Goal: Task Accomplishment & Management: Use online tool/utility

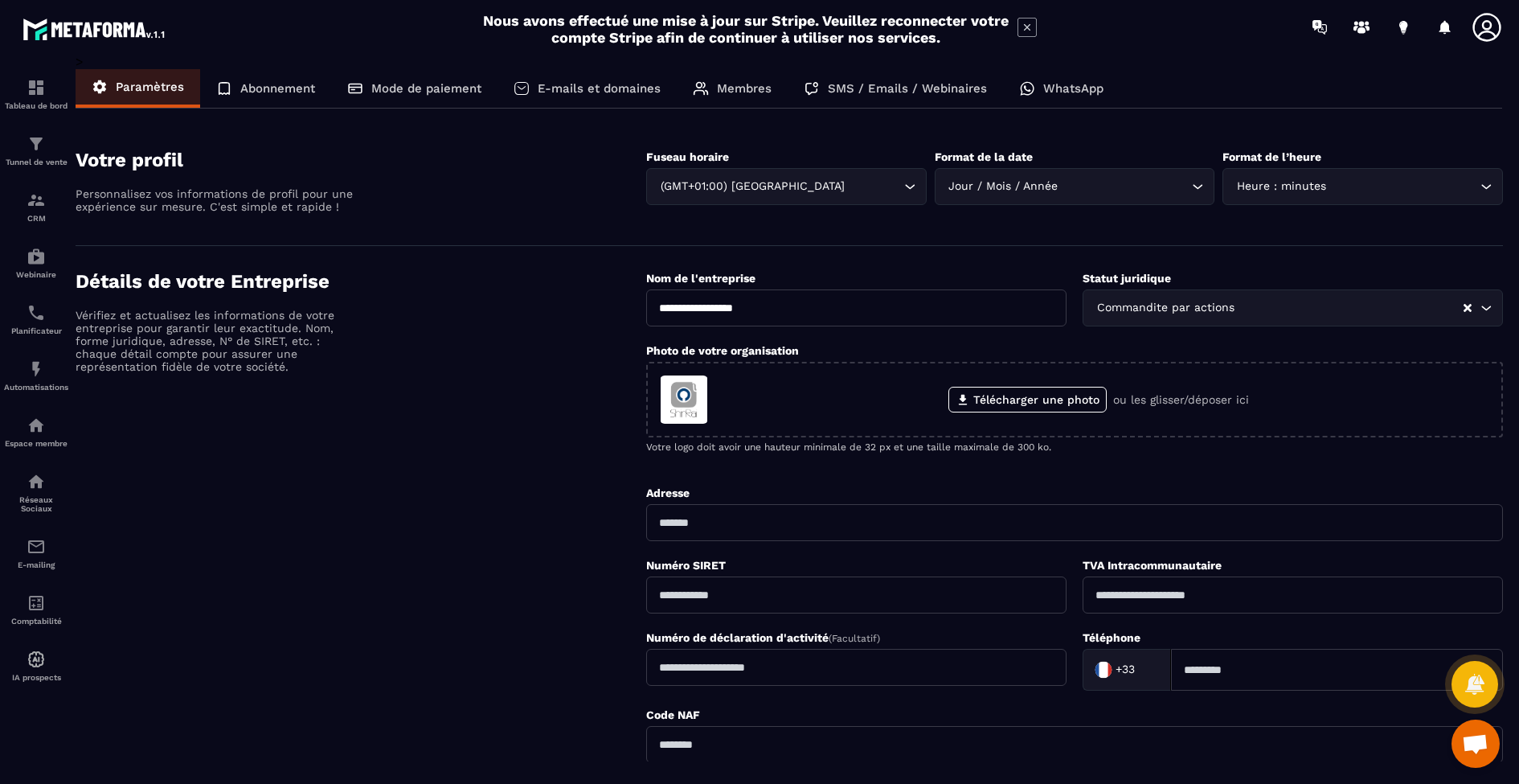
scroll to position [70, 0]
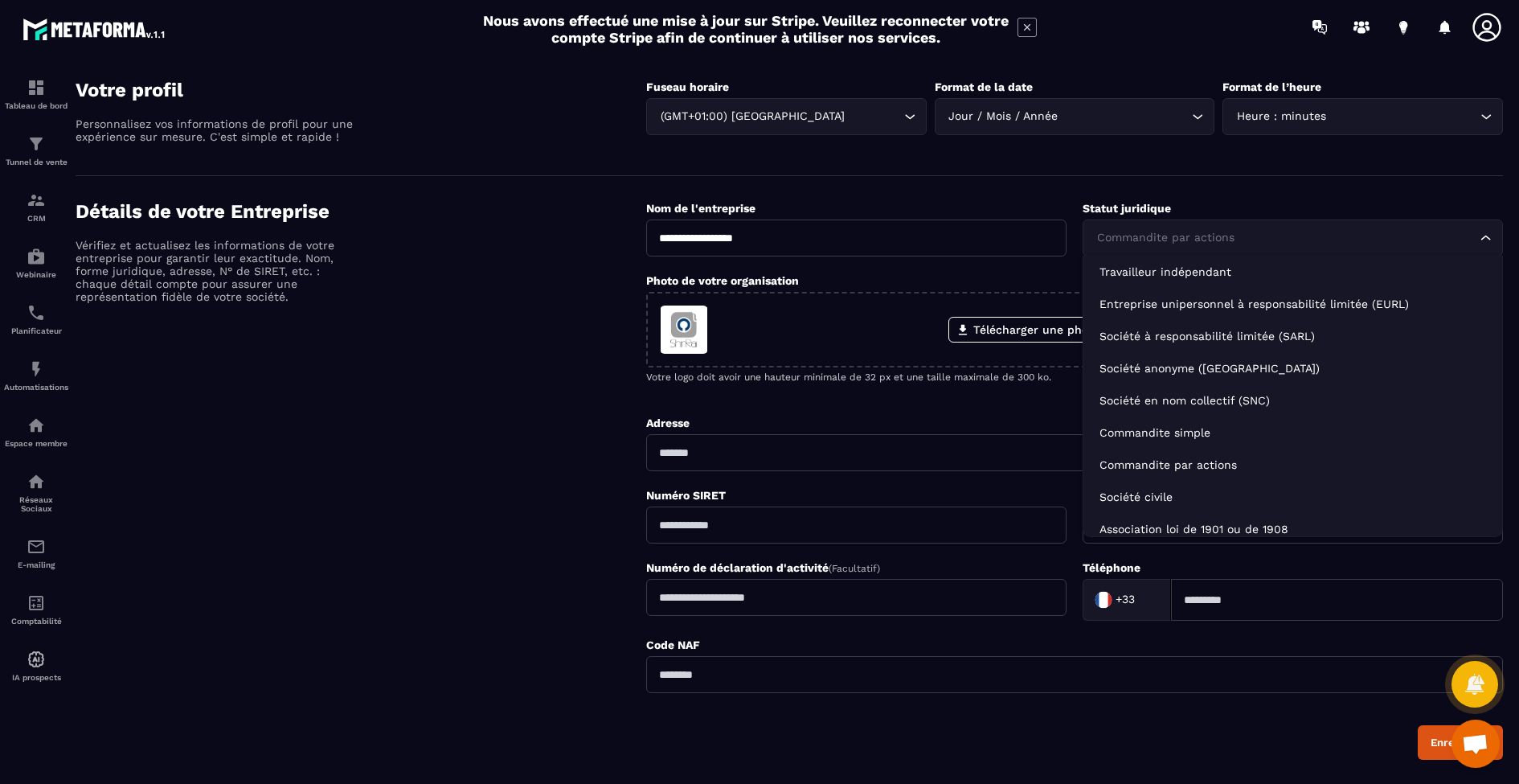
click at [1487, 235] on icon "Search for option" at bounding box center [1486, 237] width 16 height 16
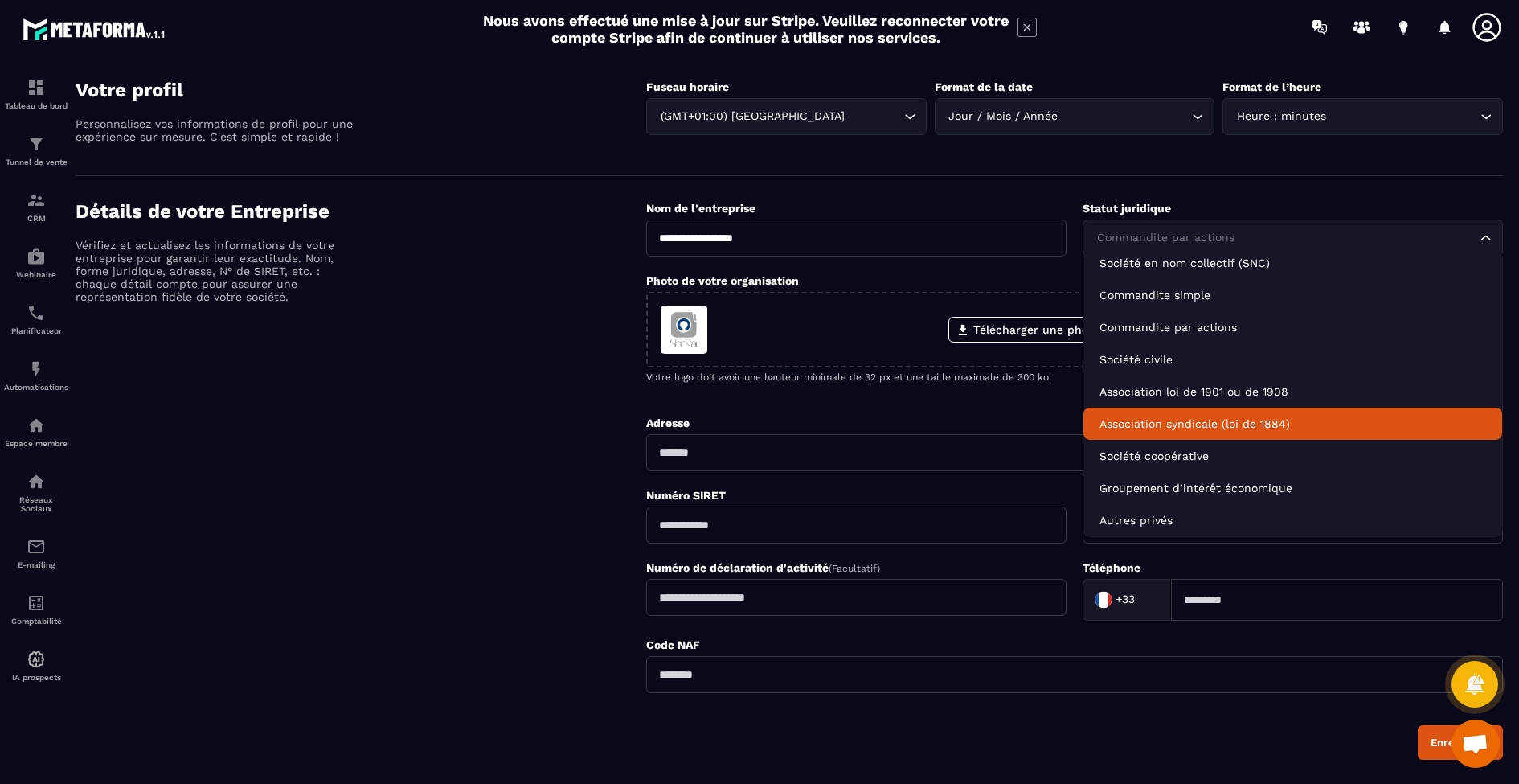
scroll to position [137, 0]
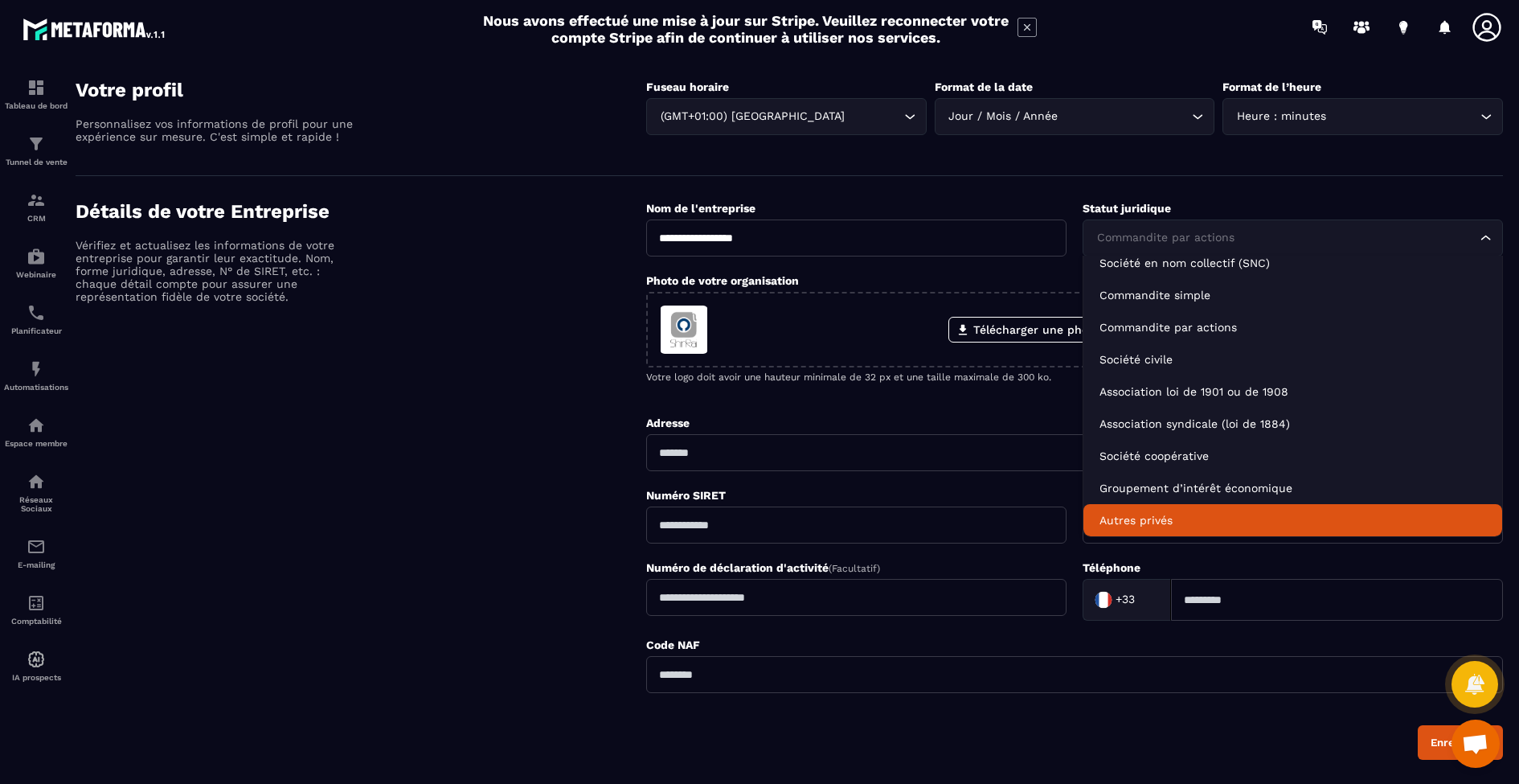
click at [1366, 517] on p "Autres privés" at bounding box center [1293, 520] width 386 height 16
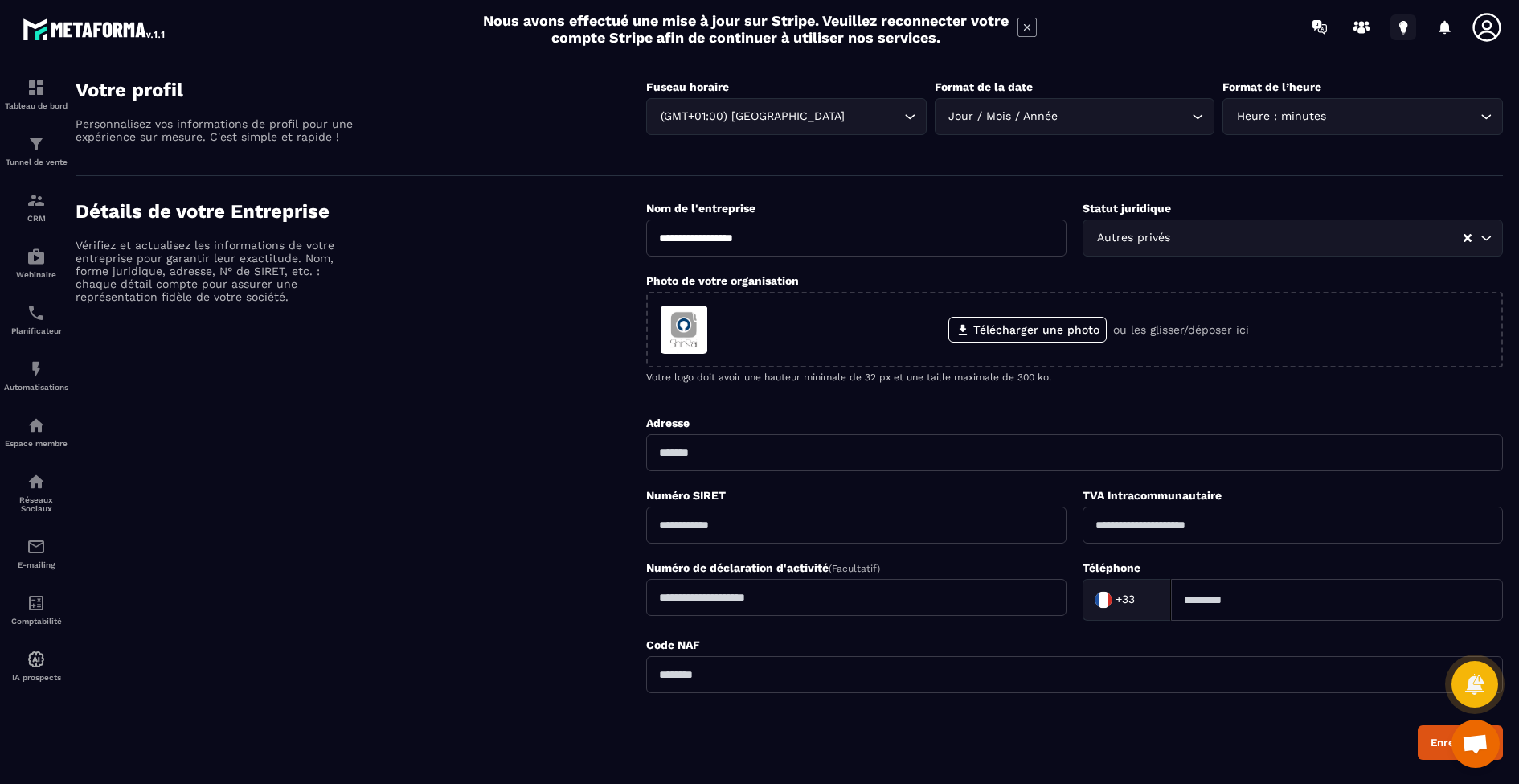
click at [1400, 28] on icon at bounding box center [1404, 28] width 26 height 26
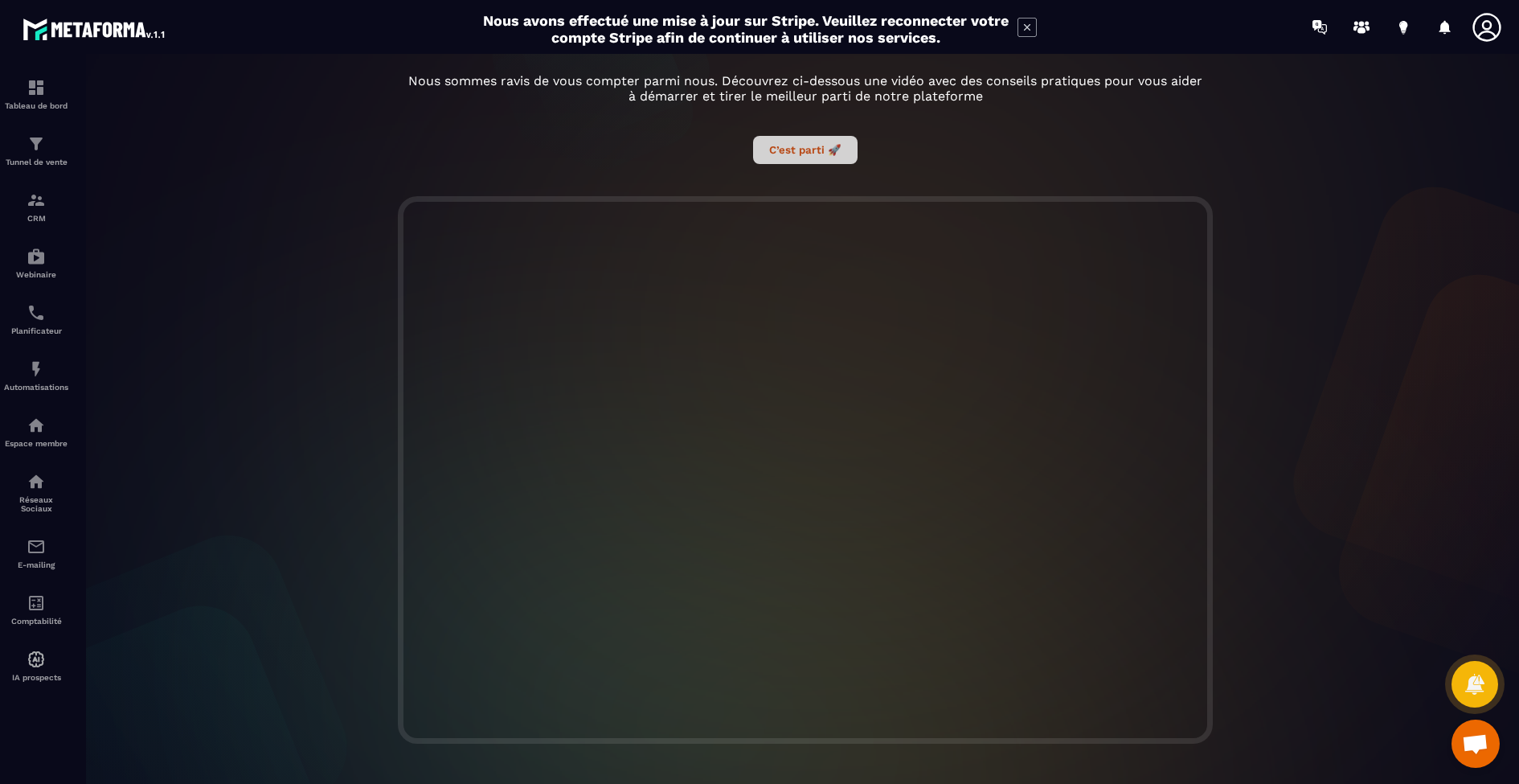
click at [800, 147] on button "C’est parti 🚀" at bounding box center [805, 150] width 105 height 28
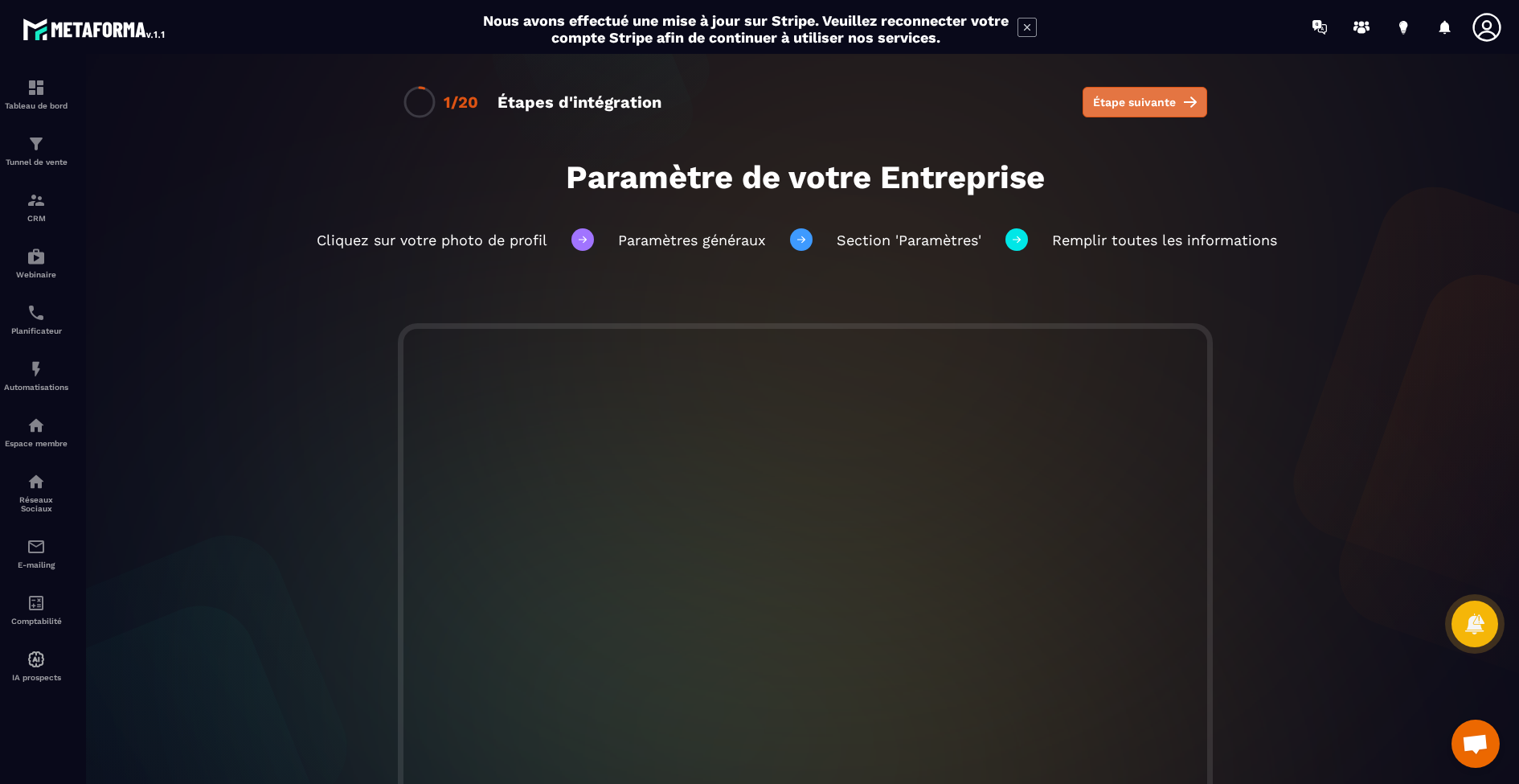
click at [1141, 98] on span "Étape suivante" at bounding box center [1134, 101] width 82 height 16
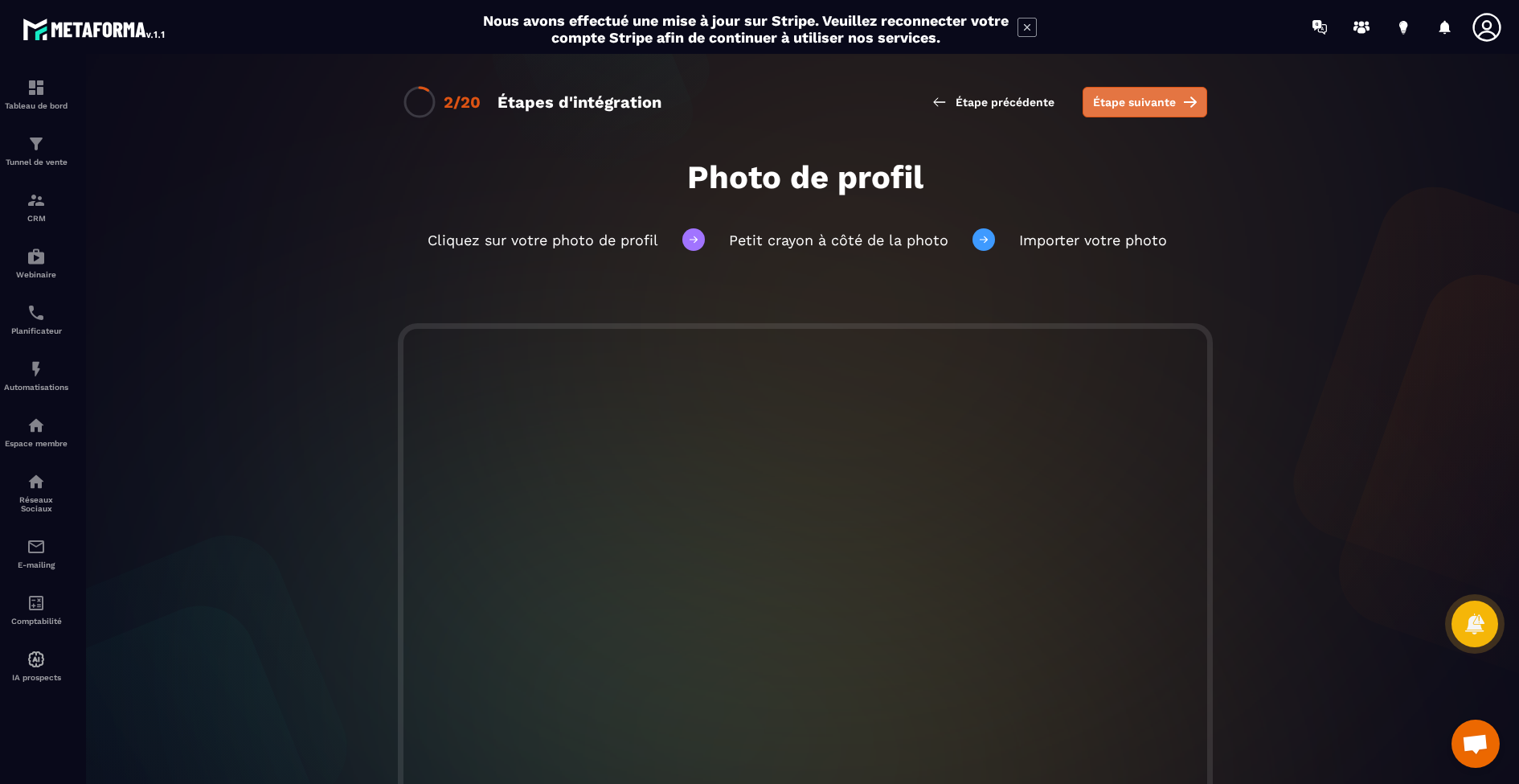
click at [1155, 105] on span "Étape suivante" at bounding box center [1134, 101] width 82 height 16
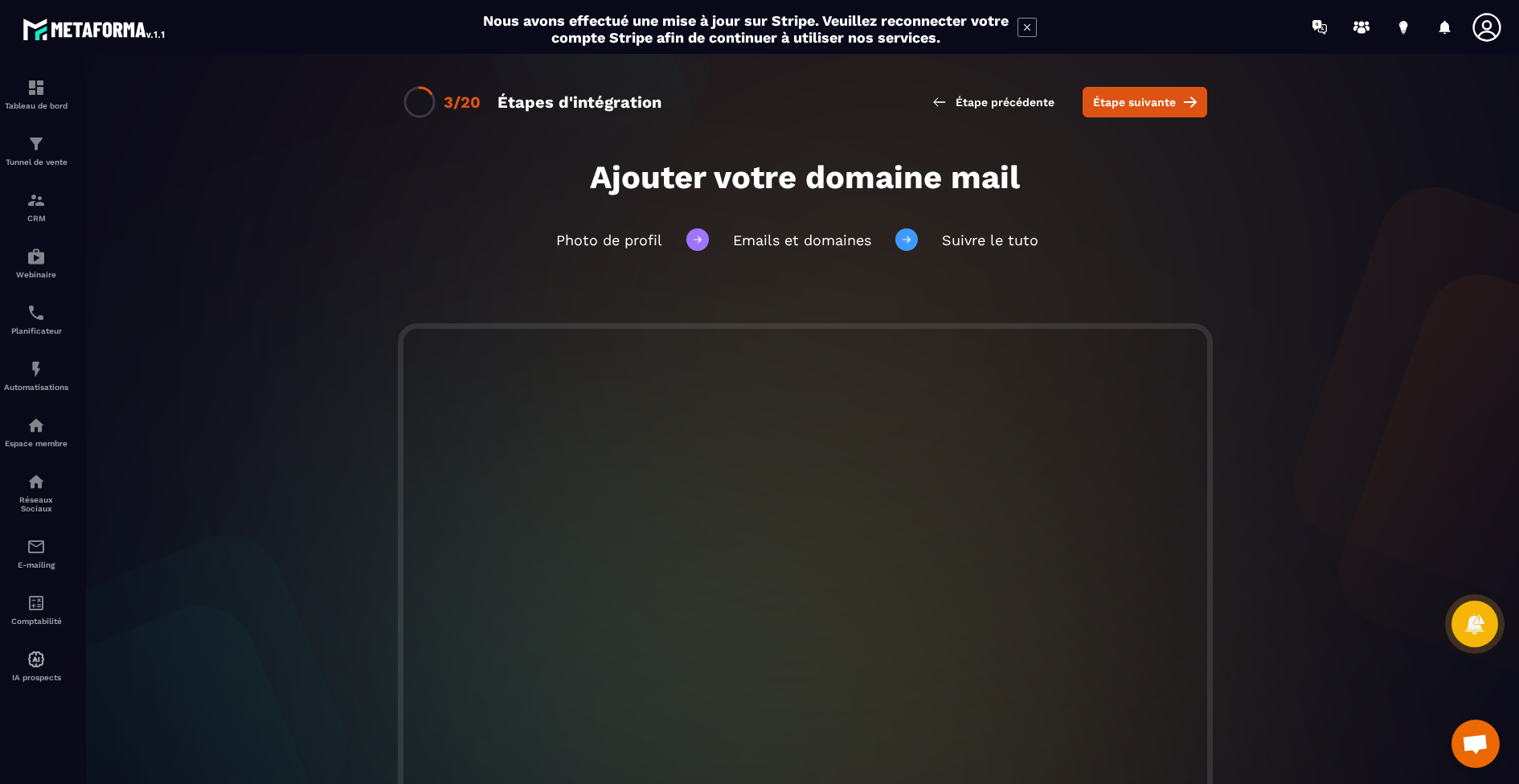
scroll to position [8, 0]
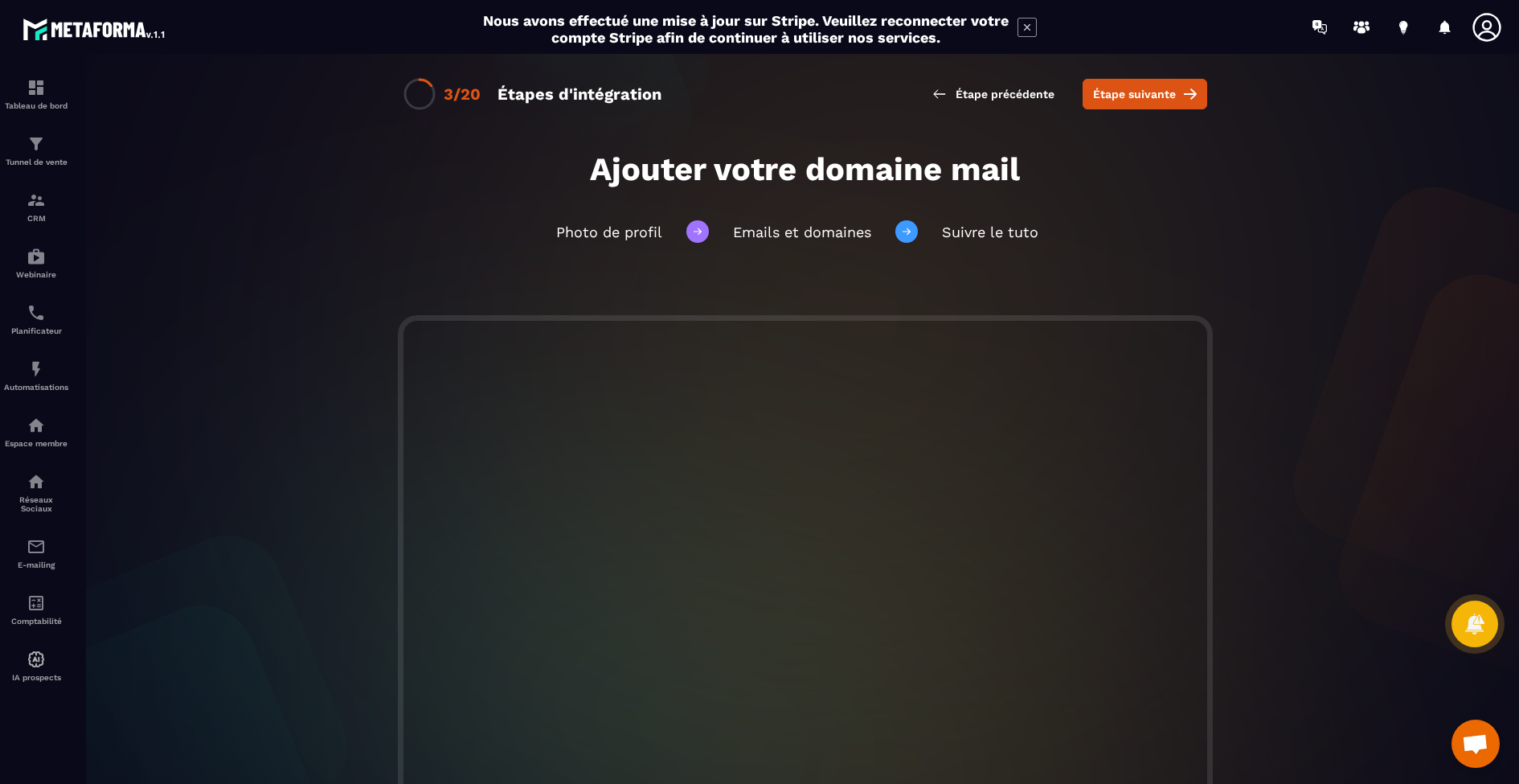
click at [970, 238] on span "Suivre le tuto" at bounding box center [991, 232] width 96 height 17
click at [1123, 98] on span "Étape suivante" at bounding box center [1134, 94] width 82 height 16
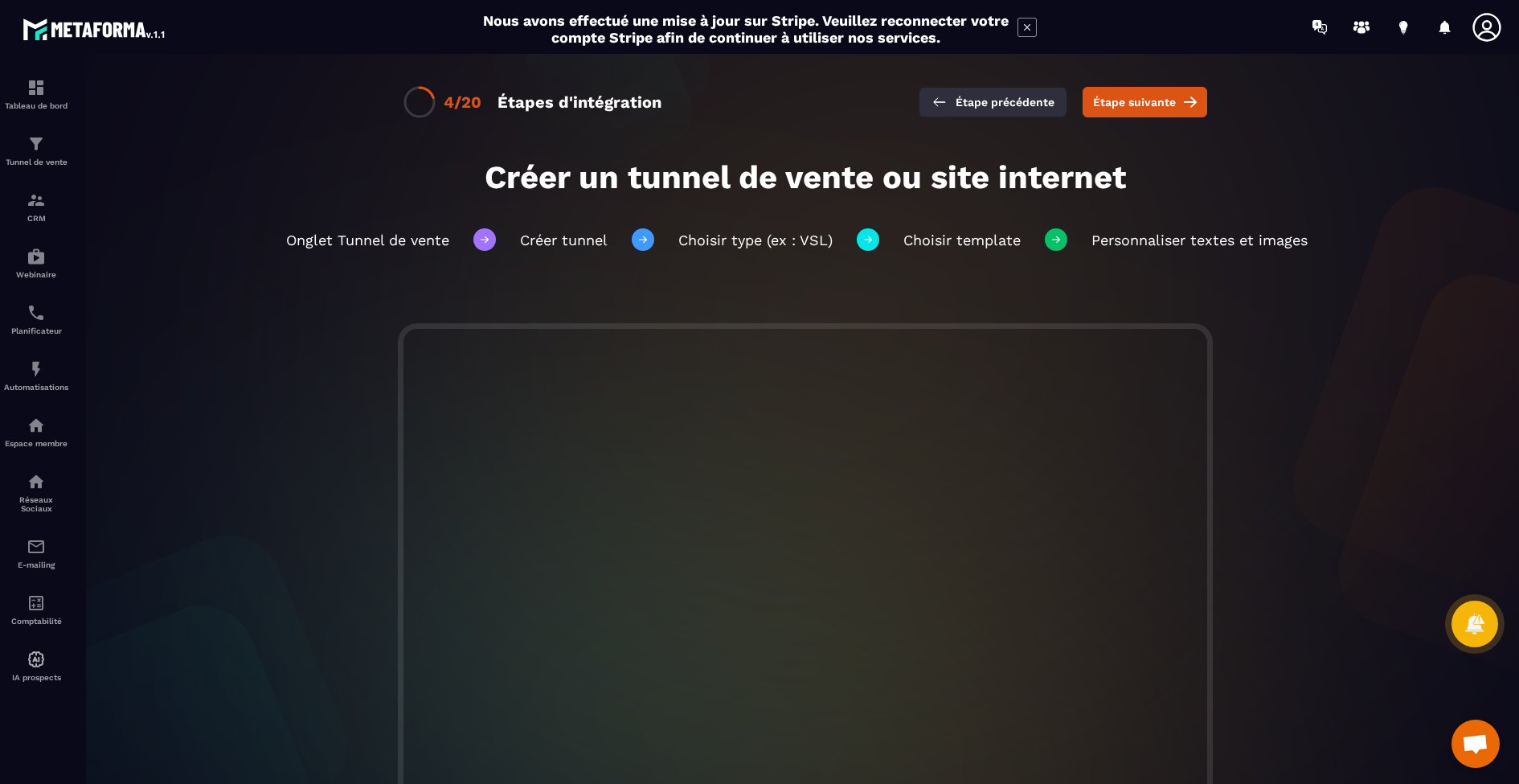
click at [965, 98] on span "Étape précédente" at bounding box center [1005, 101] width 99 height 16
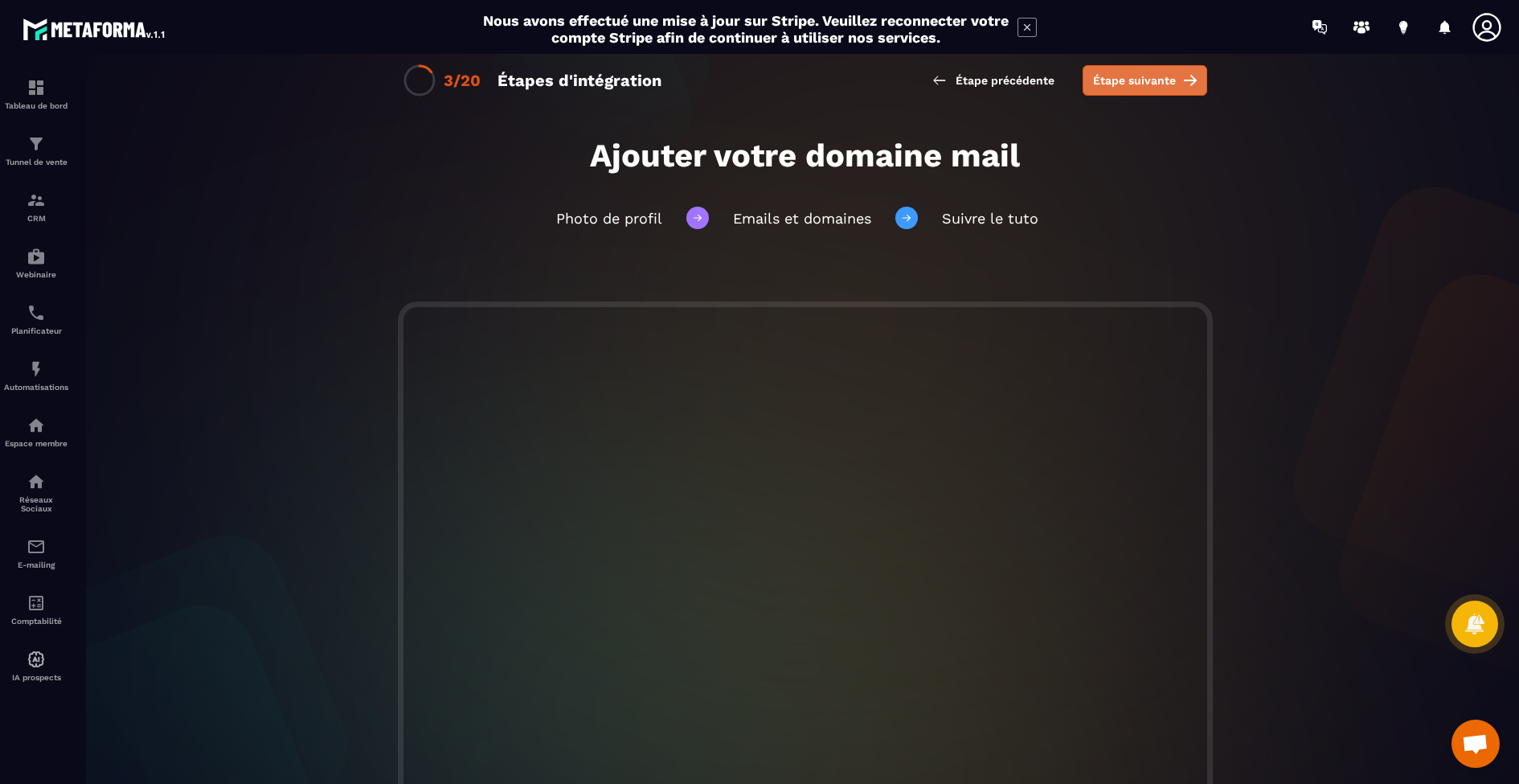
scroll to position [17, 0]
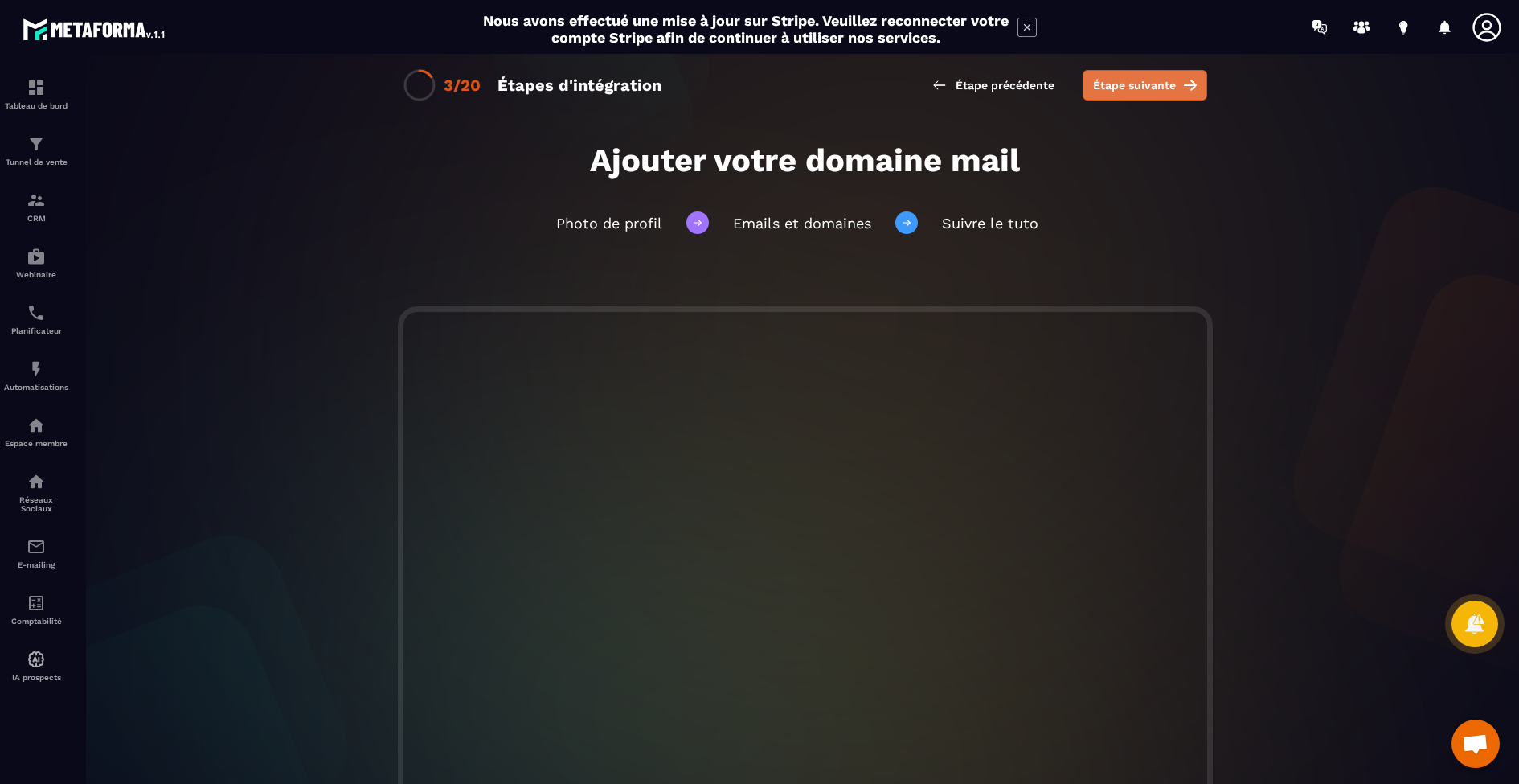
click at [1146, 87] on span "Étape suivante" at bounding box center [1134, 84] width 82 height 16
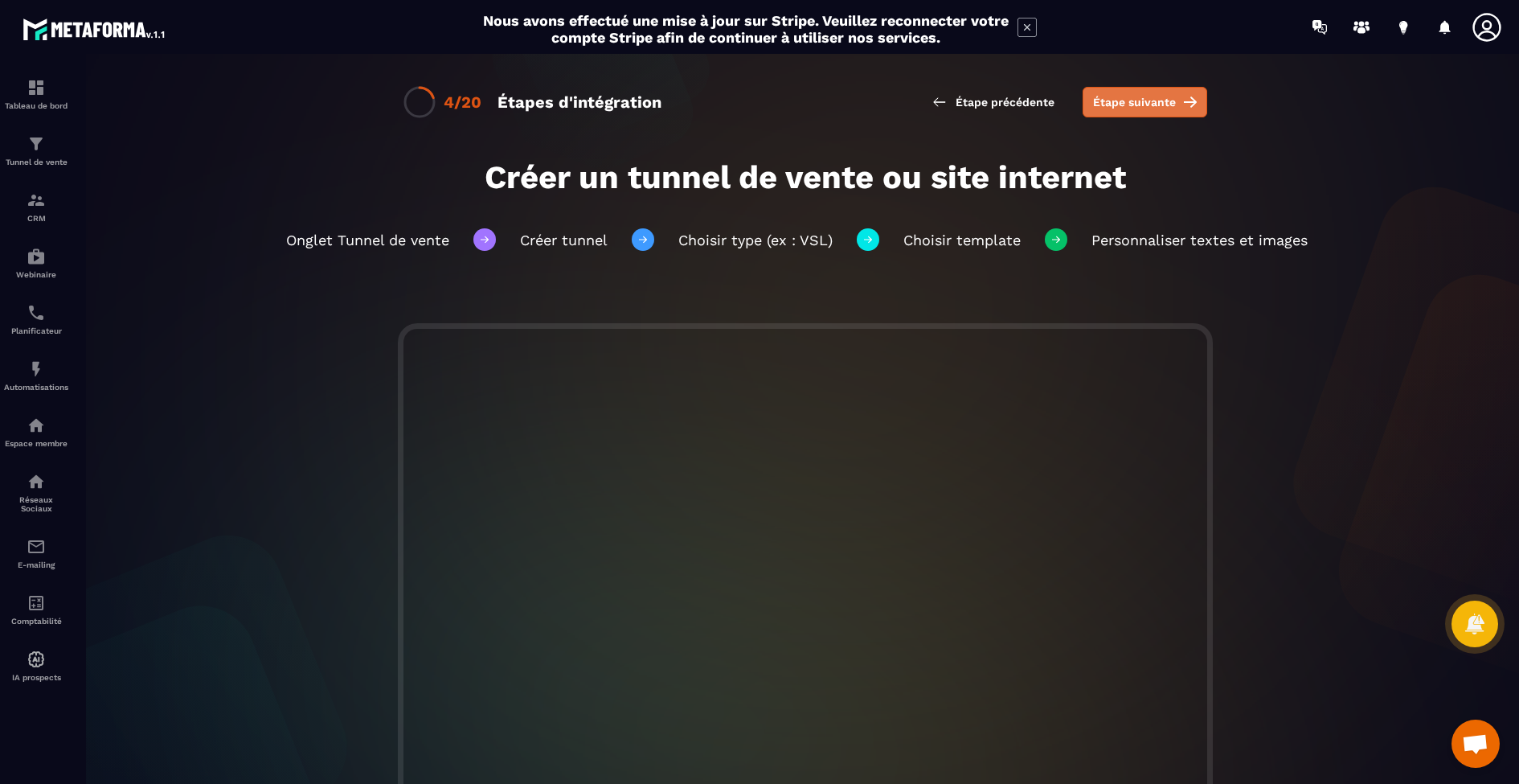
click at [1143, 103] on span "Étape suivante" at bounding box center [1134, 101] width 82 height 16
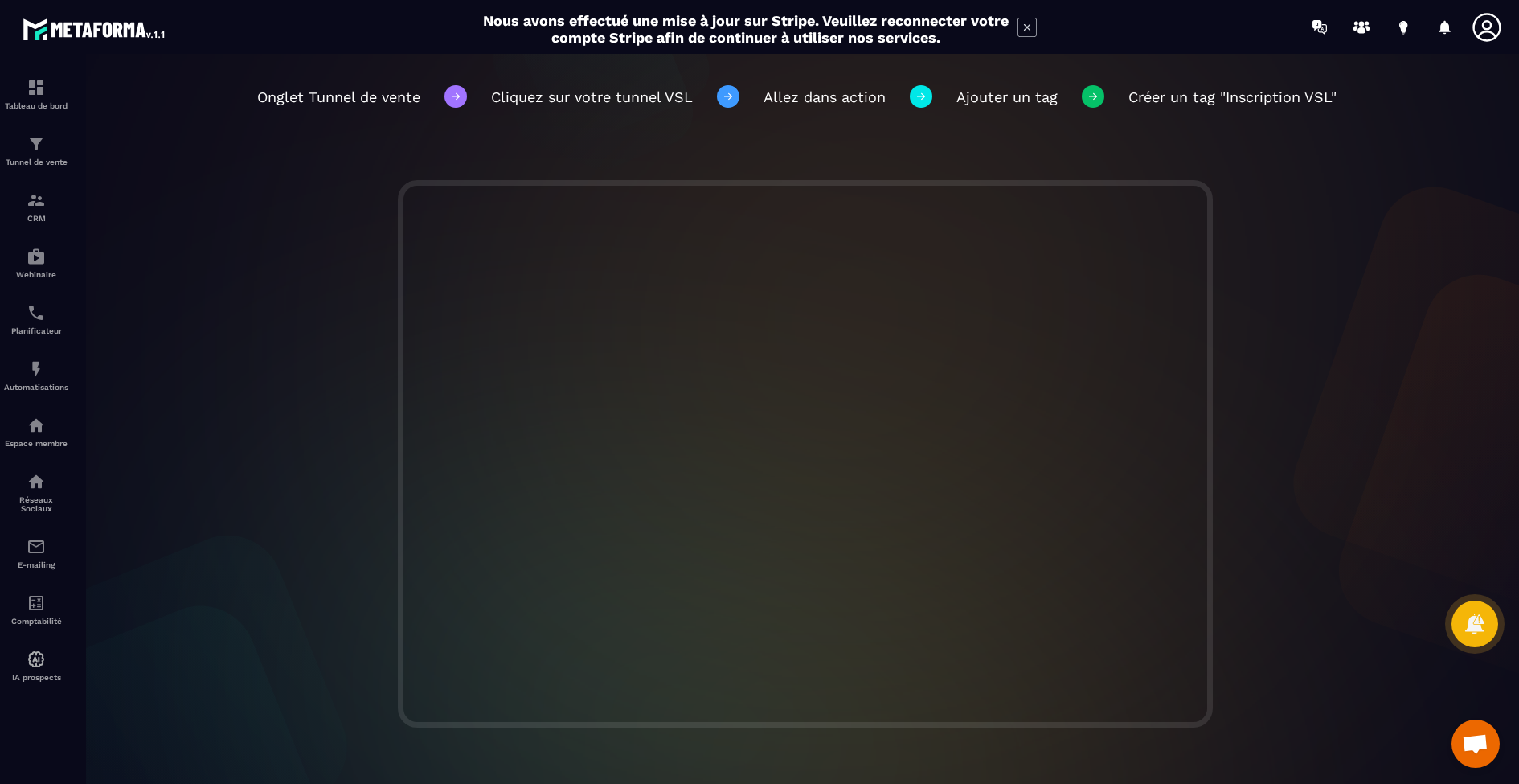
scroll to position [143, 0]
click at [1478, 742] on span "Ouvrir le chat" at bounding box center [1475, 745] width 27 height 22
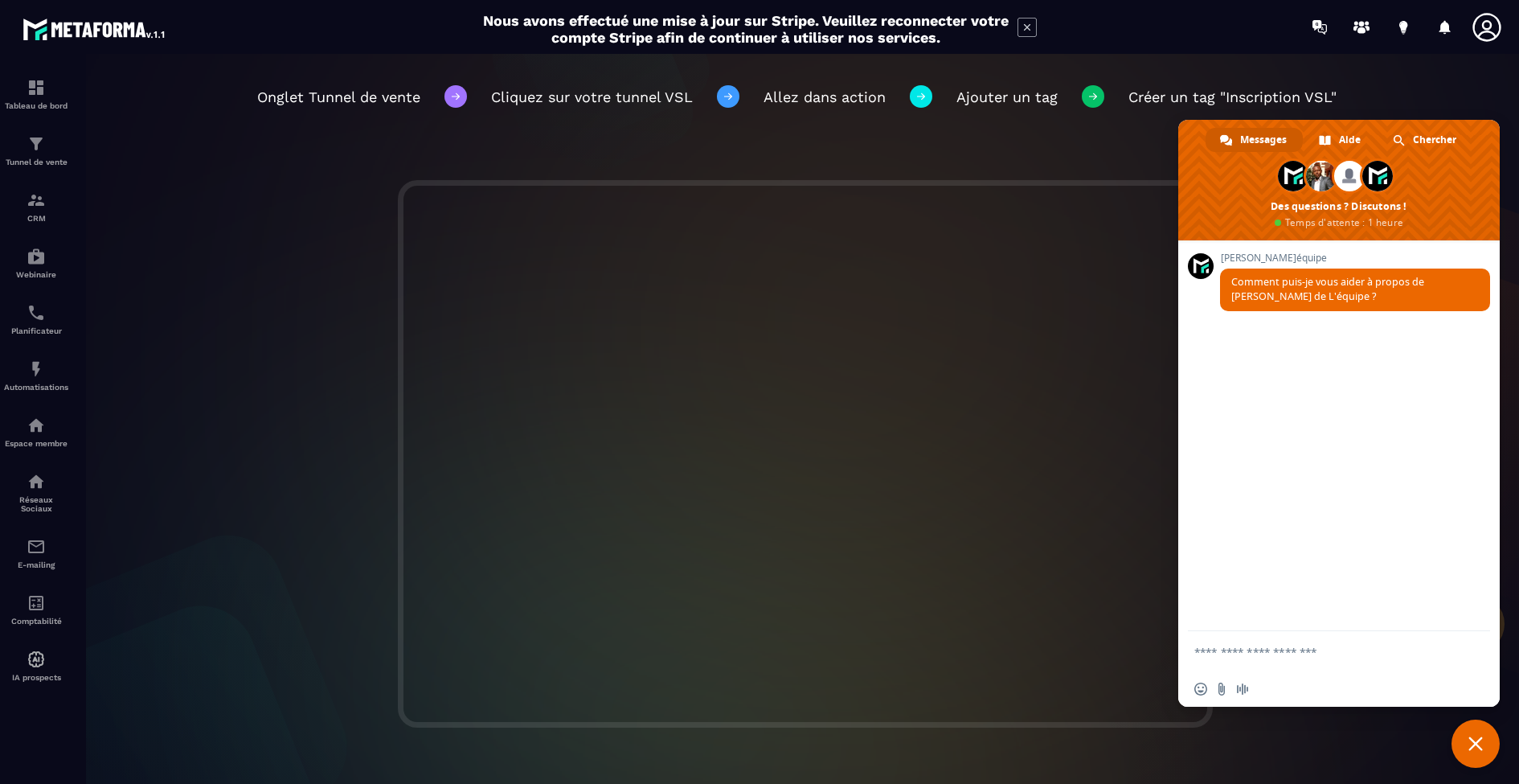
click at [1480, 742] on span "Fermer le chat" at bounding box center [1476, 744] width 15 height 15
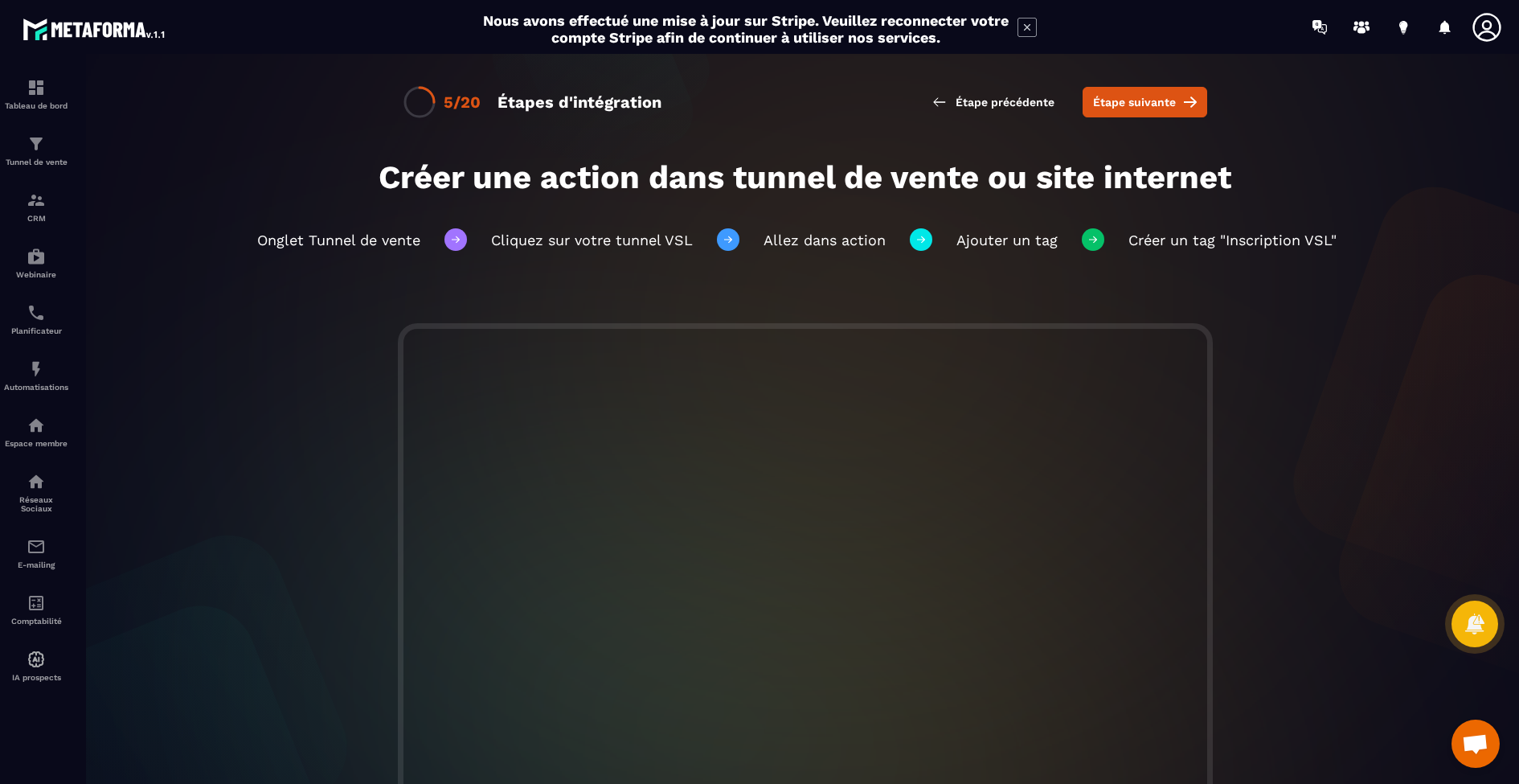
scroll to position [0, 0]
click at [1140, 106] on span "Étape suivante" at bounding box center [1134, 101] width 82 height 16
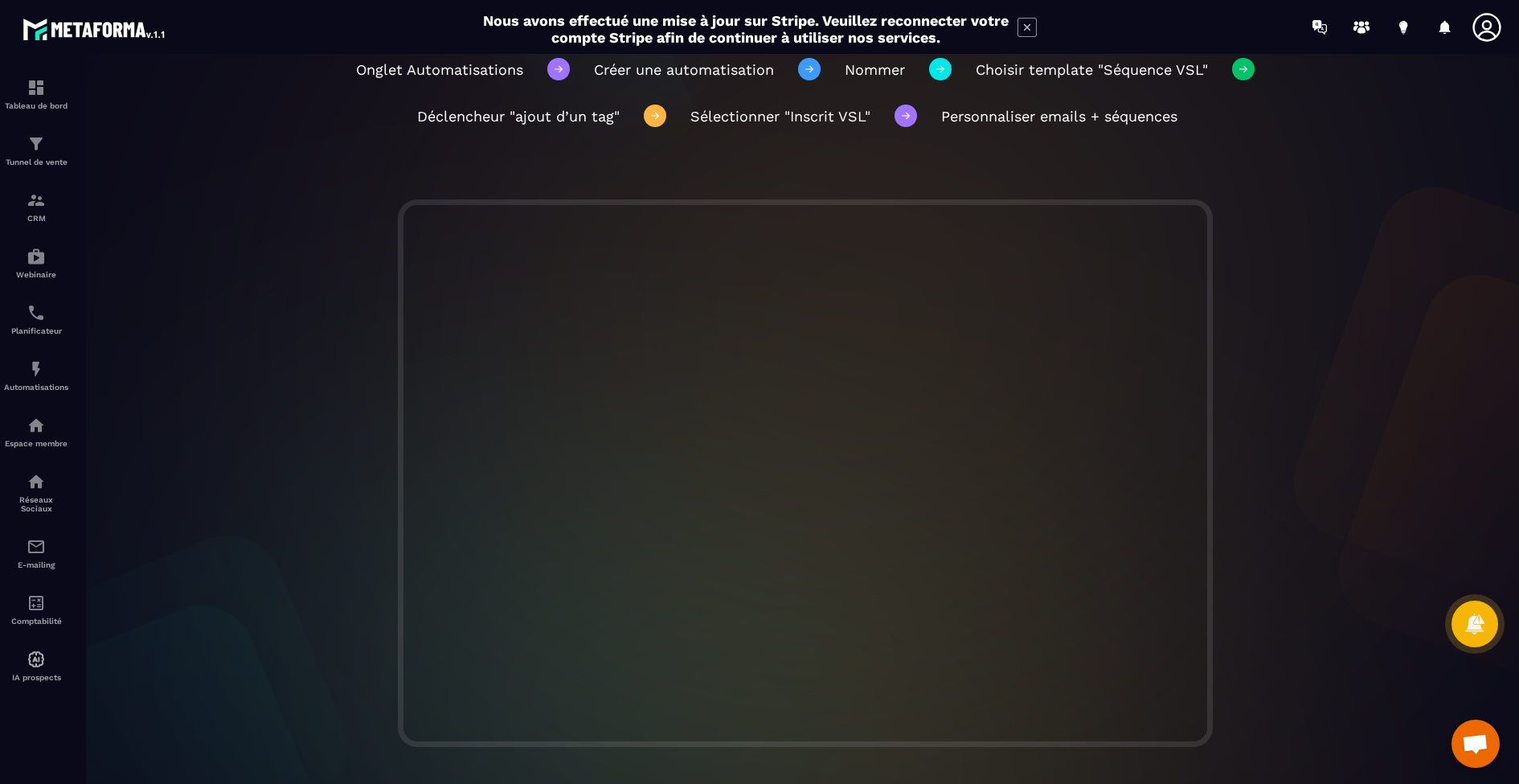
scroll to position [176, 0]
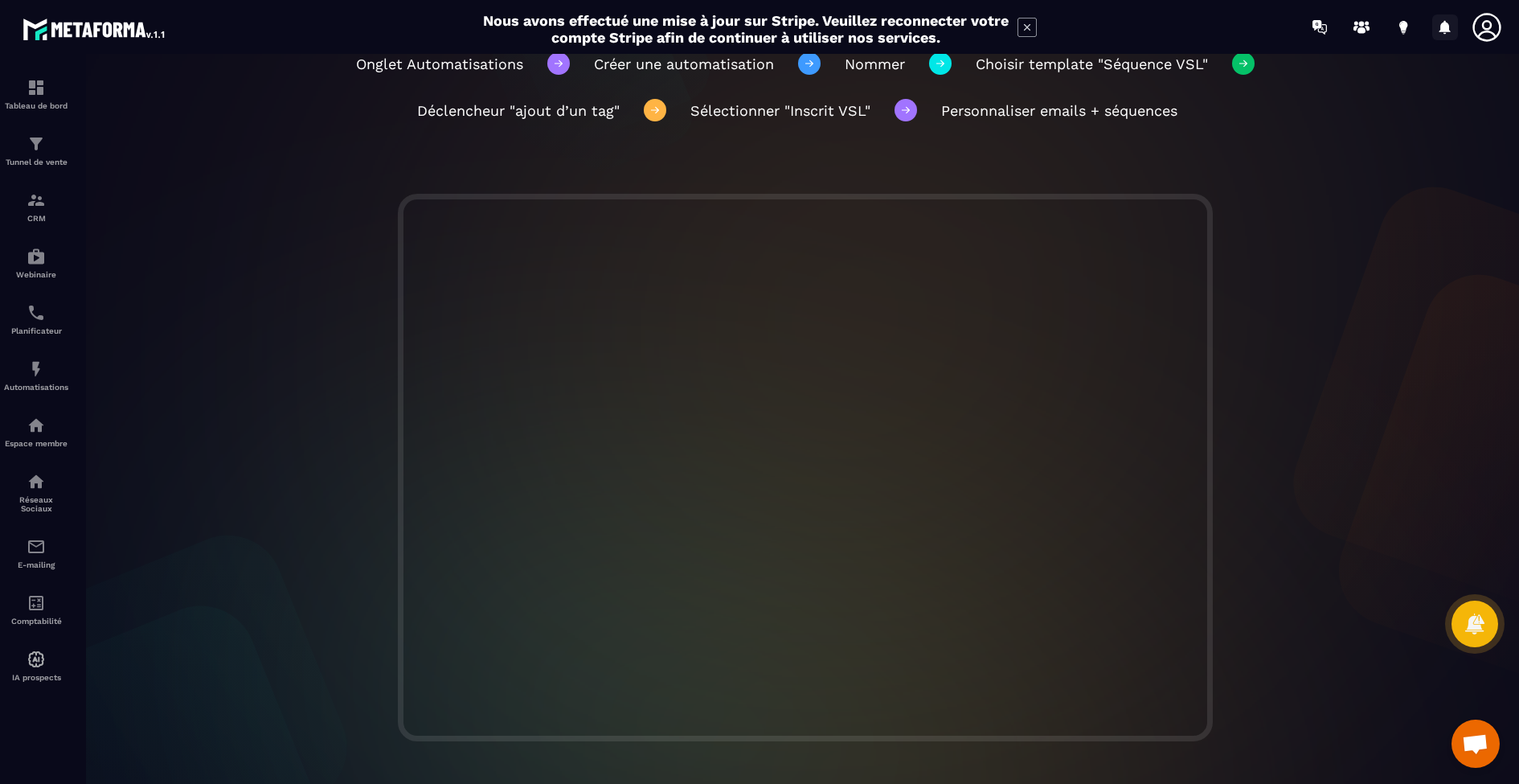
click at [1308, 311] on div at bounding box center [805, 467] width 1460 height 548
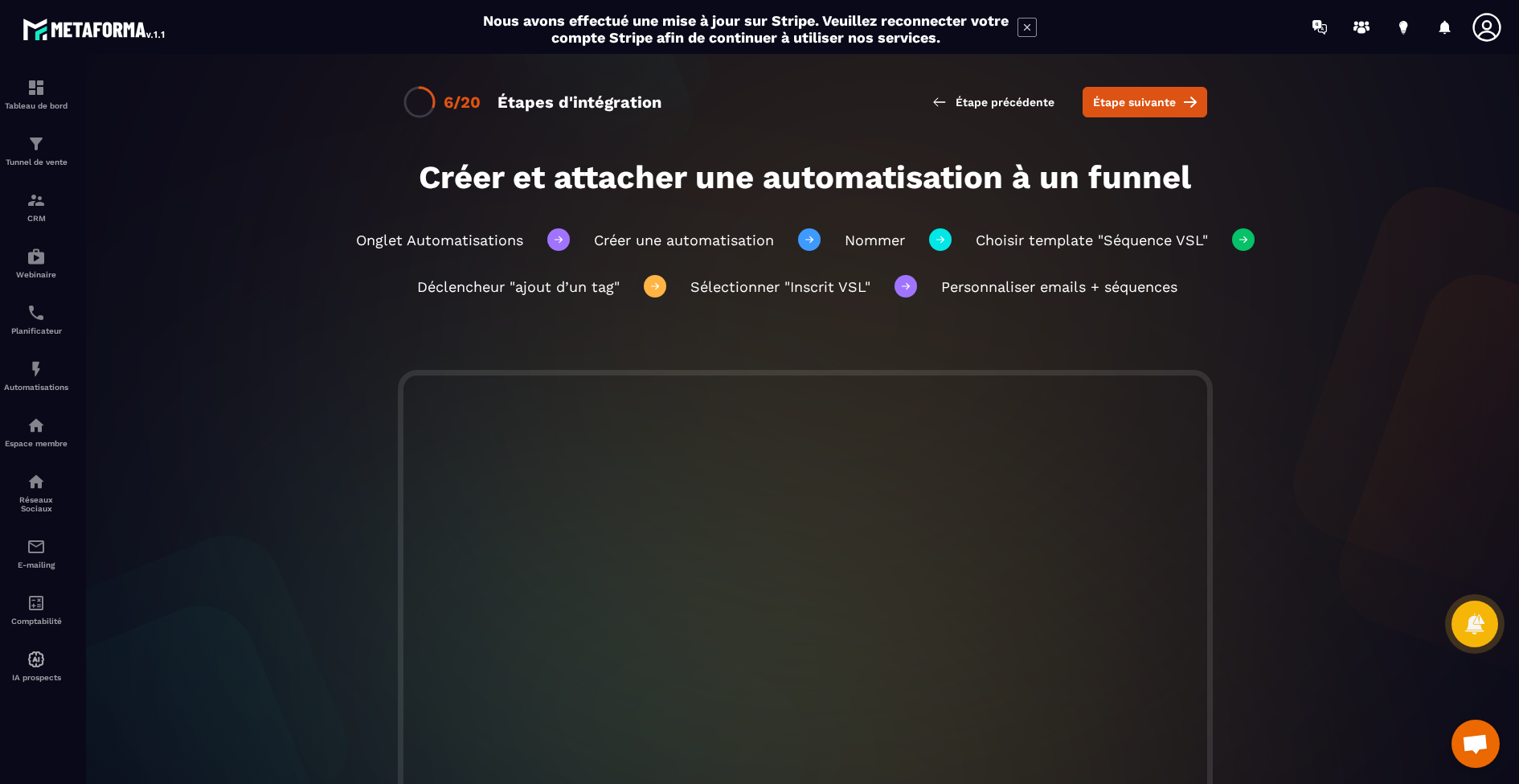
scroll to position [0, 0]
click at [1094, 103] on span "Étape suivante" at bounding box center [1134, 101] width 82 height 16
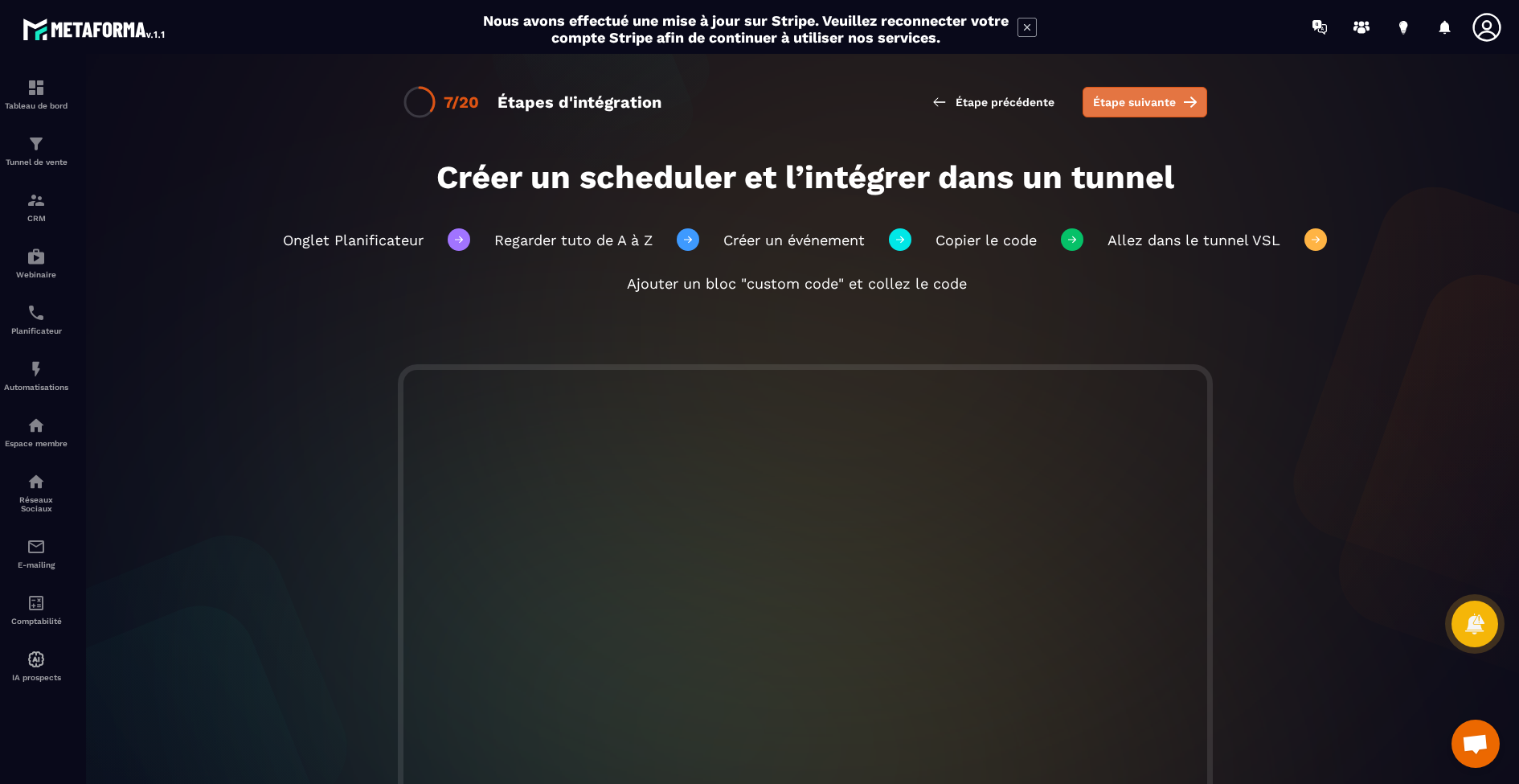
click at [1181, 107] on button "Étape suivante" at bounding box center [1145, 102] width 124 height 31
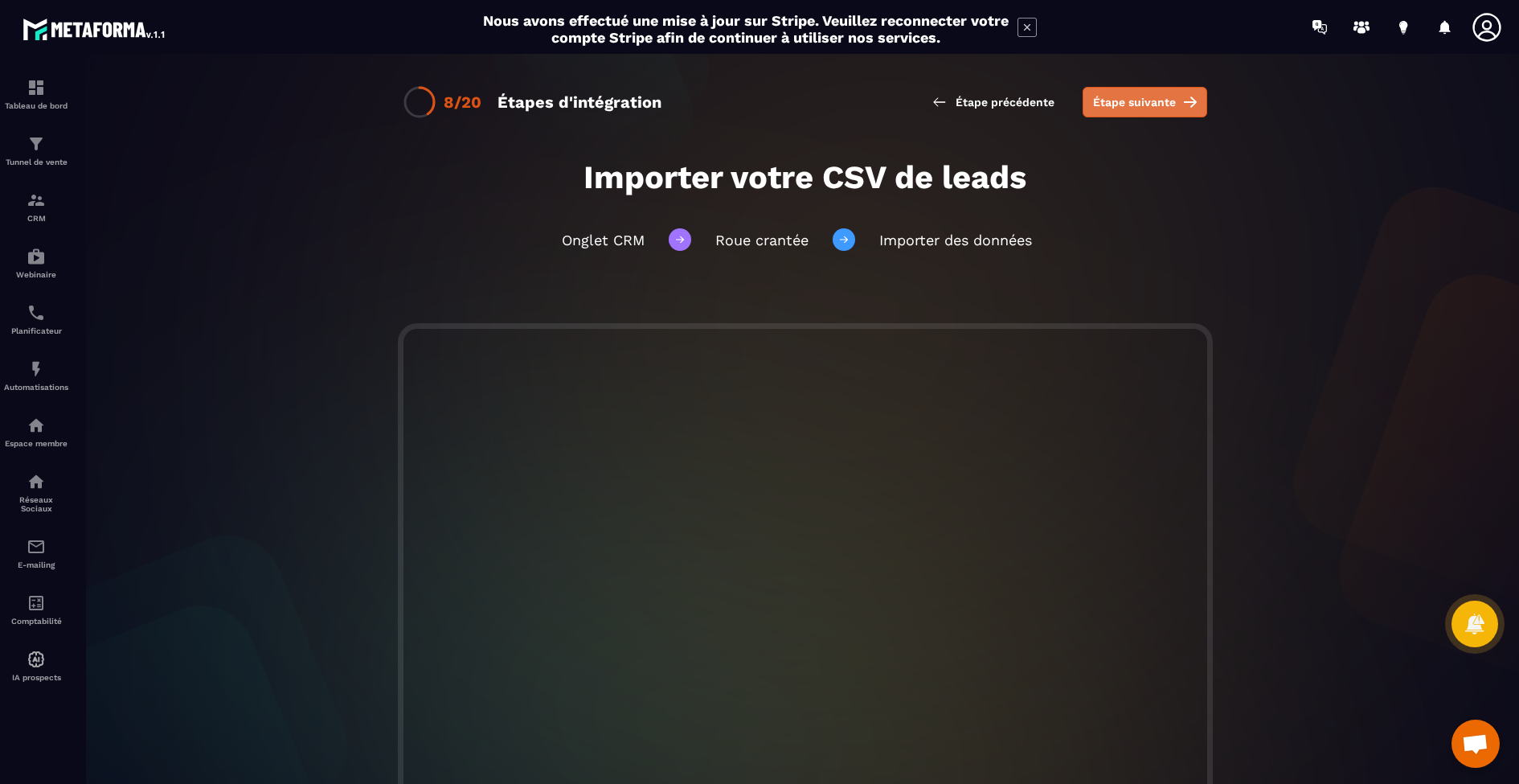
click at [1124, 101] on span "Étape suivante" at bounding box center [1134, 101] width 82 height 16
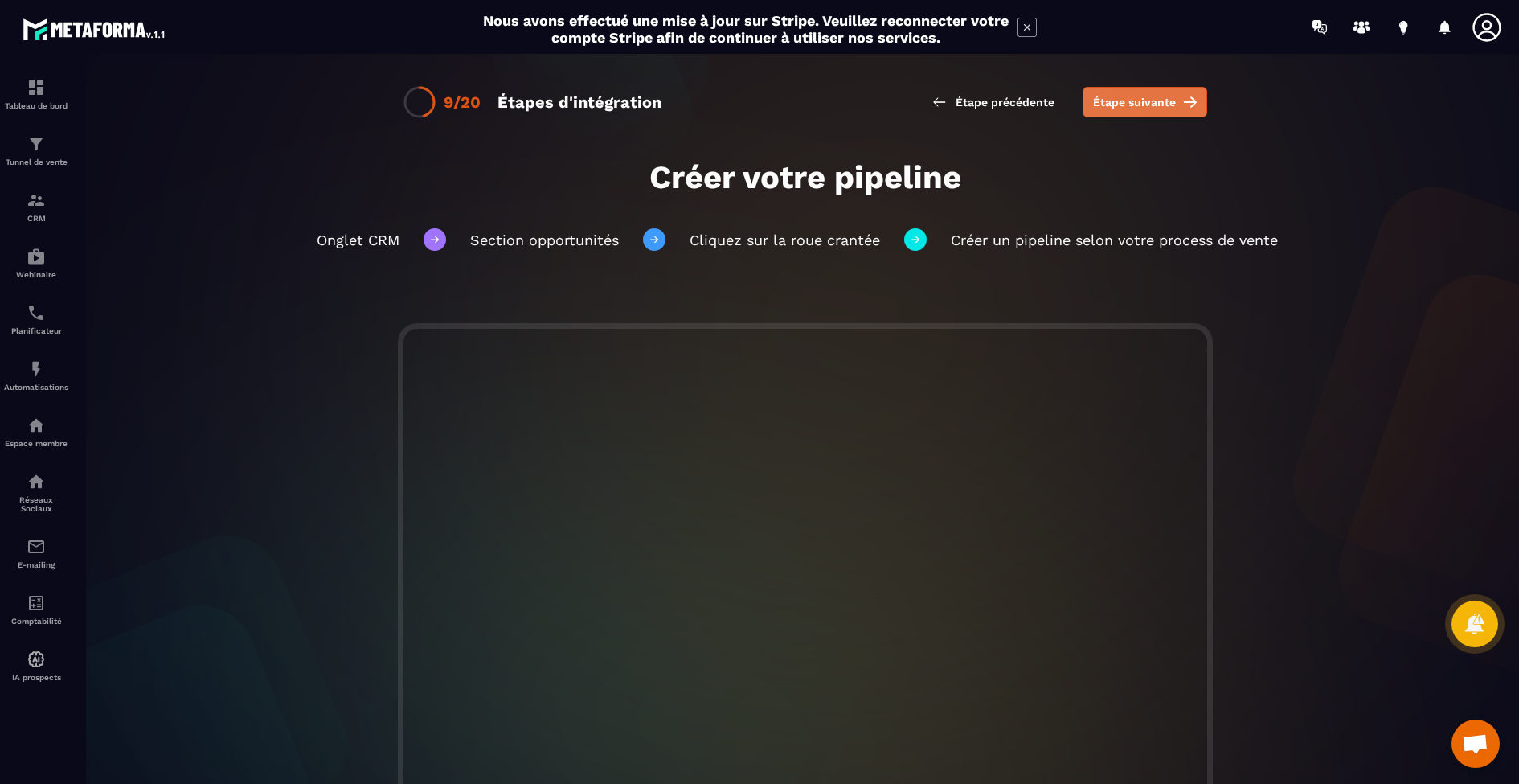
click at [1161, 115] on button "Étape suivante" at bounding box center [1145, 102] width 124 height 31
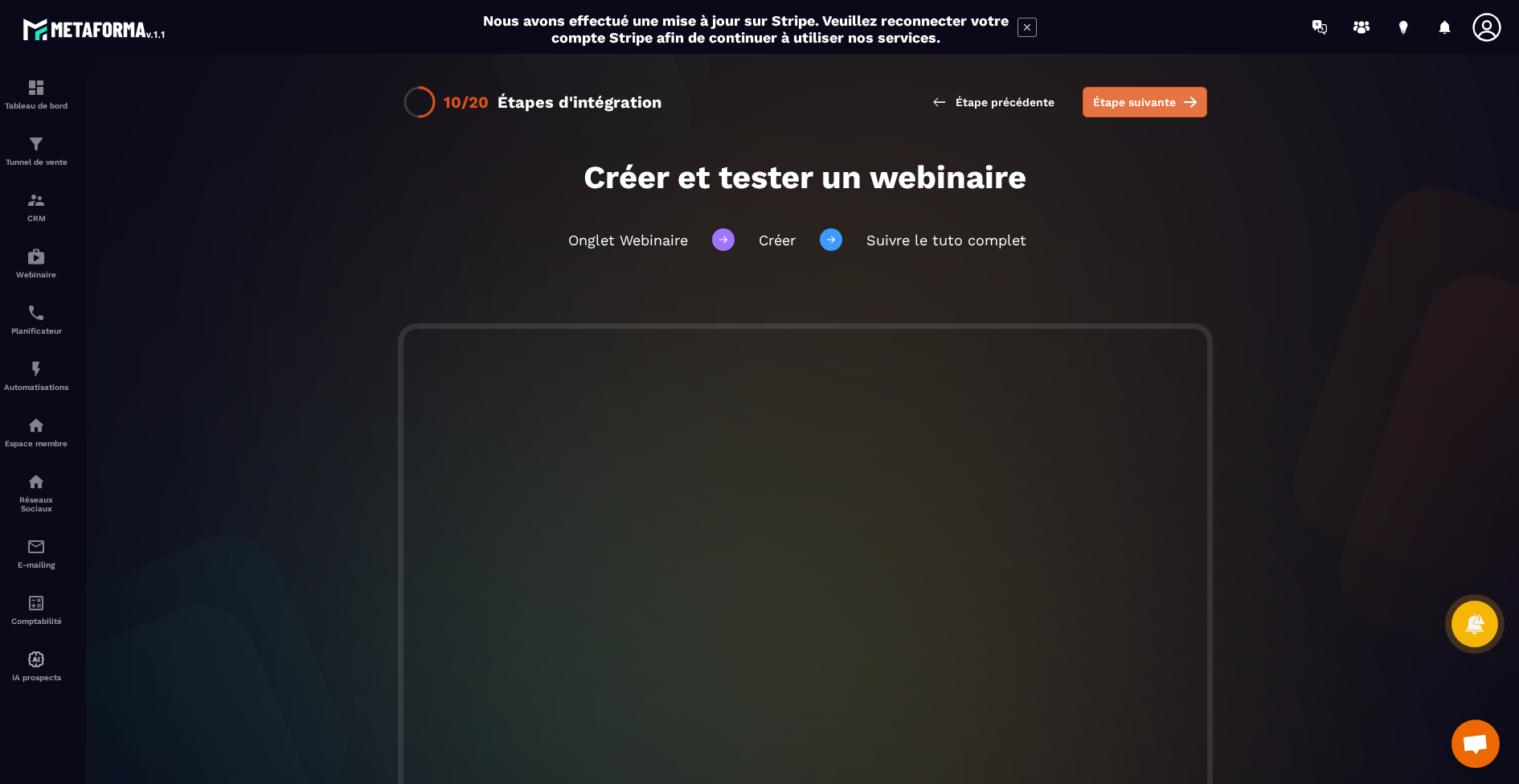
scroll to position [0, 1]
click at [1114, 97] on span "Étape suivante" at bounding box center [1134, 101] width 82 height 16
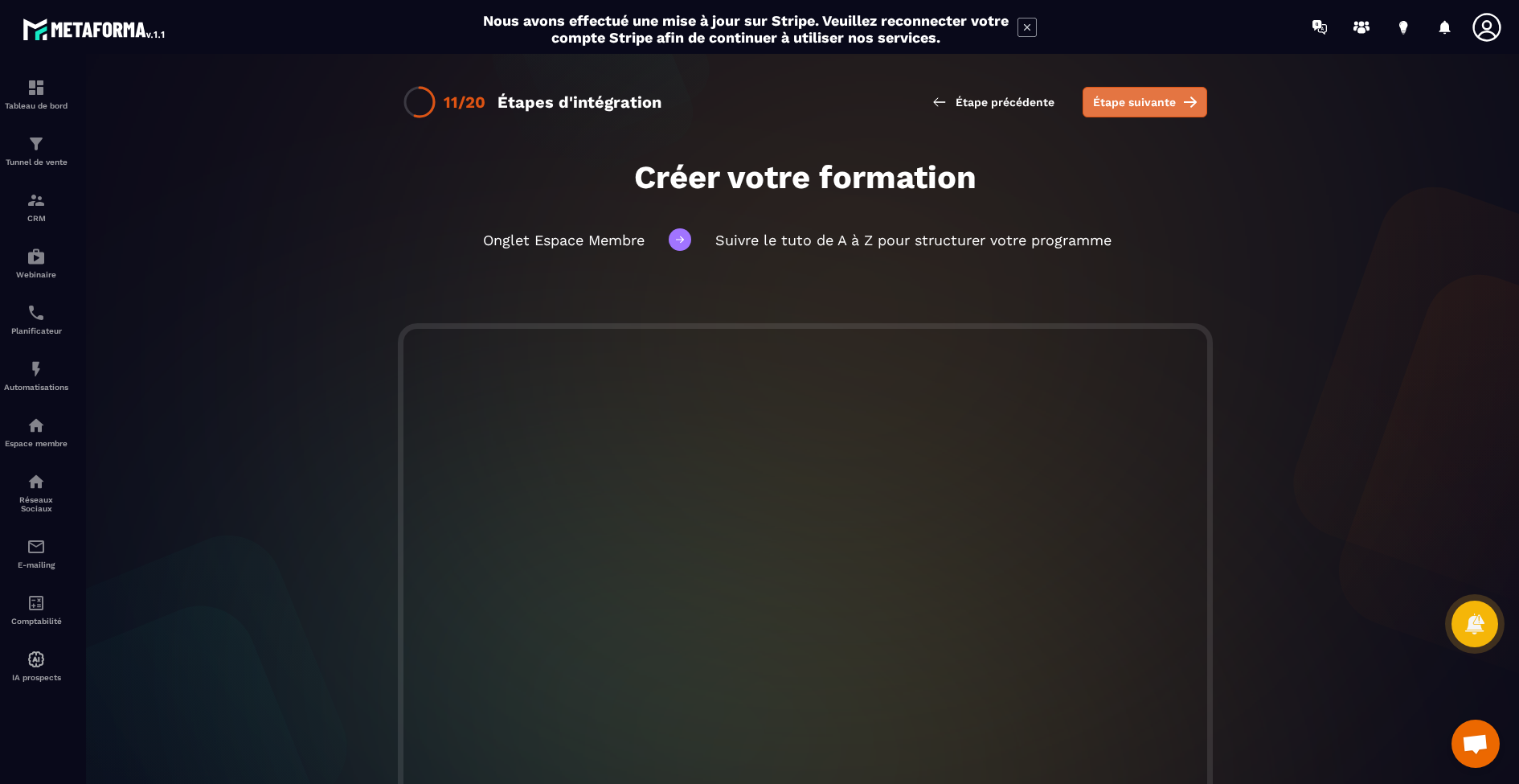
click at [1155, 107] on span "Étape suivante" at bounding box center [1134, 101] width 82 height 16
click at [1141, 101] on span "Étape suivante" at bounding box center [1134, 101] width 82 height 16
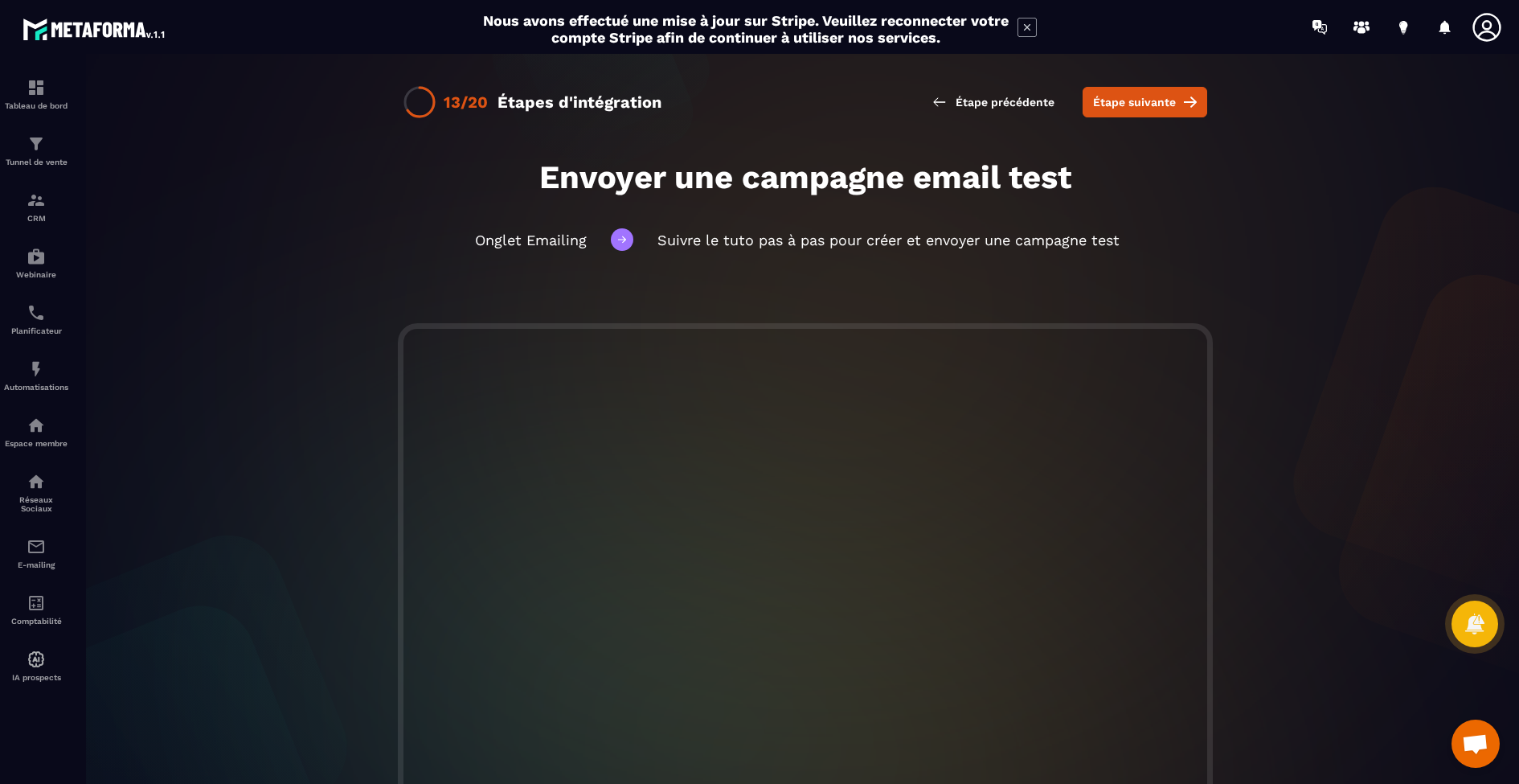
click at [1130, 121] on div "13/20 Étapes d'intégration Étape précédente Étape suivante" at bounding box center [805, 106] width 1460 height 105
click at [1133, 107] on span "Étape suivante" at bounding box center [1134, 101] width 82 height 16
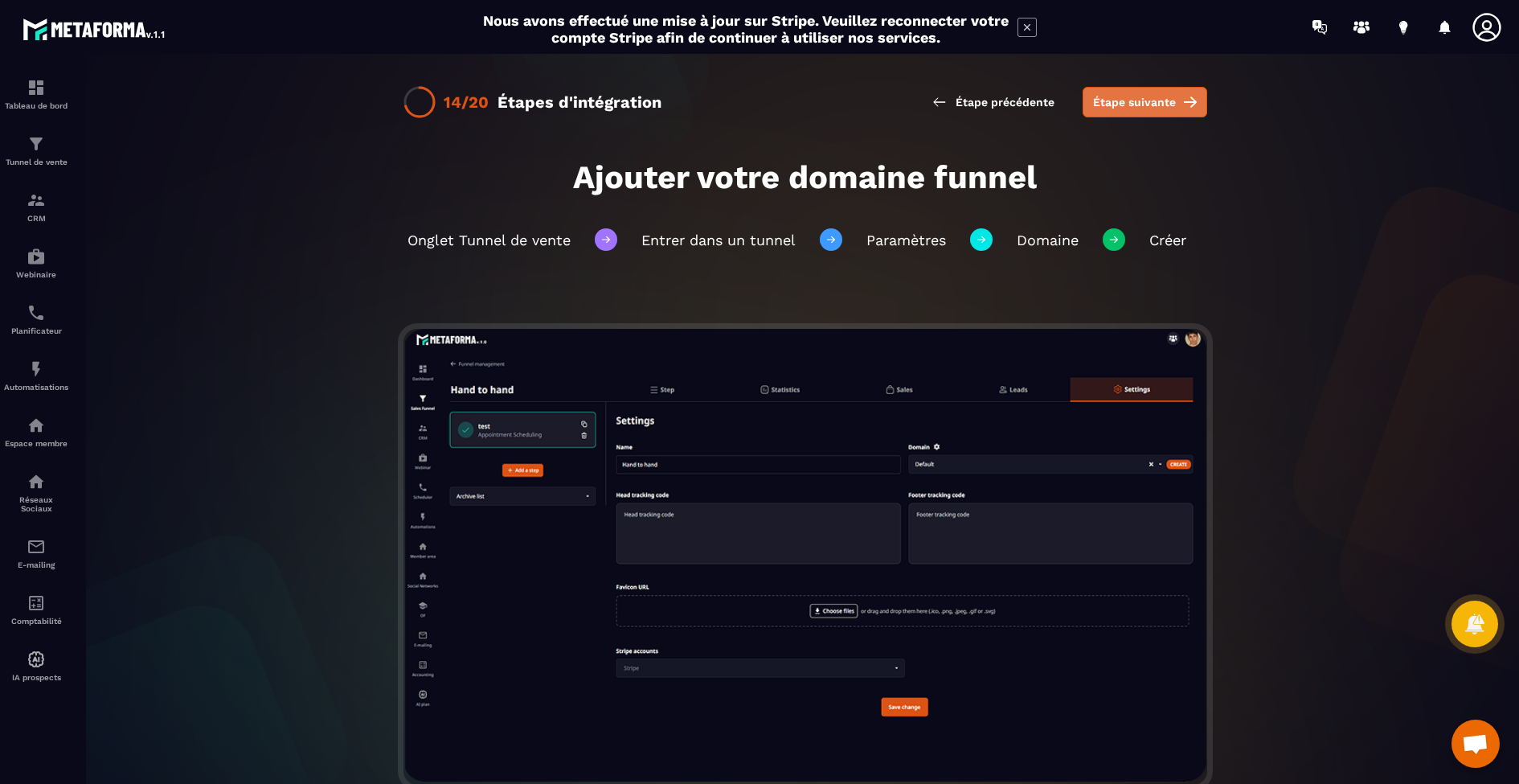
click at [1133, 107] on span "Étape suivante" at bounding box center [1134, 101] width 82 height 16
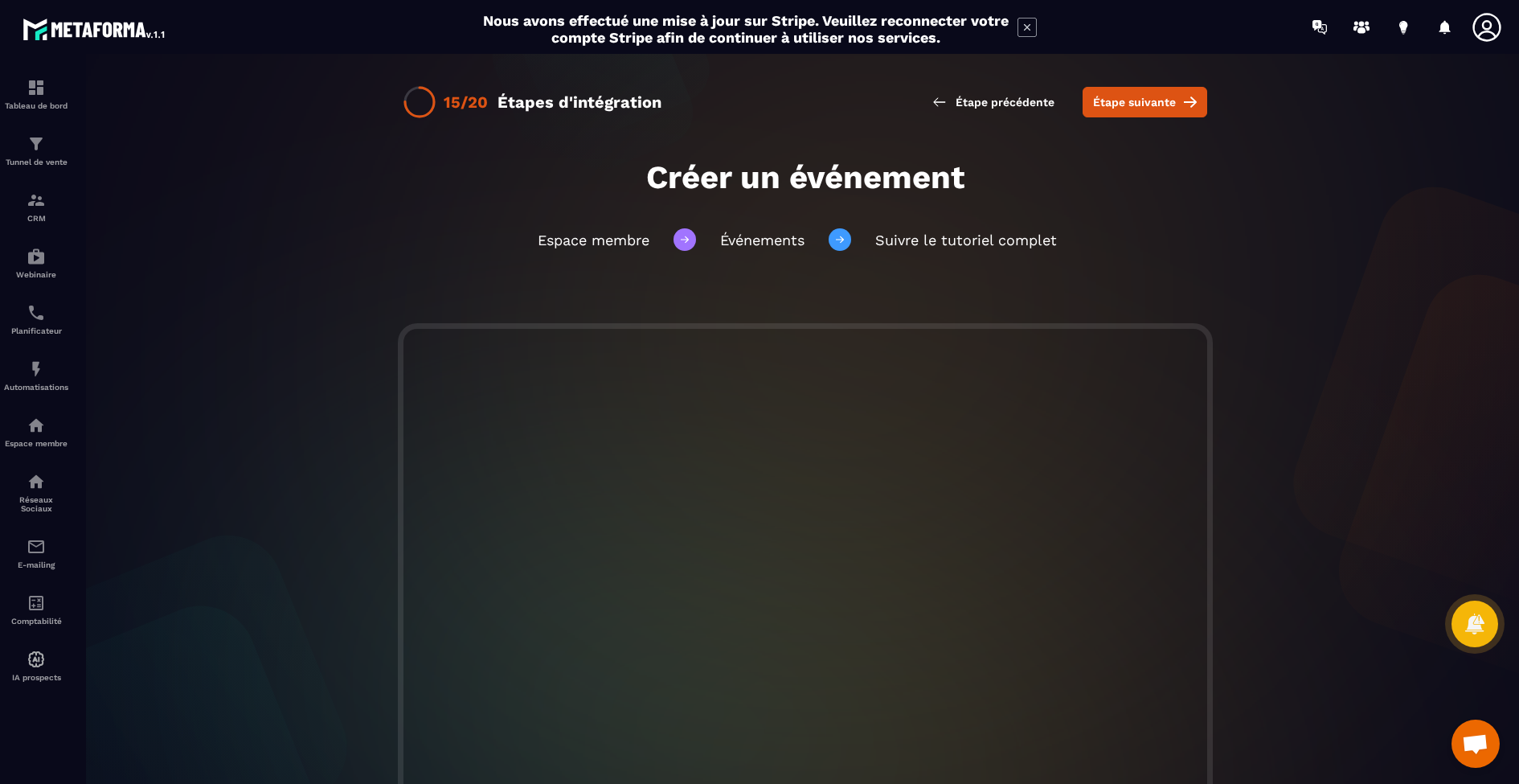
click at [1133, 107] on span "Étape suivante" at bounding box center [1134, 101] width 82 height 16
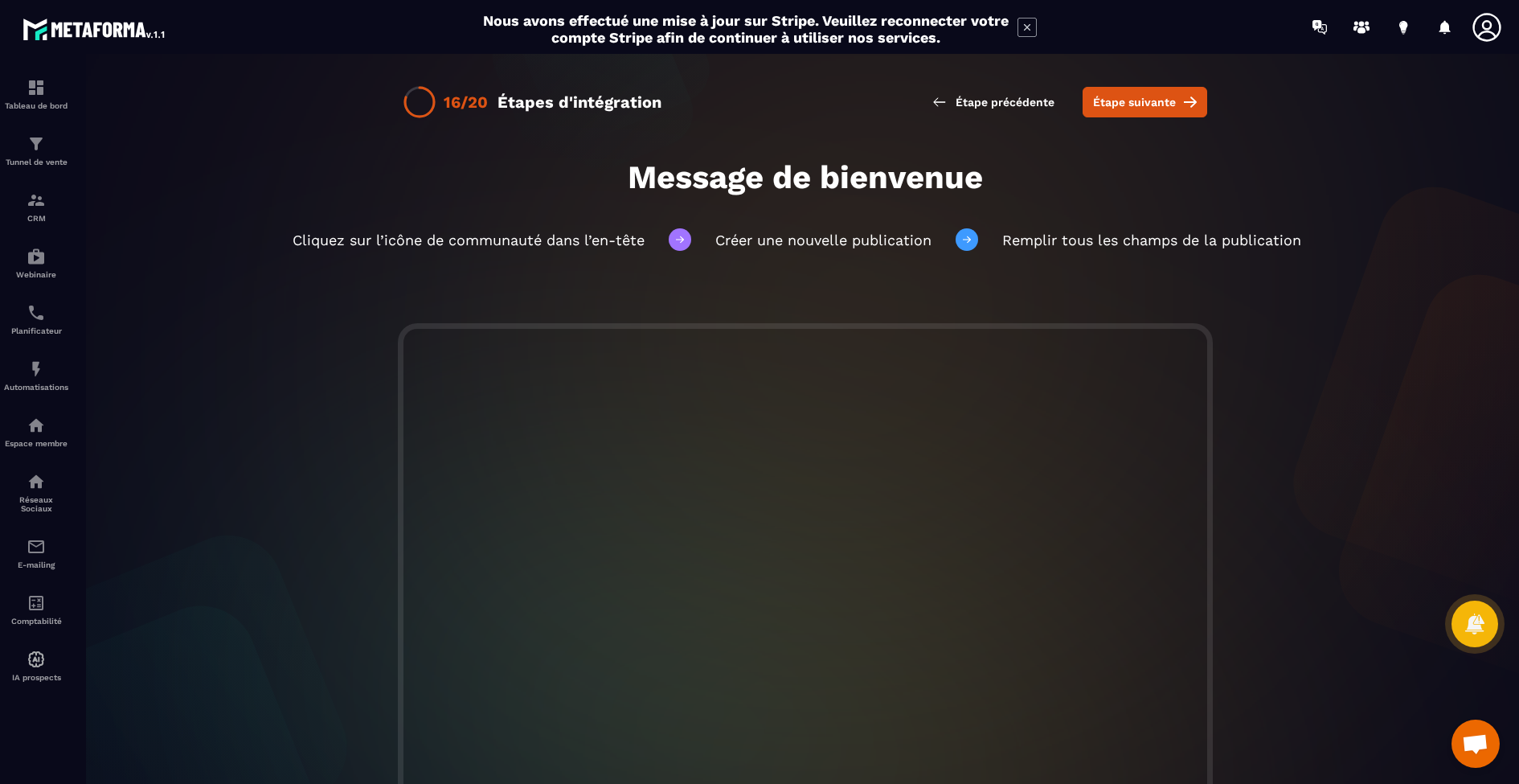
click at [1133, 107] on span "Étape suivante" at bounding box center [1134, 101] width 82 height 16
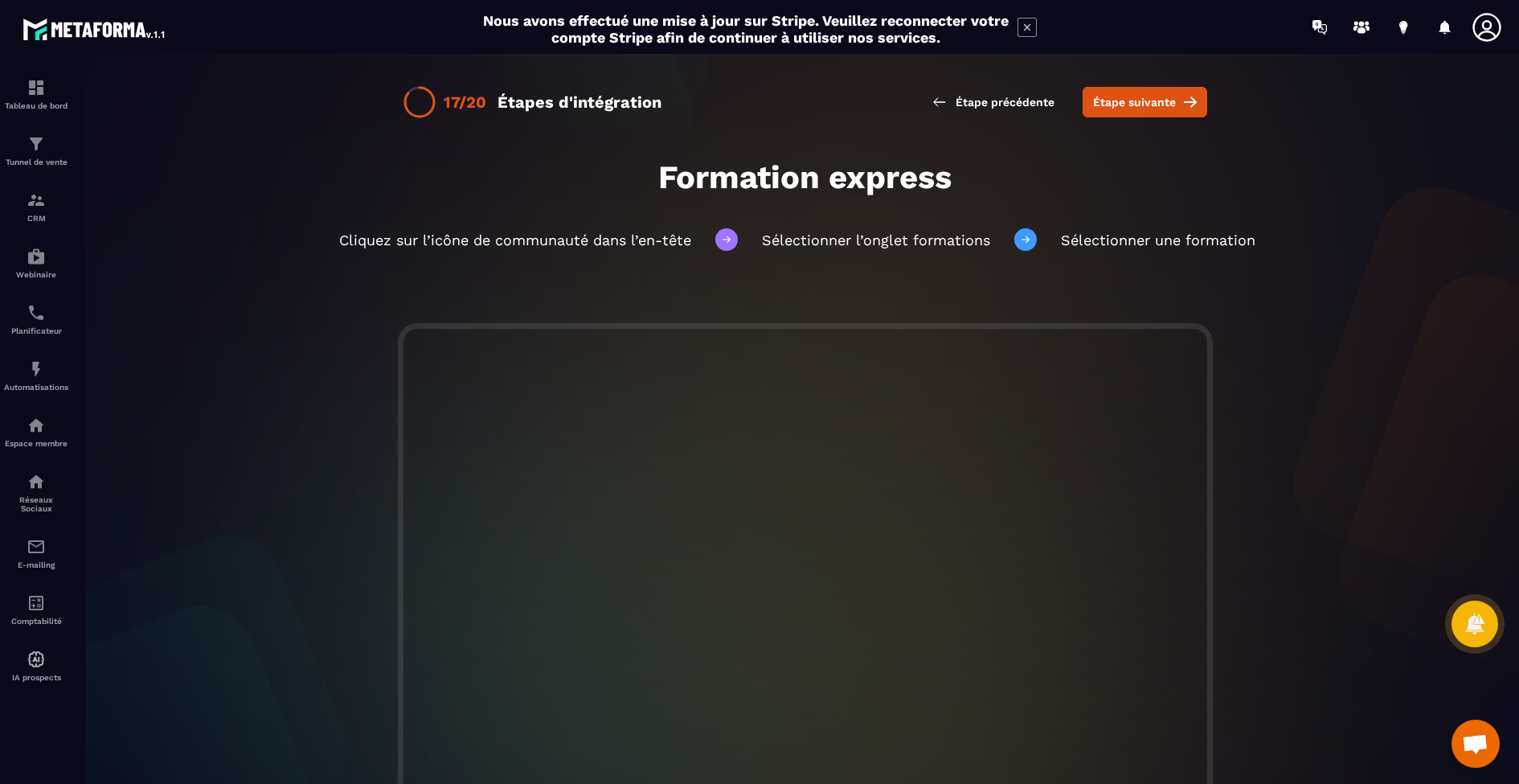
click at [1133, 107] on span "Étape suivante" at bounding box center [1134, 101] width 82 height 16
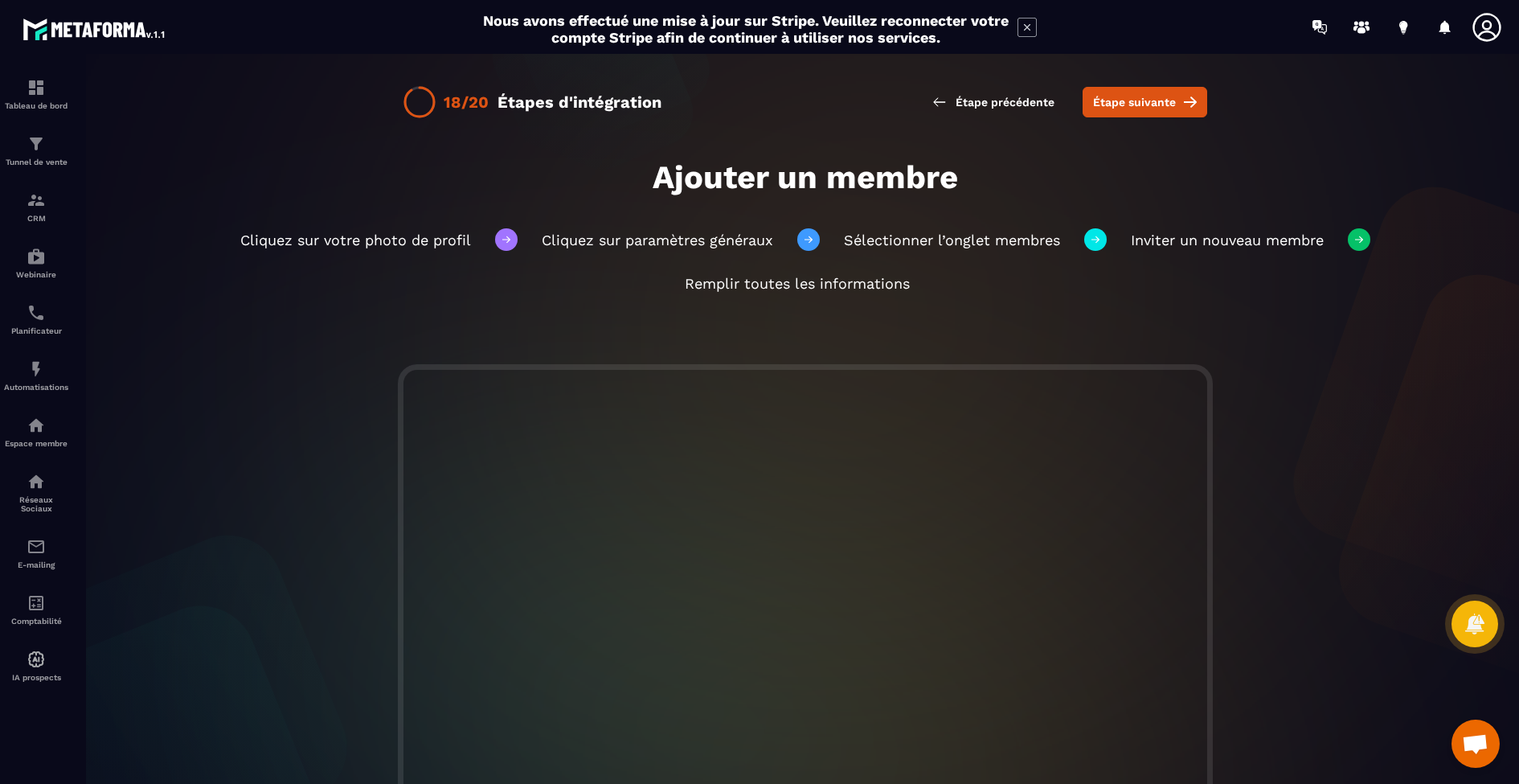
click at [1133, 107] on span "Étape suivante" at bounding box center [1134, 101] width 82 height 16
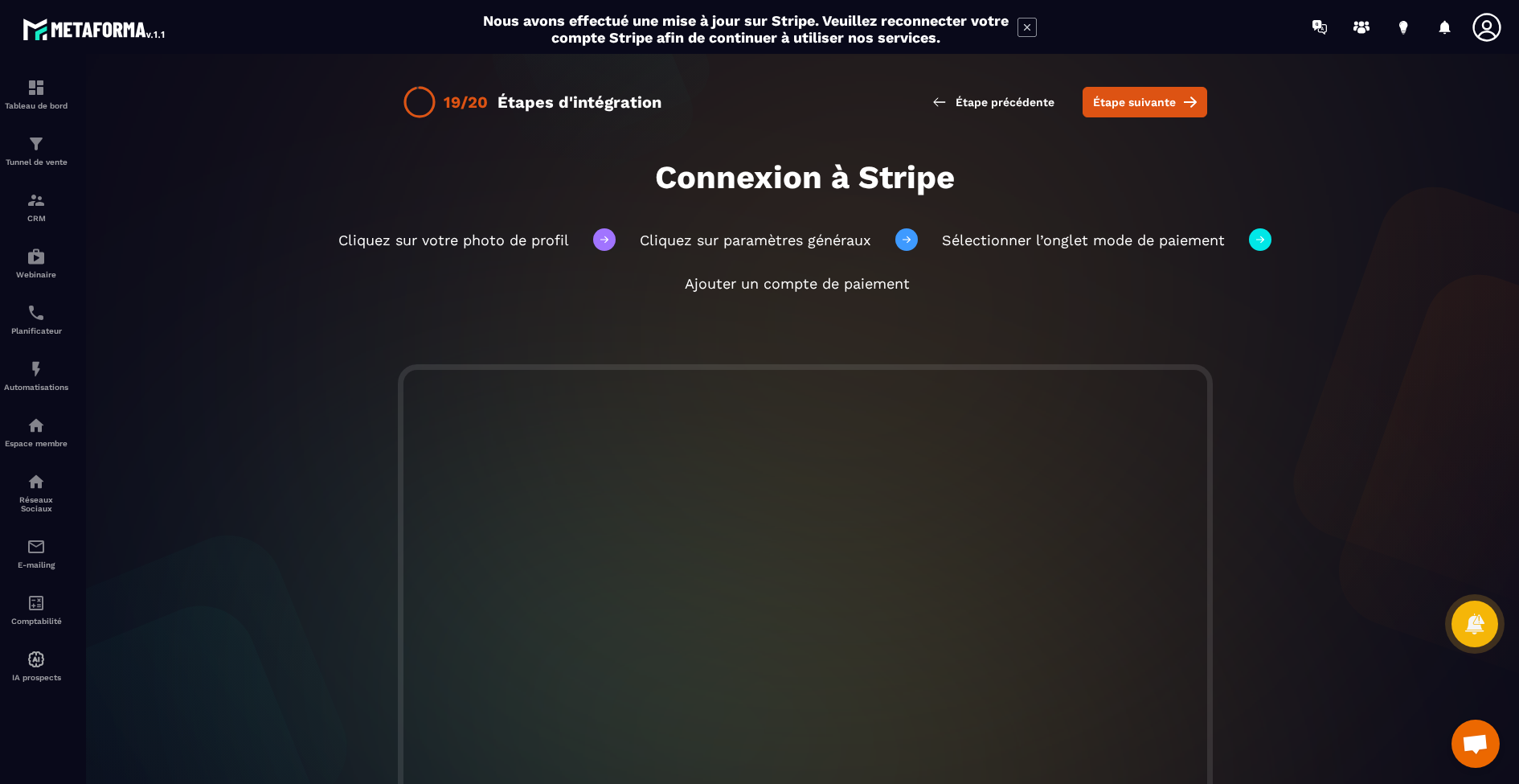
click at [1133, 107] on span "Étape suivante" at bounding box center [1134, 101] width 82 height 16
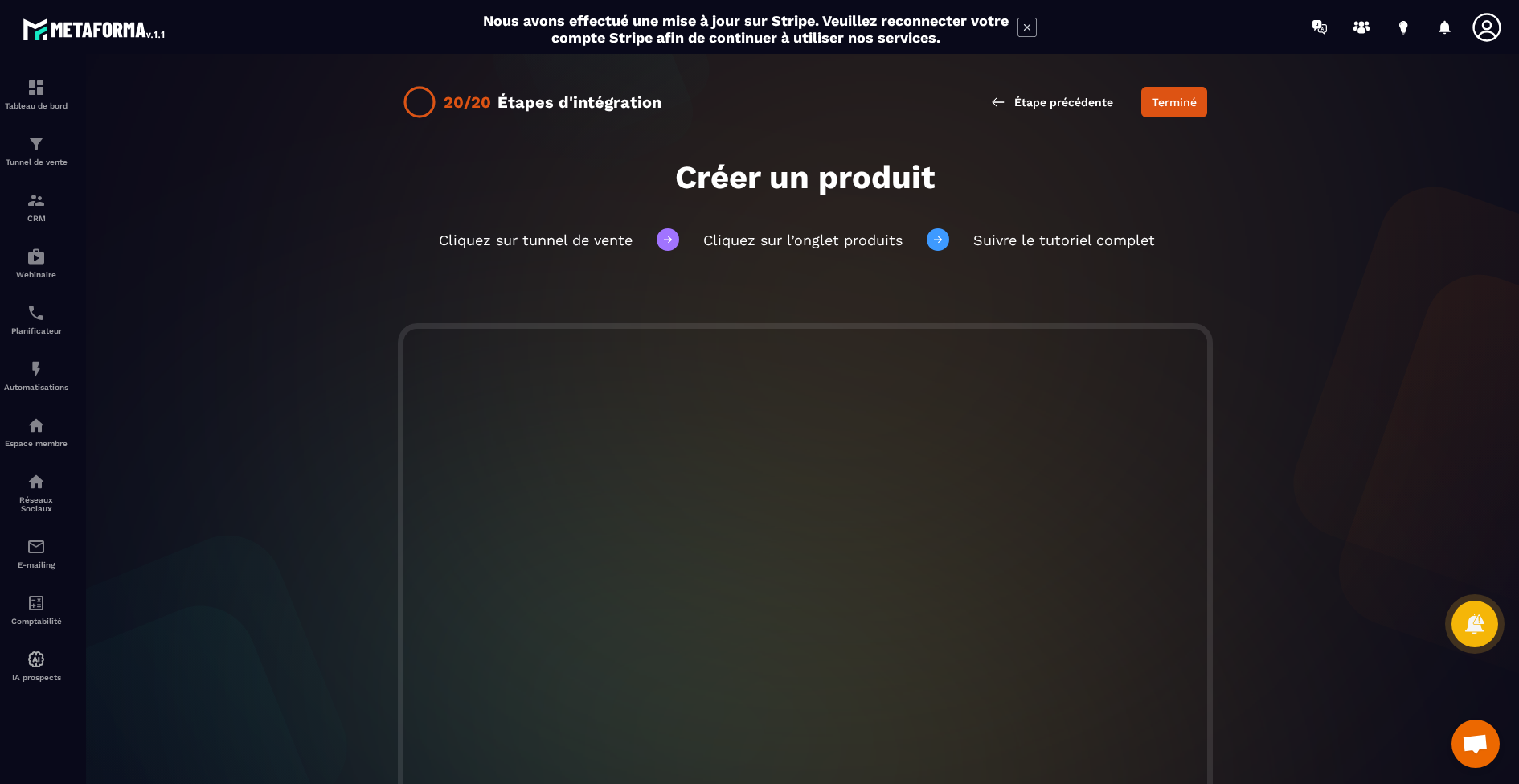
click at [1133, 107] on div "Étape précédente Terminé" at bounding box center [1093, 102] width 229 height 31
click at [1157, 107] on button "Terminé" at bounding box center [1174, 102] width 66 height 31
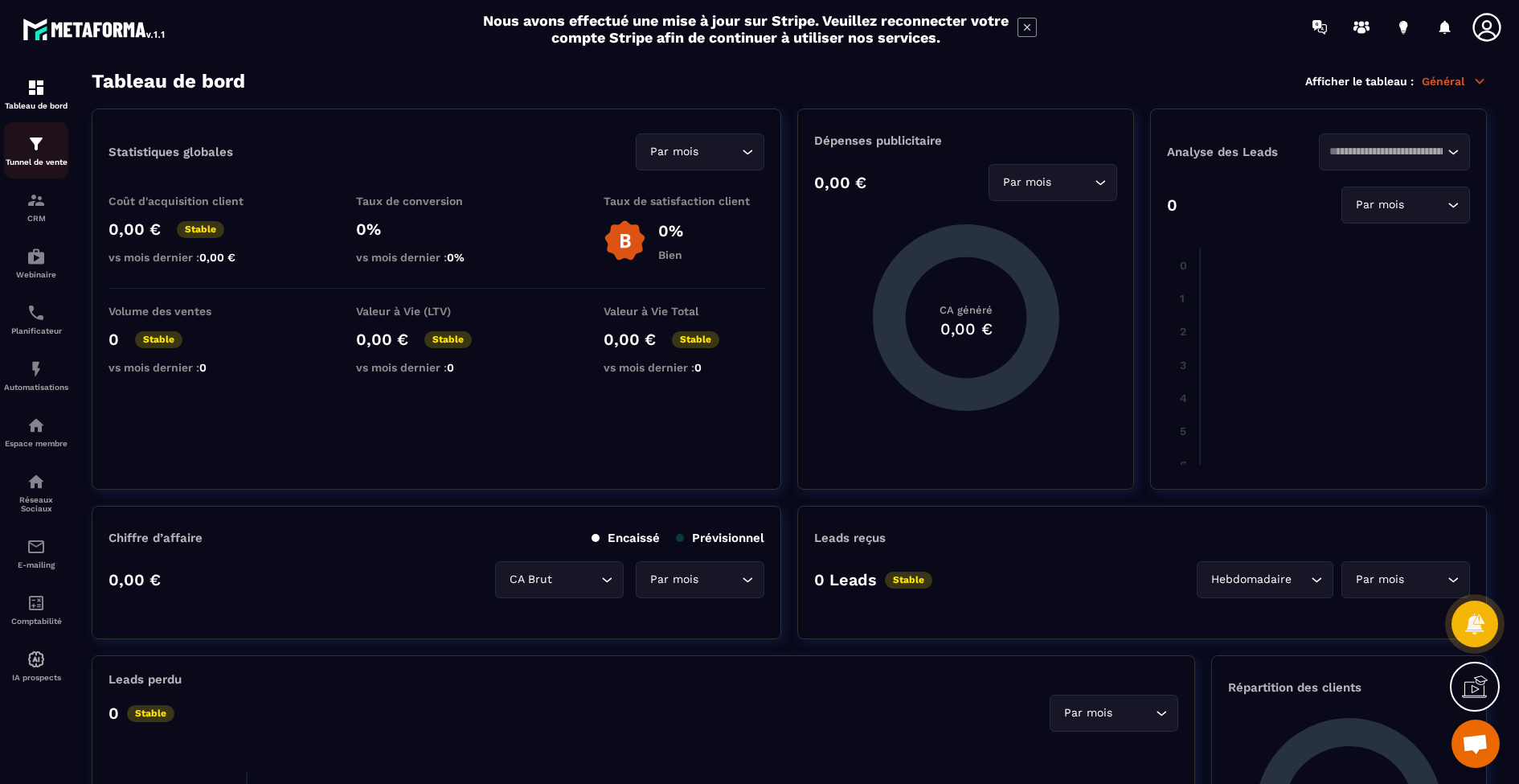
click at [30, 147] on img at bounding box center [36, 144] width 19 height 19
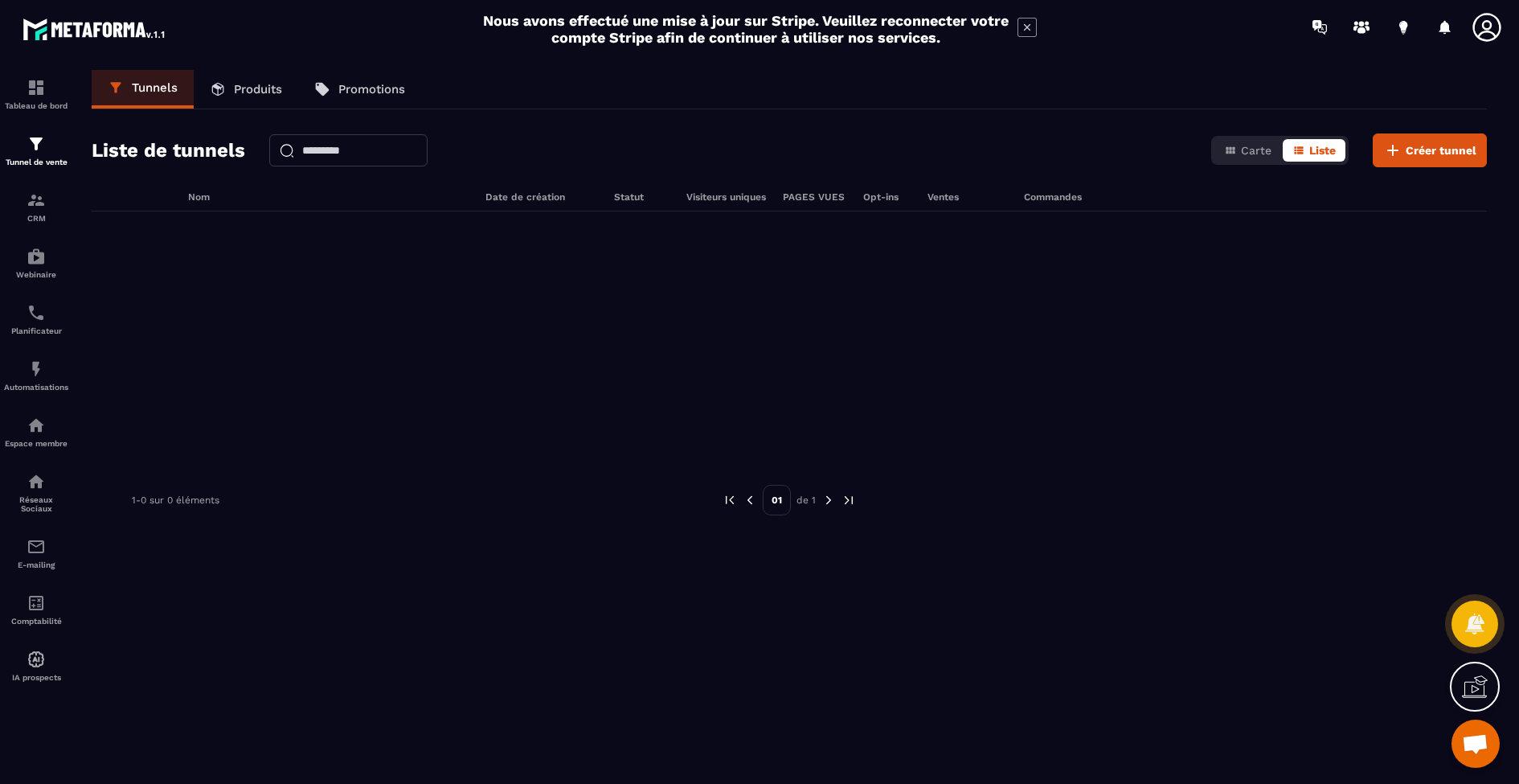
click at [251, 94] on p "Produits" at bounding box center [258, 89] width 48 height 15
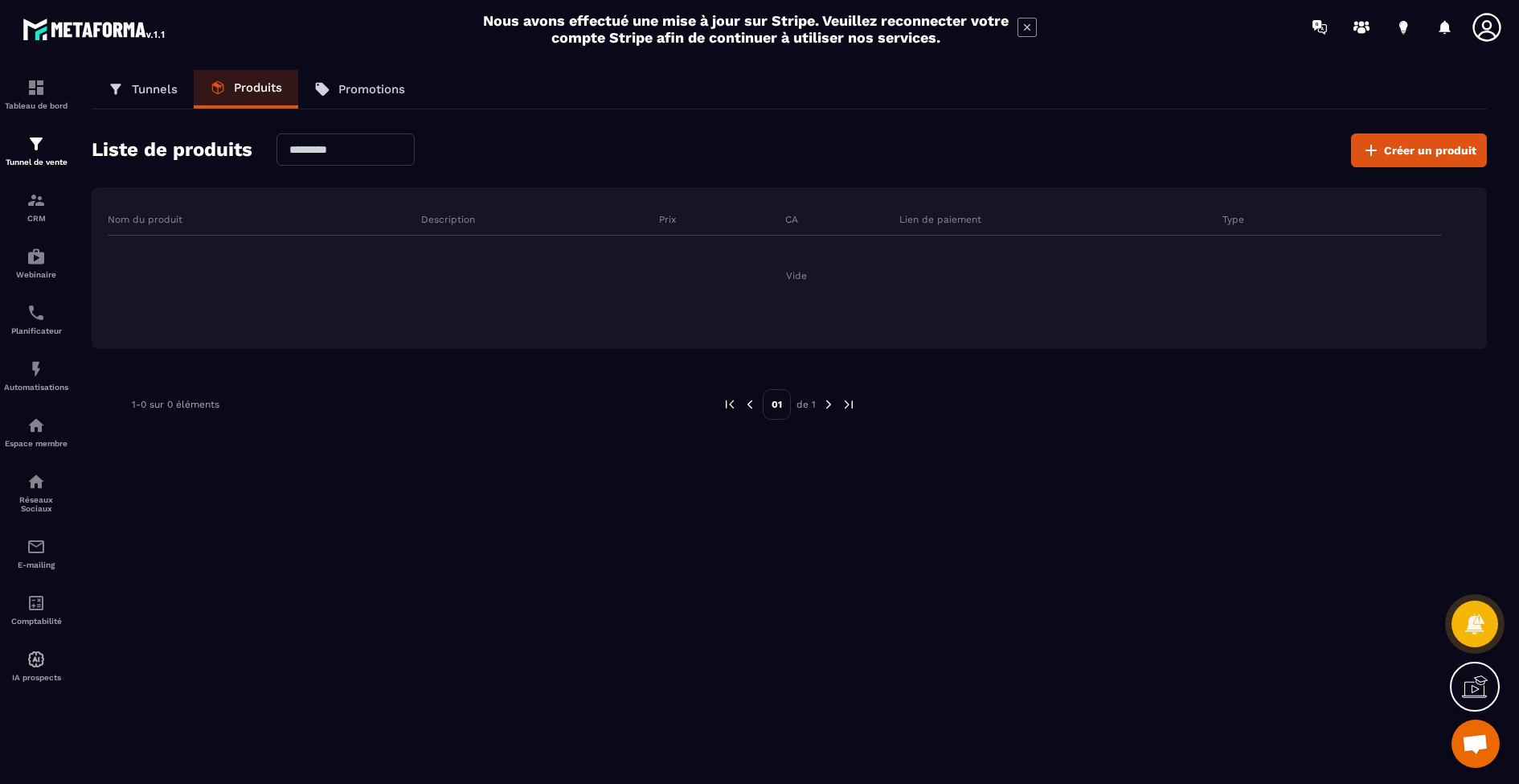
click at [323, 87] on icon at bounding box center [323, 89] width 14 height 14
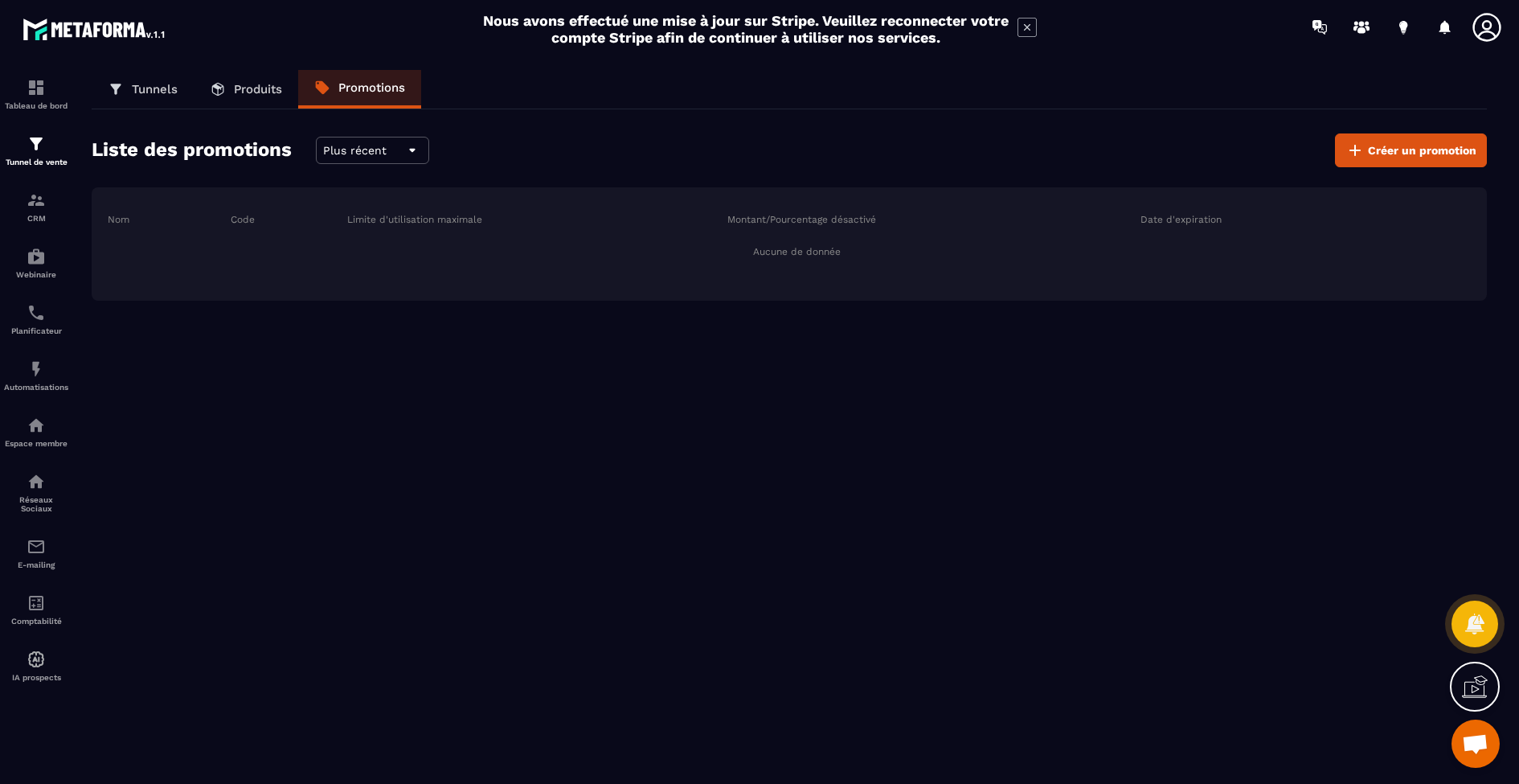
click at [163, 88] on p "Tunnels" at bounding box center [154, 89] width 45 height 15
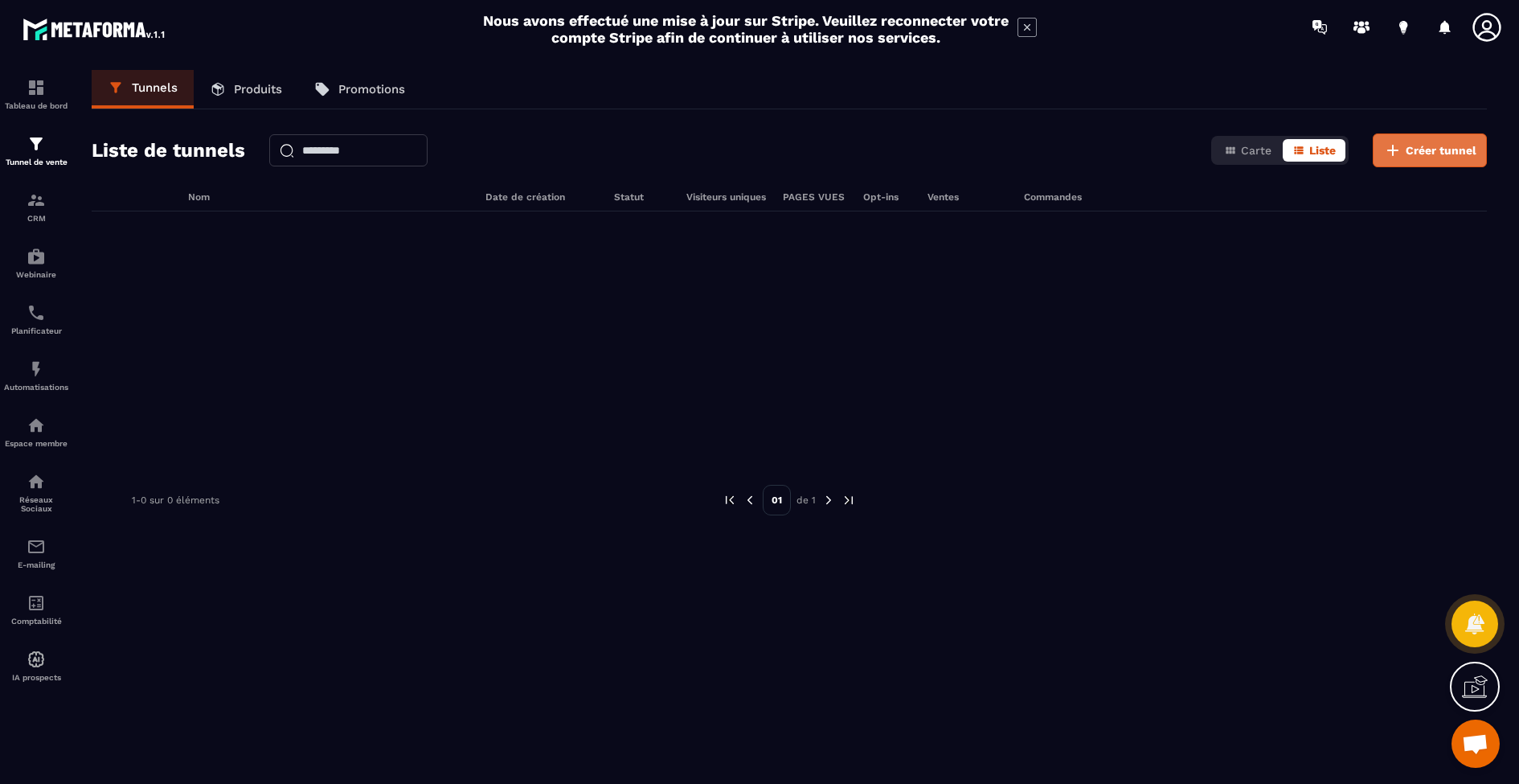
click at [1422, 149] on span "Créer tunnel" at bounding box center [1441, 150] width 70 height 16
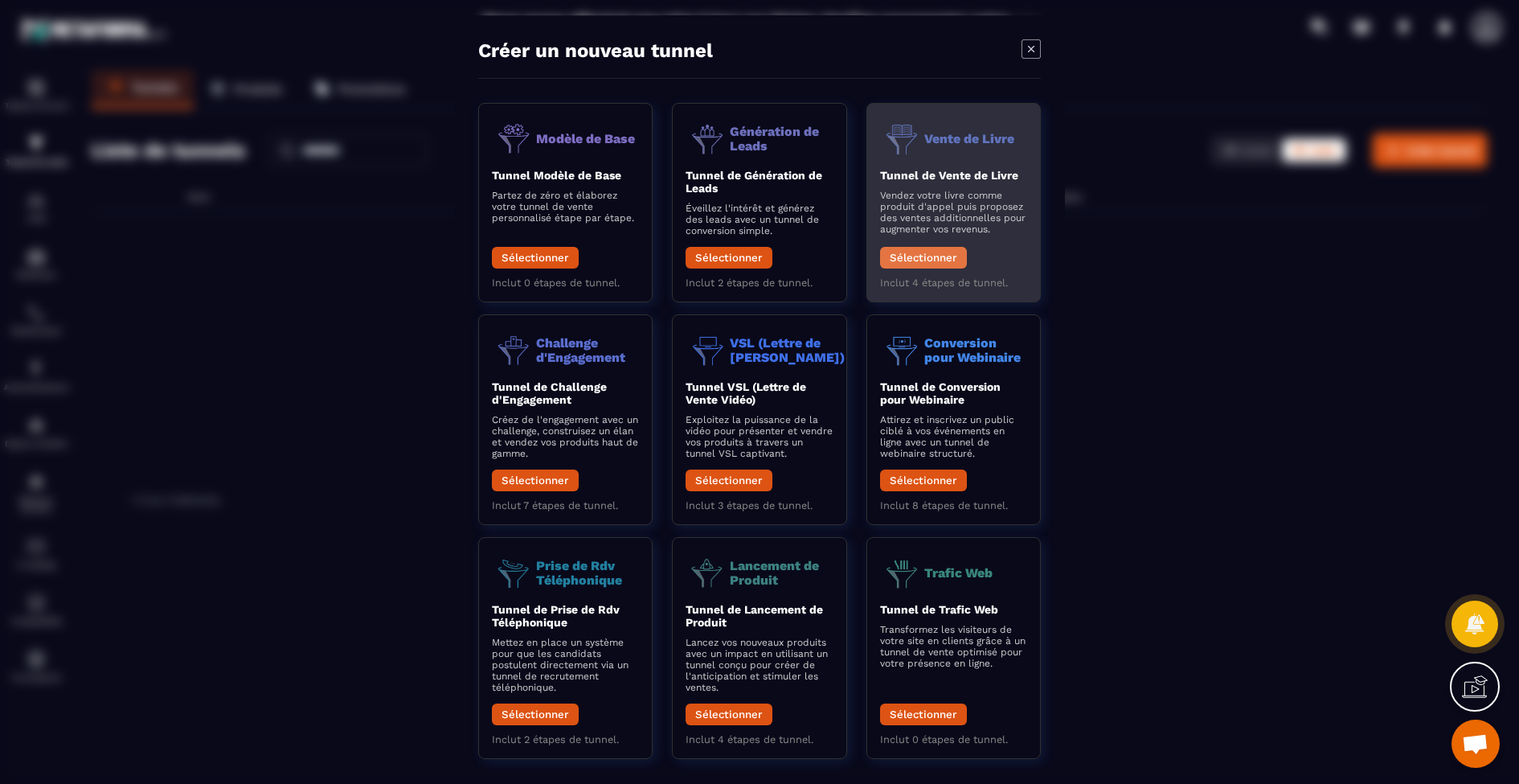
click at [926, 254] on button "Sélectionner" at bounding box center [924, 257] width 87 height 21
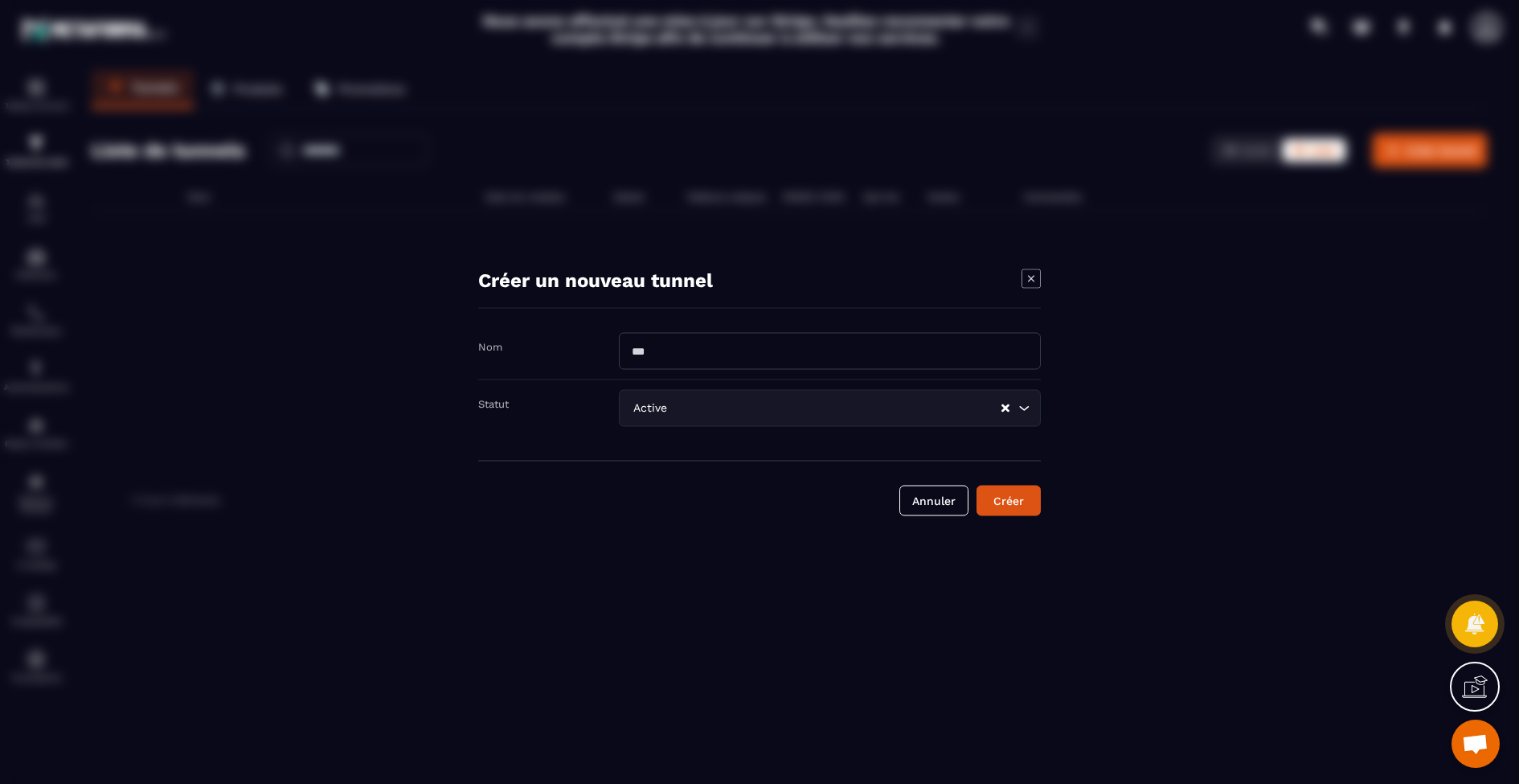
drag, startPoint x: 918, startPoint y: 348, endPoint x: 701, endPoint y: 354, distance: 217.1
click at [701, 354] on input "Modal window" at bounding box center [829, 350] width 422 height 37
type input "**********"
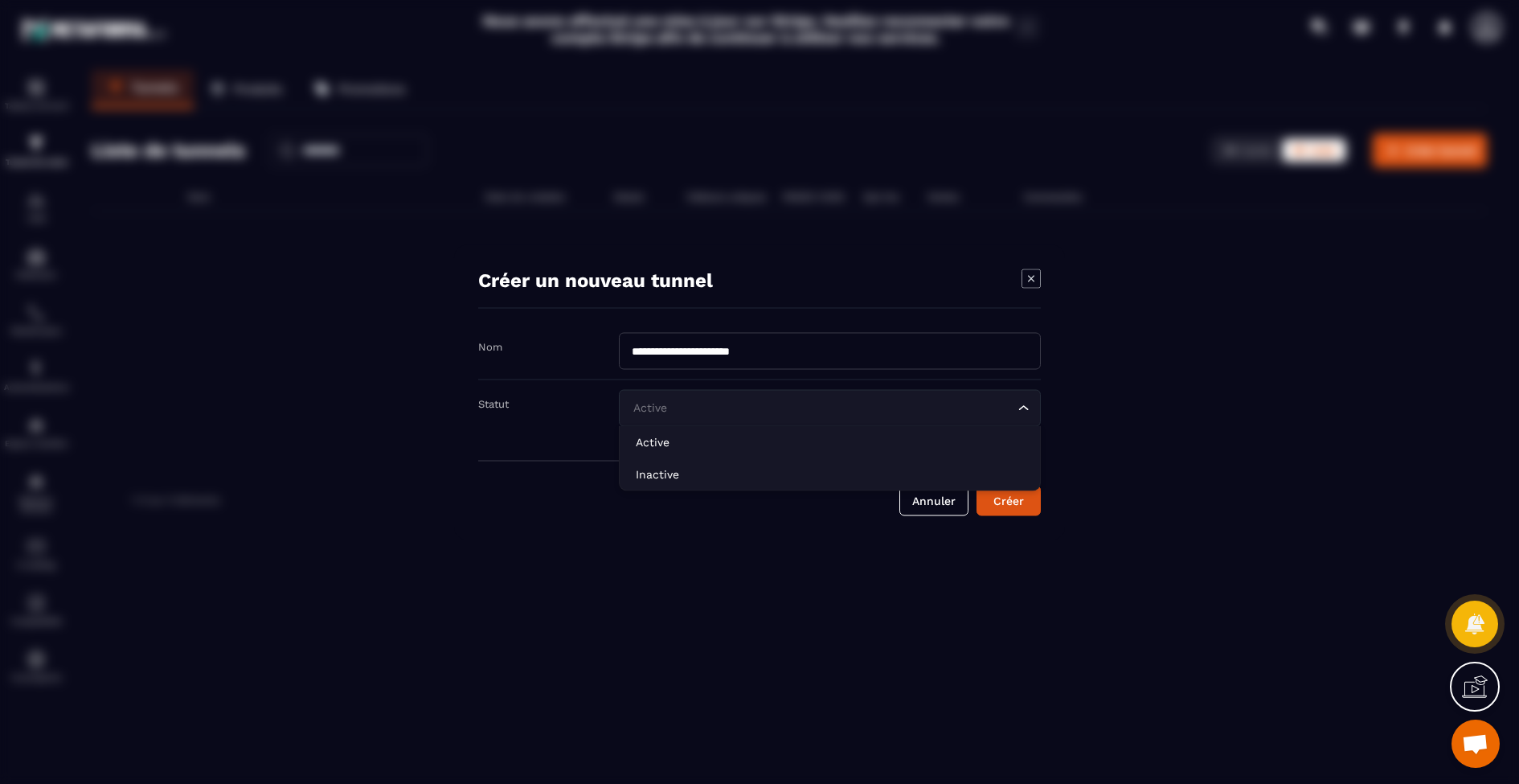
click at [704, 407] on input "Search for option" at bounding box center [821, 407] width 385 height 18
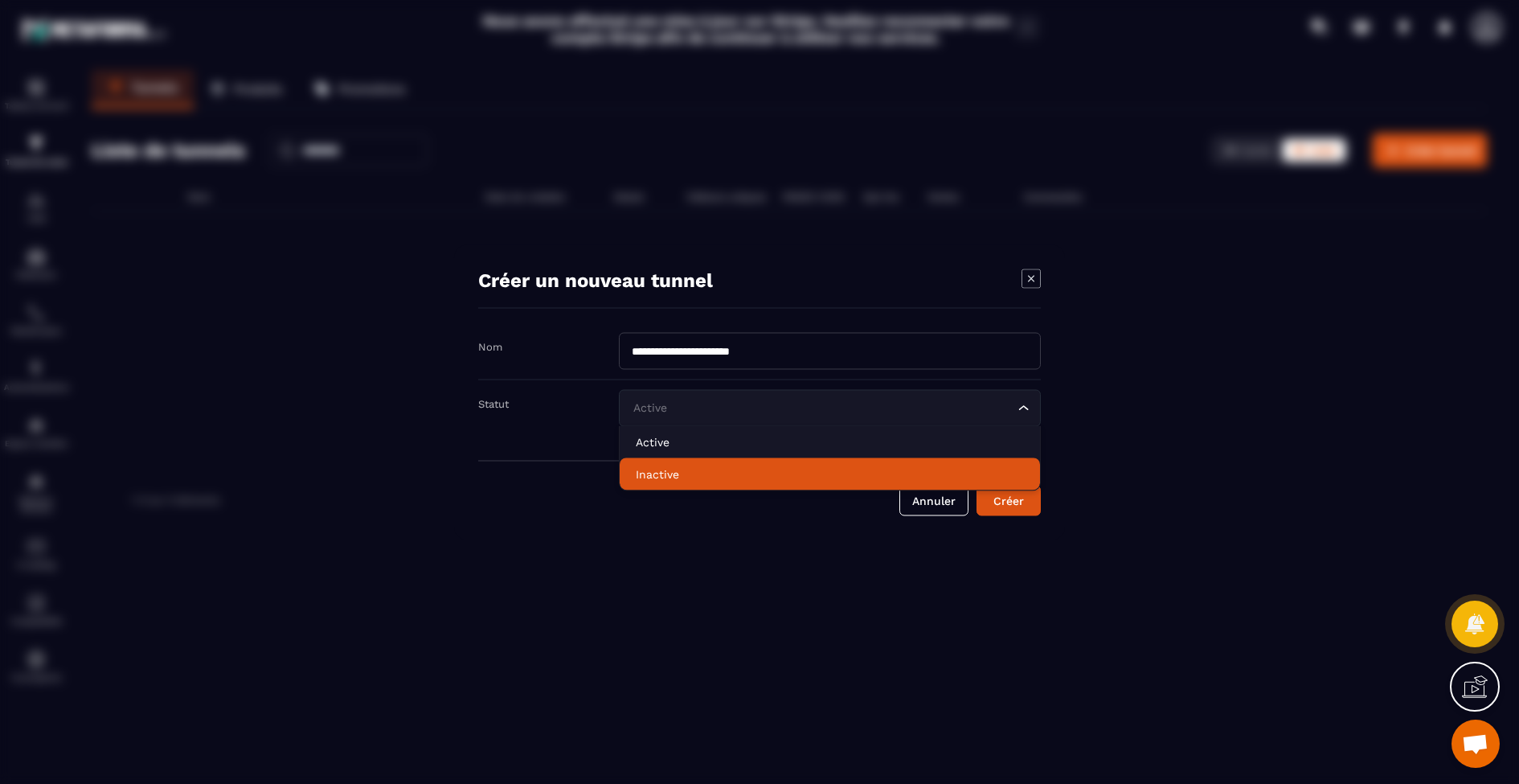
click at [694, 482] on li "Inactive" at bounding box center [830, 474] width 421 height 32
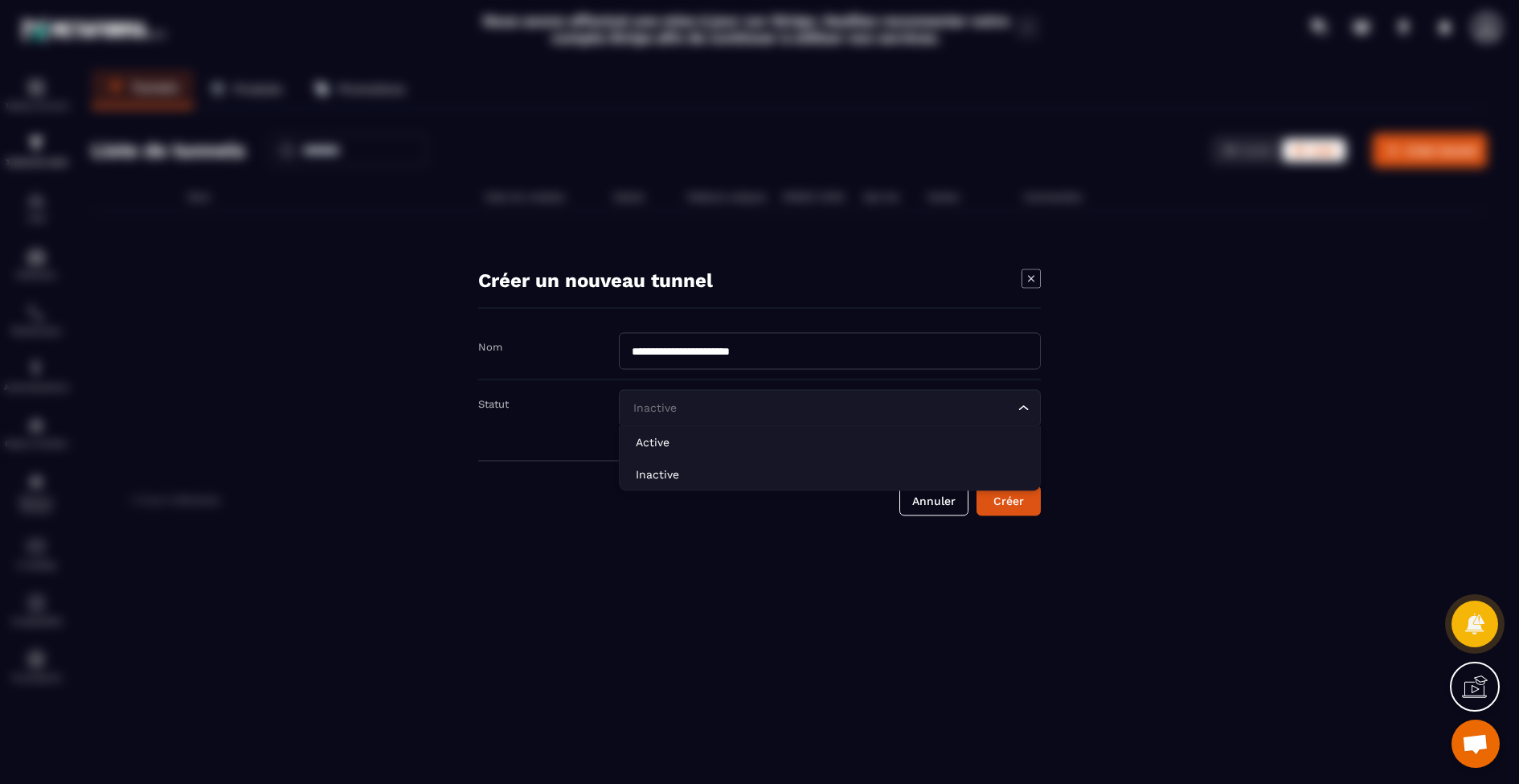
click at [708, 407] on input "Search for option" at bounding box center [821, 407] width 385 height 18
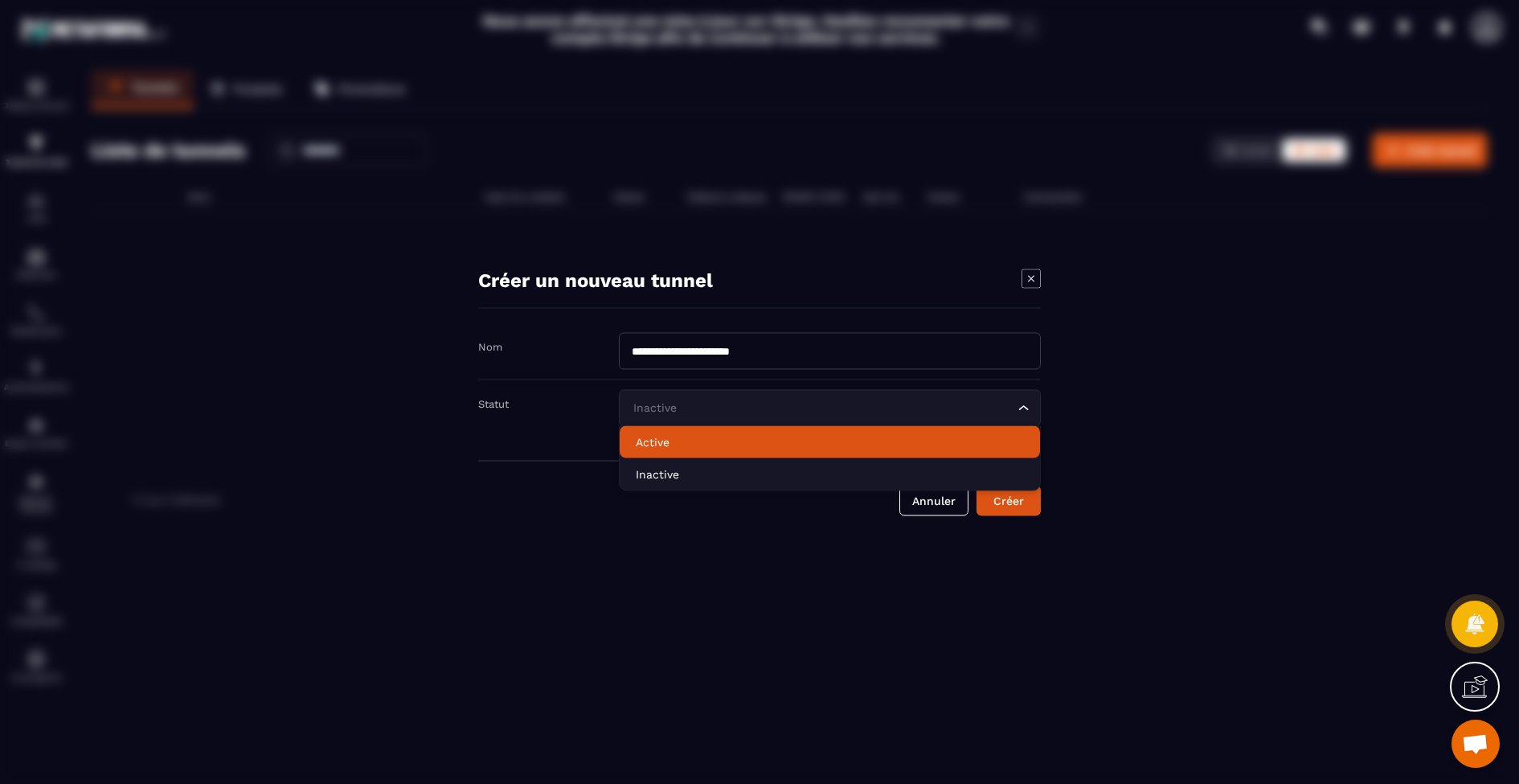
click at [697, 447] on p "Active" at bounding box center [829, 441] width 388 height 16
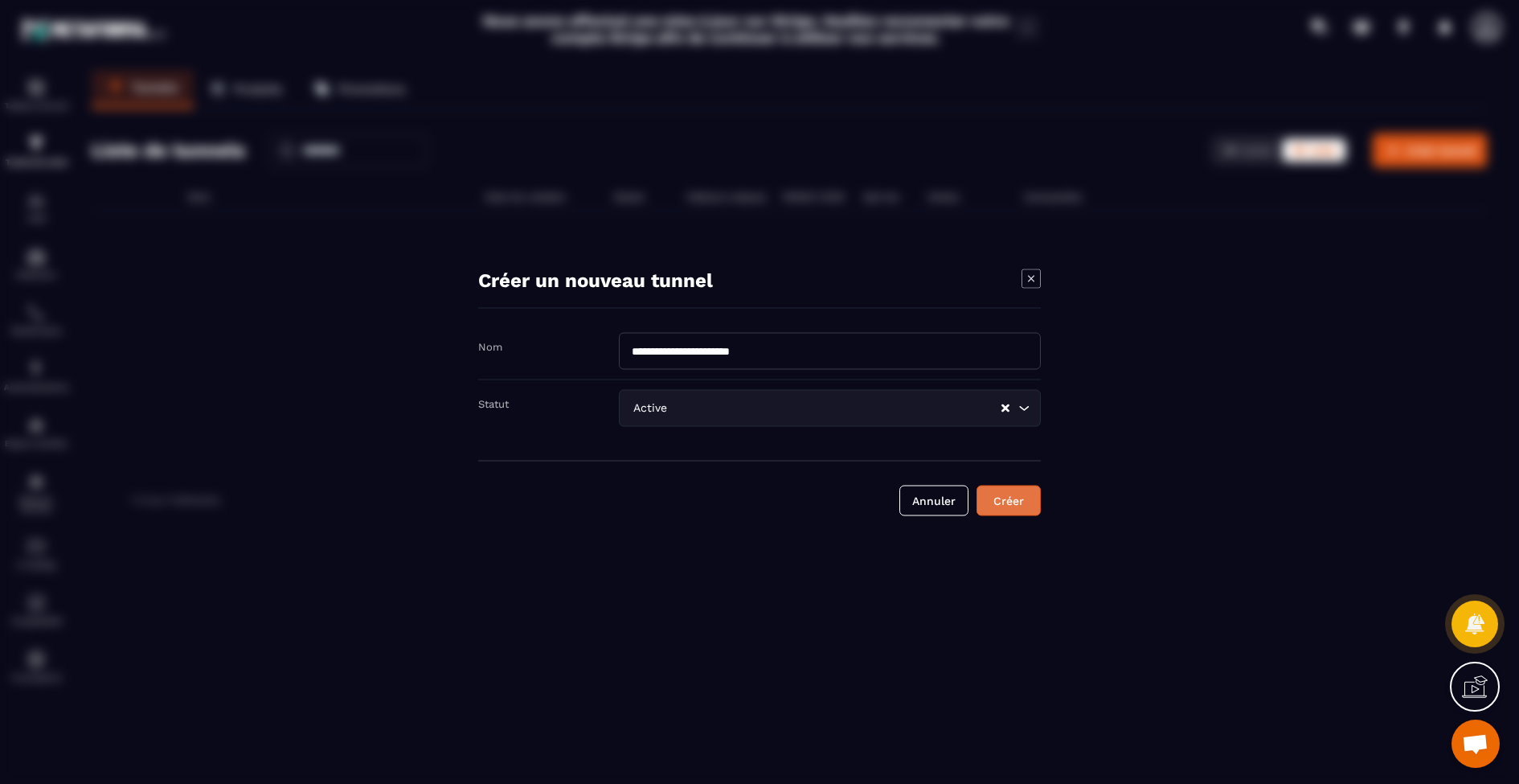
click at [998, 498] on div "Créer" at bounding box center [1008, 499] width 44 height 16
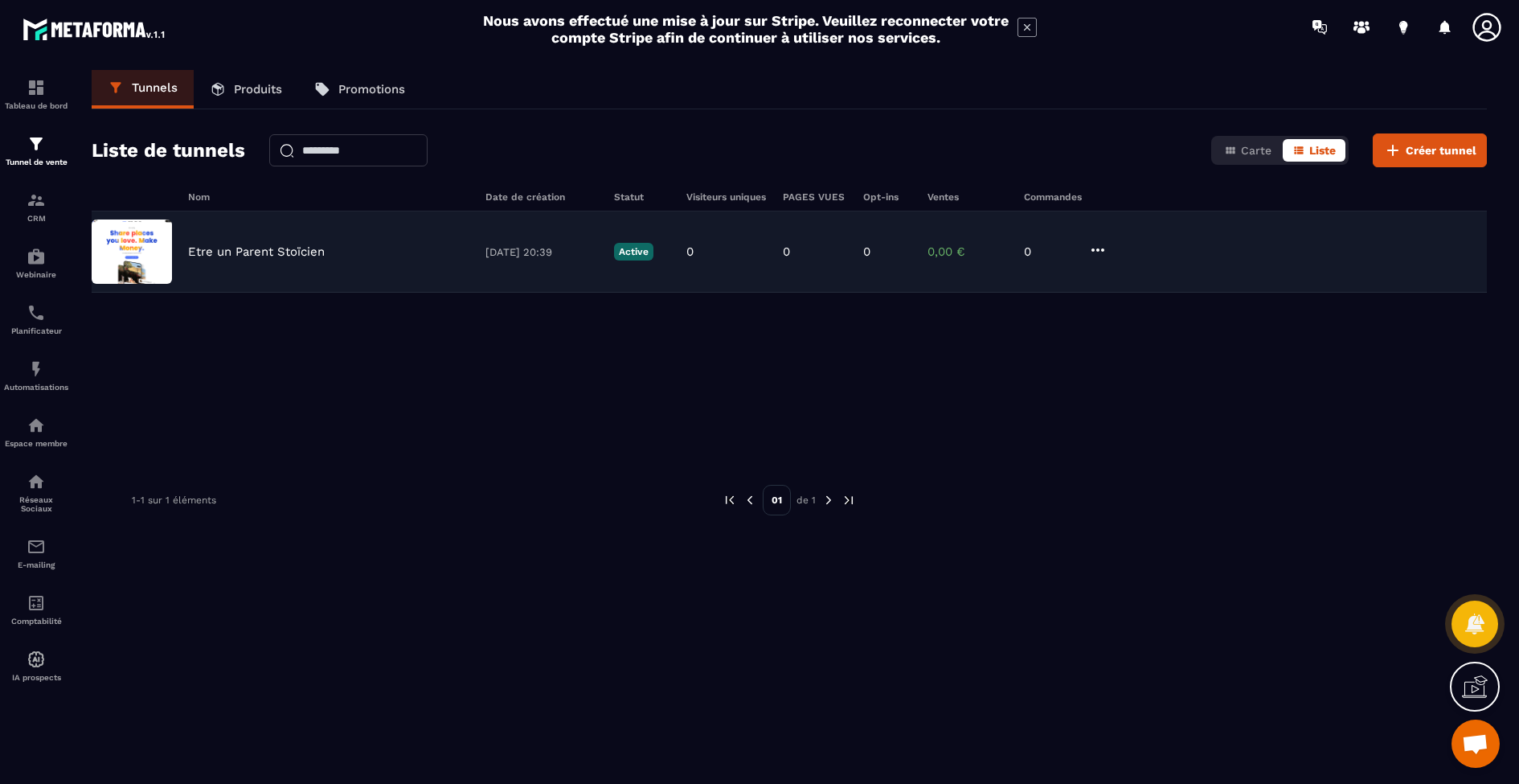
click at [1095, 244] on icon at bounding box center [1097, 249] width 19 height 19
click at [1135, 285] on button "Modifier" at bounding box center [1158, 283] width 129 height 29
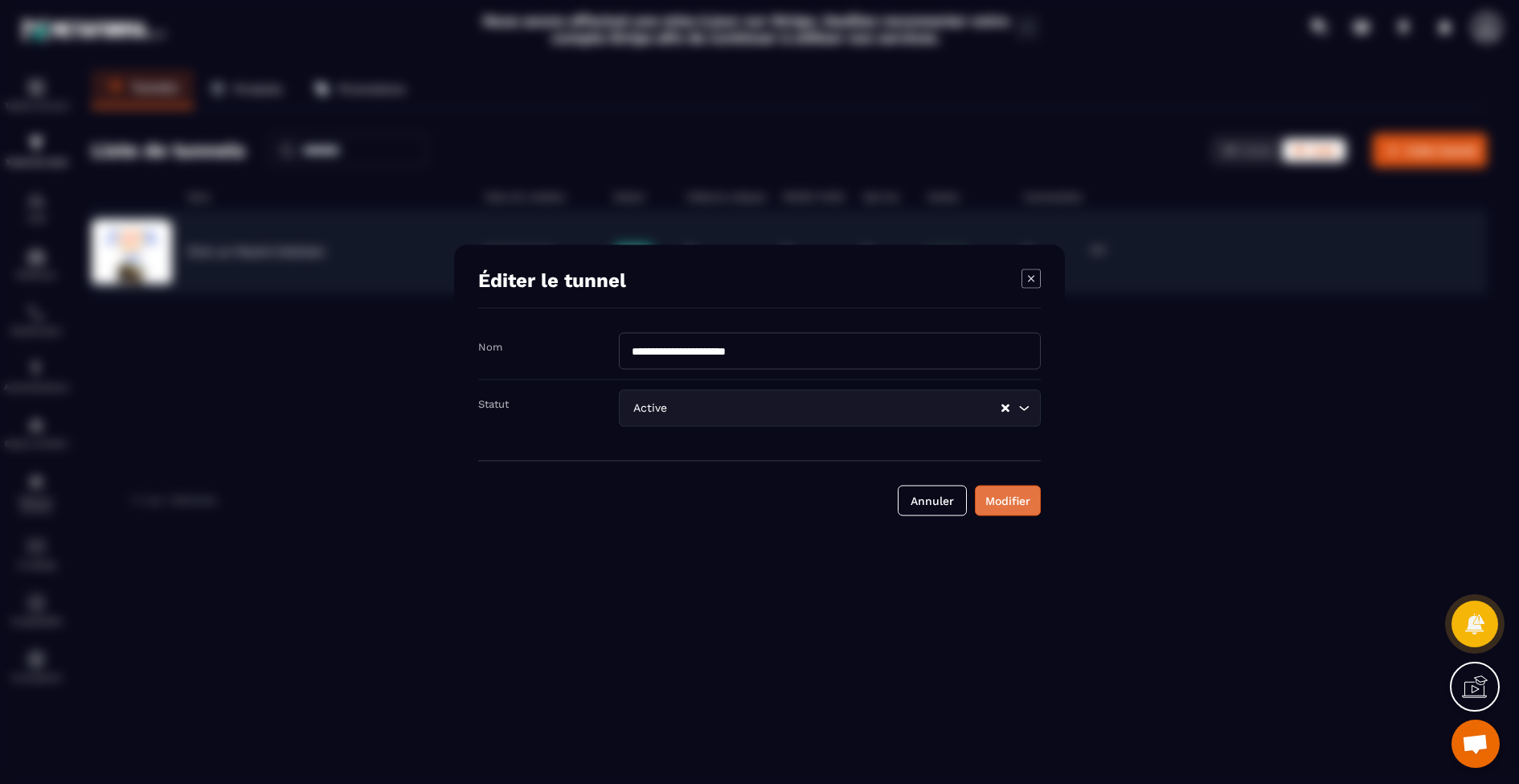
click at [1007, 504] on div "Modifier" at bounding box center [1007, 499] width 45 height 16
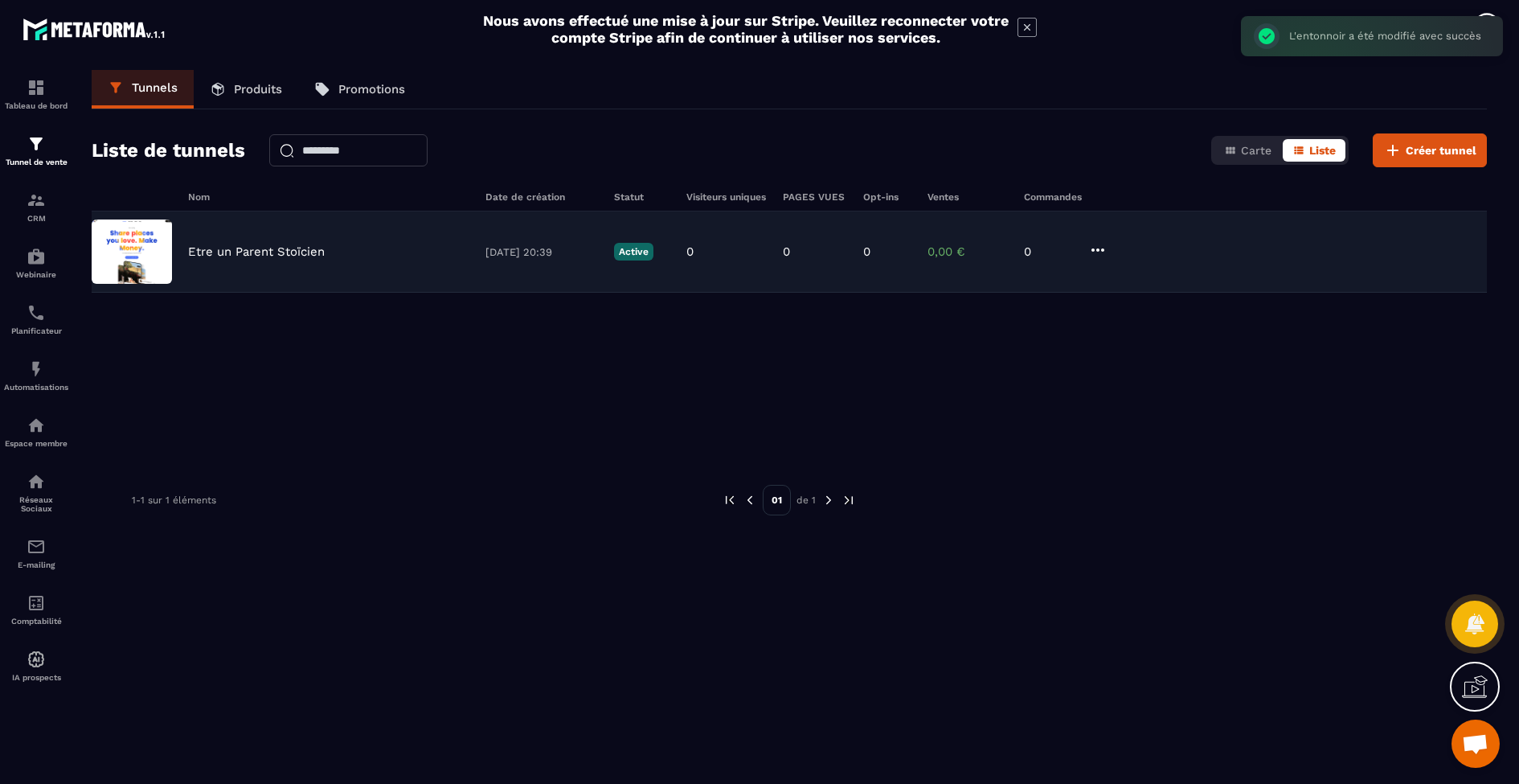
click at [179, 251] on div "Etre un Parent Stoïcien [DATE] 20:39 Active 0 0 0 0,00 € 0" at bounding box center [790, 252] width 1396 height 82
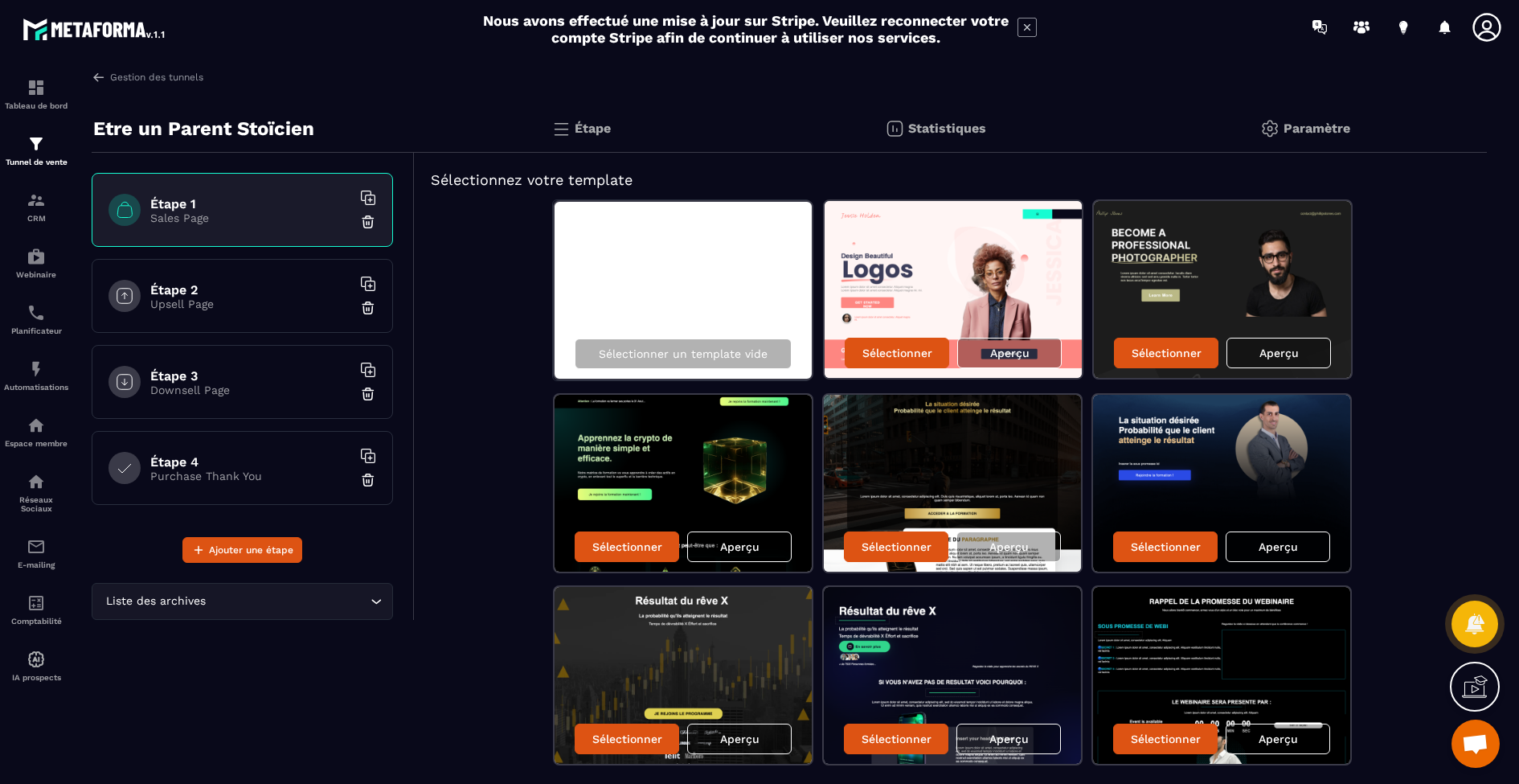
click at [749, 127] on div "Étape" at bounding box center [936, 129] width 375 height 48
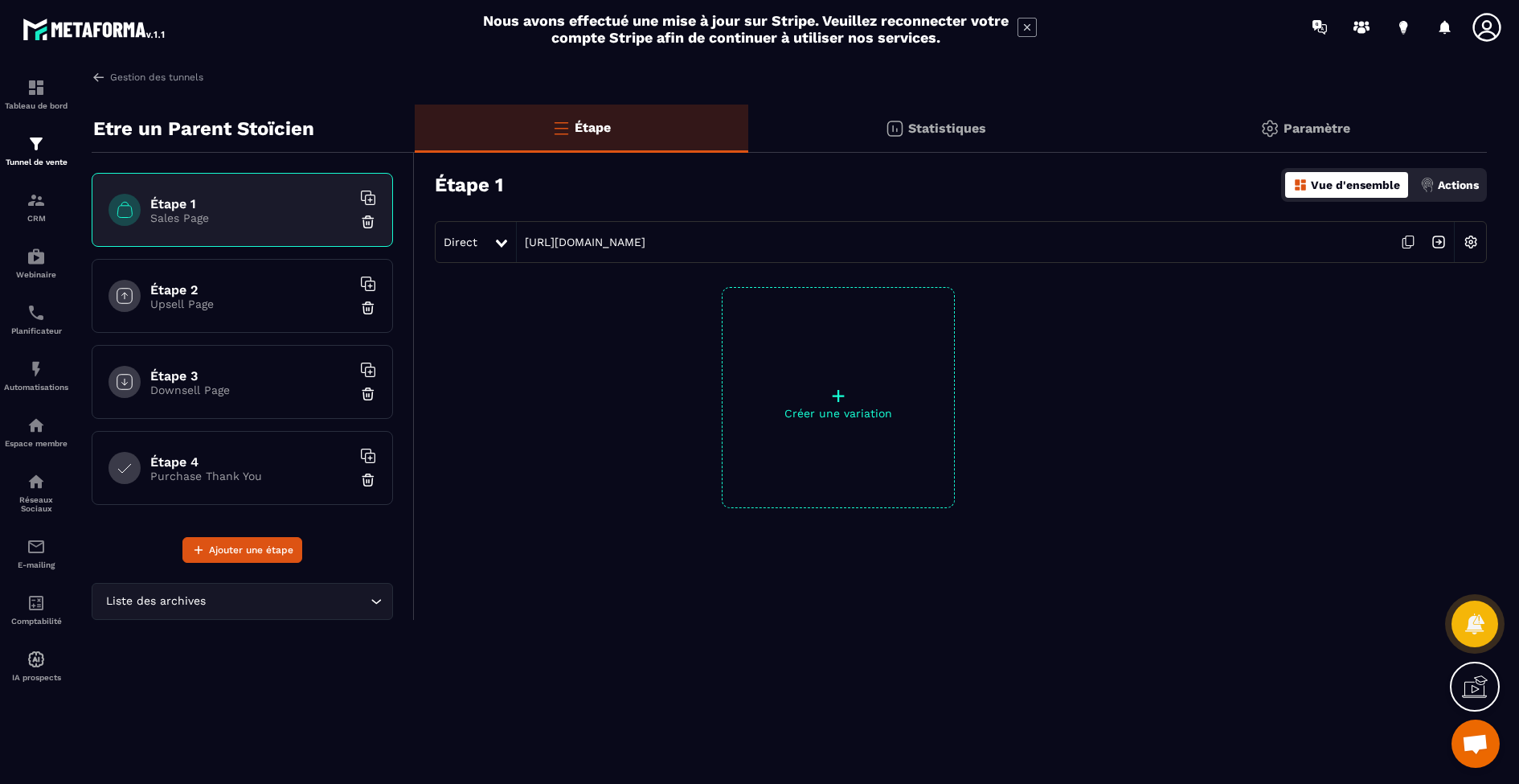
click at [1123, 127] on div "Statistiques" at bounding box center [1305, 129] width 364 height 48
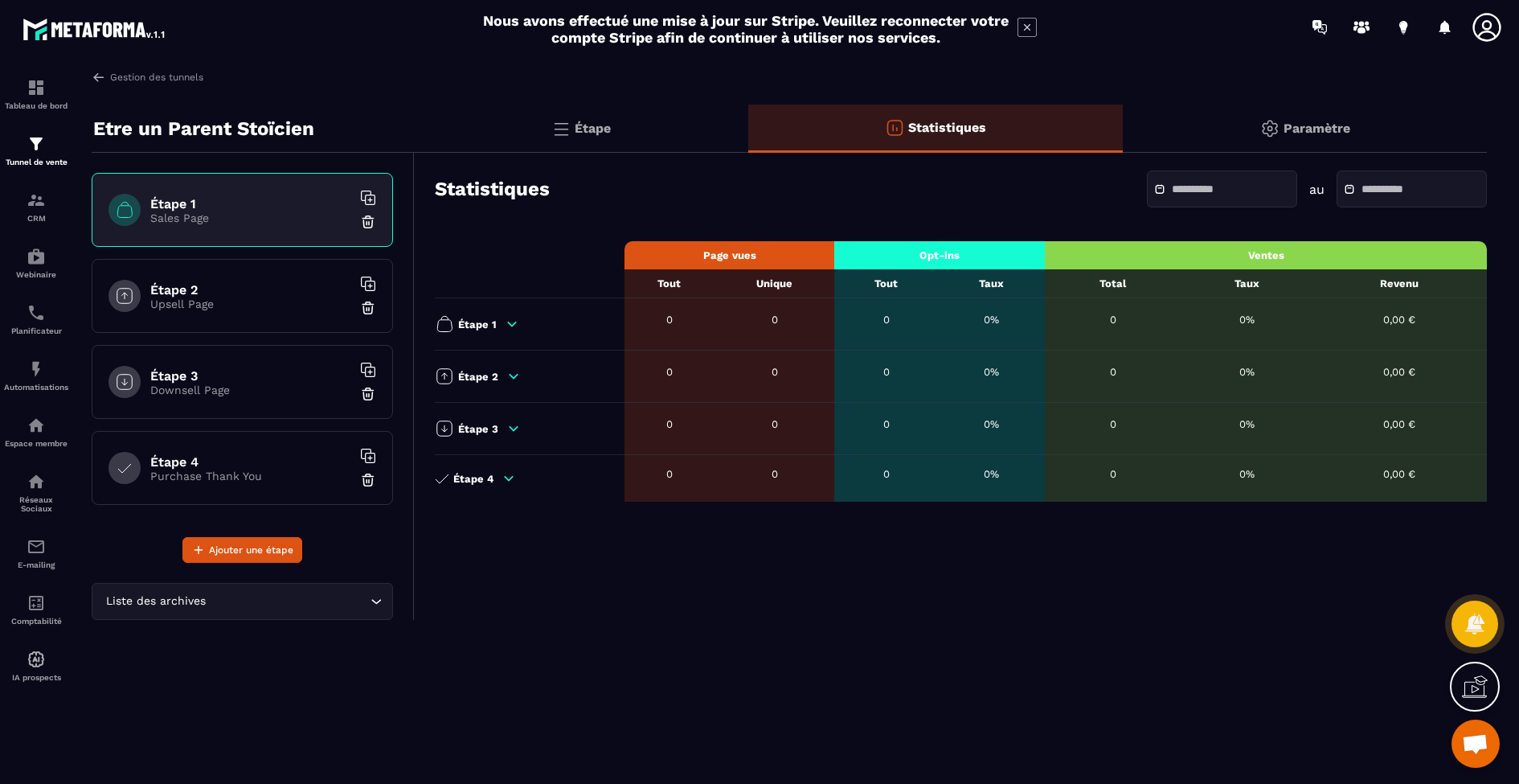
click at [1293, 123] on p "Paramètre" at bounding box center [1317, 128] width 67 height 15
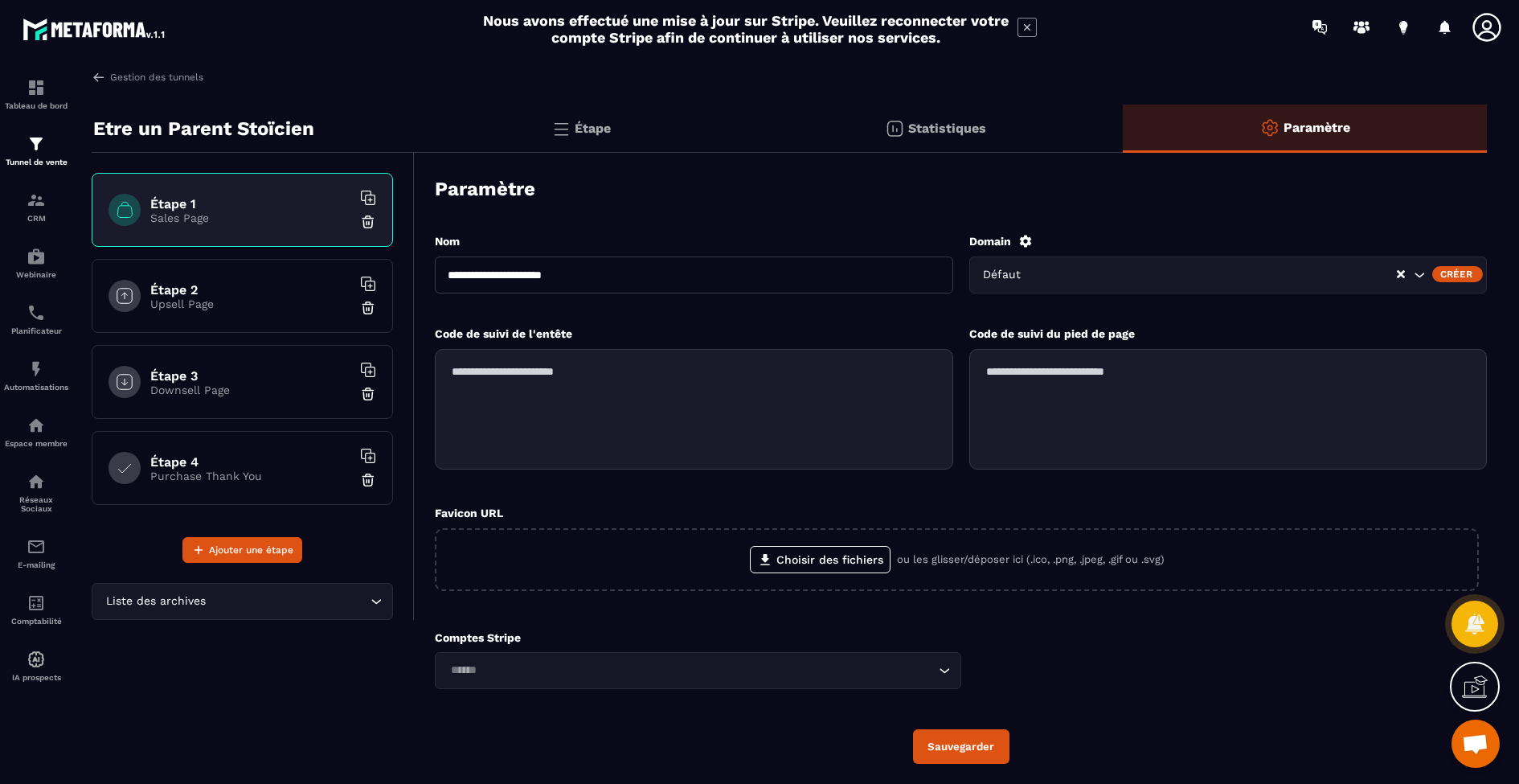
click at [749, 133] on div "Étape" at bounding box center [936, 129] width 375 height 48
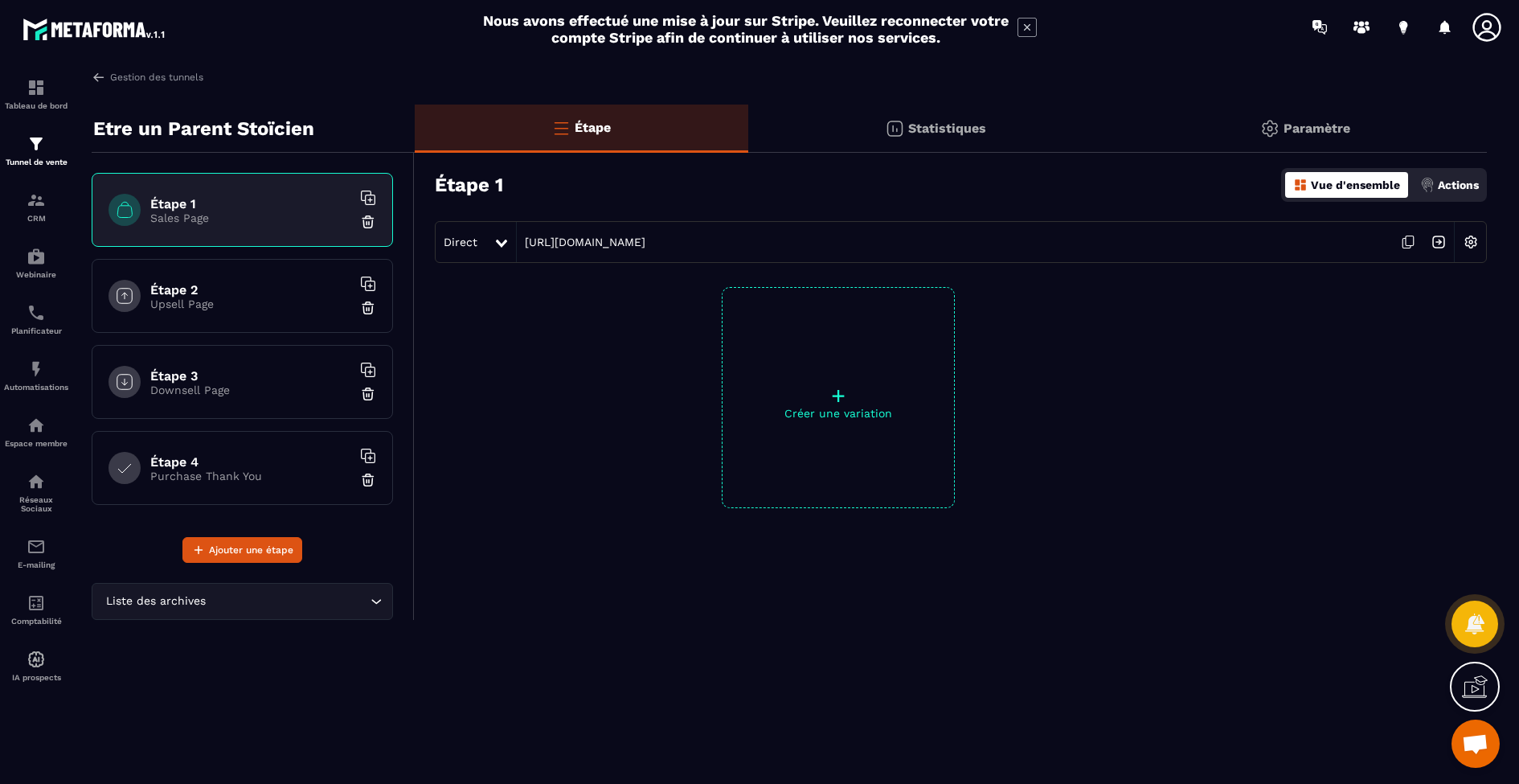
scroll to position [2, 2]
click at [232, 218] on p "Sales Page" at bounding box center [250, 218] width 201 height 13
click at [853, 421] on div "+ Créer une variation" at bounding box center [839, 398] width 234 height 221
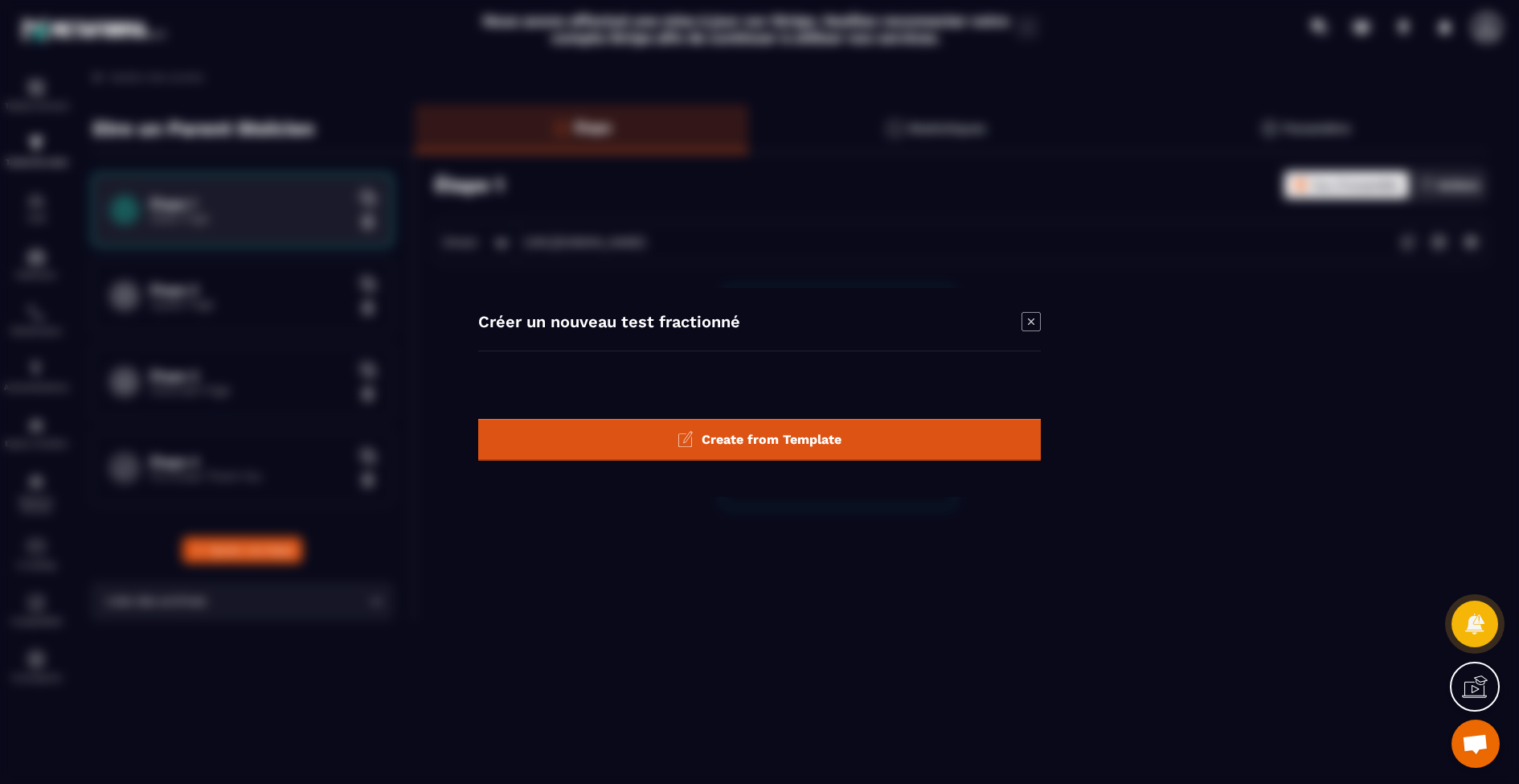
click at [730, 334] on h4 "Créer un nouveau test fractionné" at bounding box center [609, 323] width 262 height 22
click at [732, 324] on h4 "Créer un nouveau test fractionné" at bounding box center [609, 323] width 262 height 22
click at [767, 445] on span "Create from Template" at bounding box center [771, 438] width 140 height 15
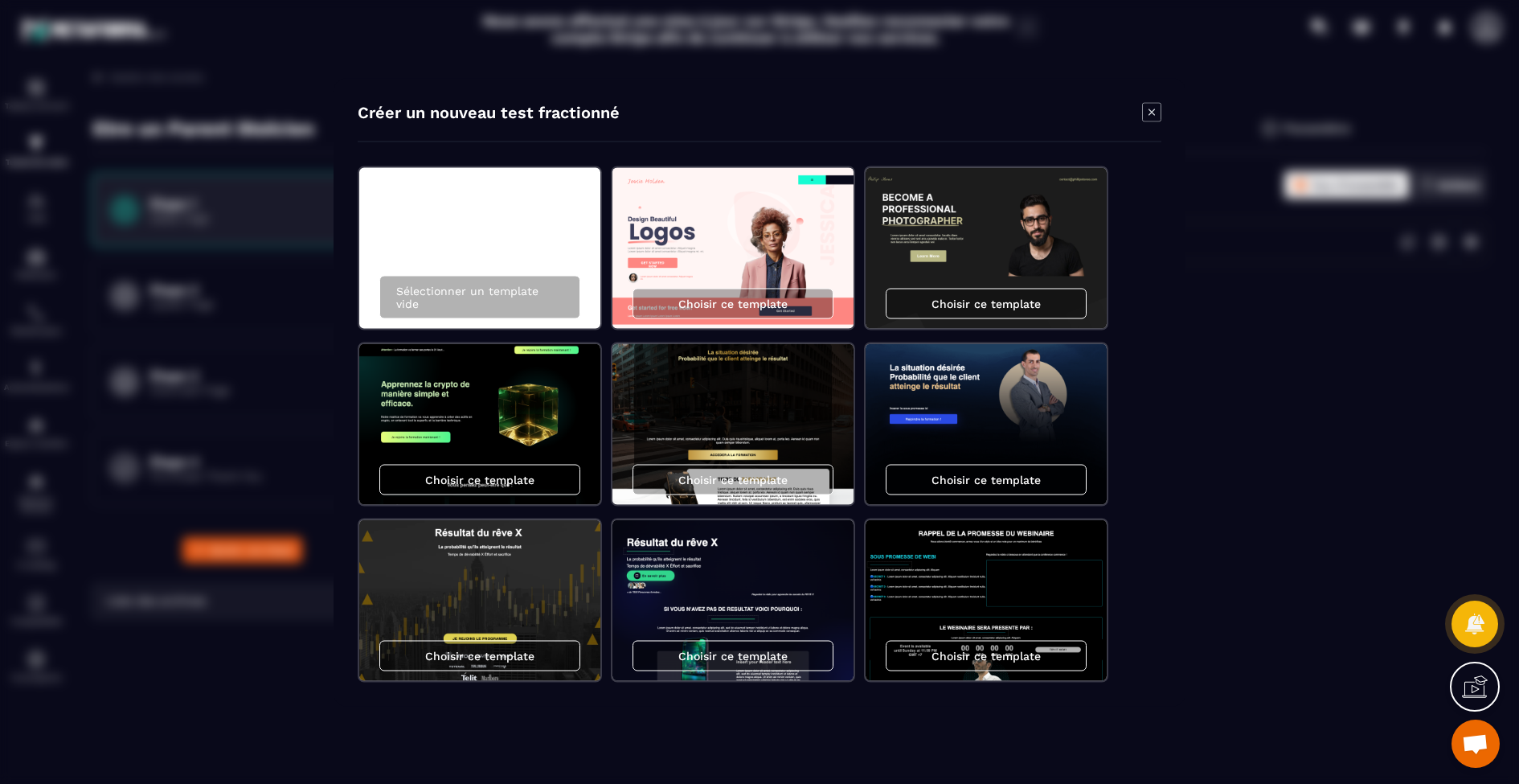
click at [1156, 123] on div "Modal window" at bounding box center [1152, 113] width 19 height 22
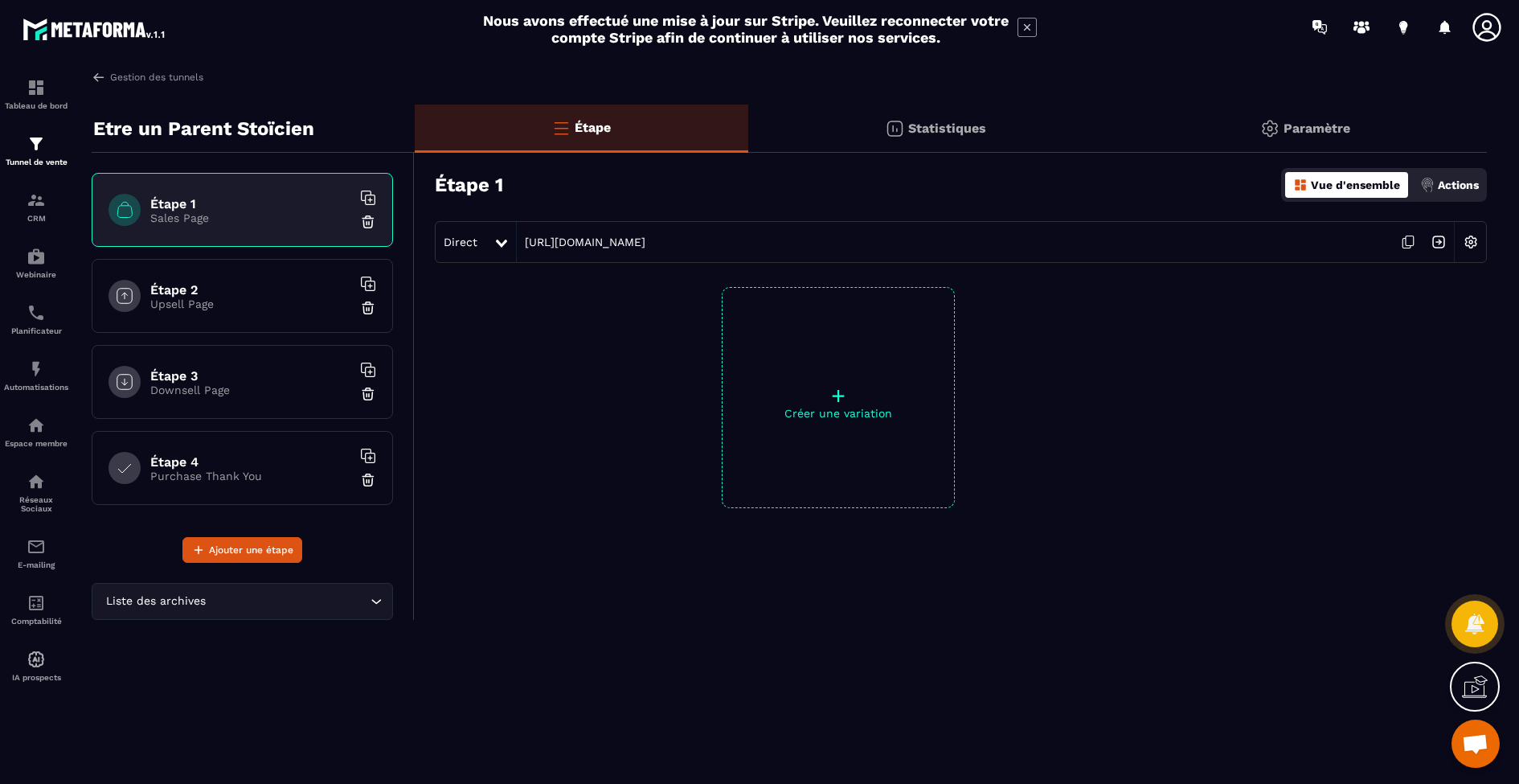
click at [167, 203] on h6 "Étape 1" at bounding box center [250, 204] width 201 height 15
click at [652, 131] on div "Étape" at bounding box center [582, 129] width 334 height 48
click at [373, 203] on icon at bounding box center [368, 197] width 16 height 16
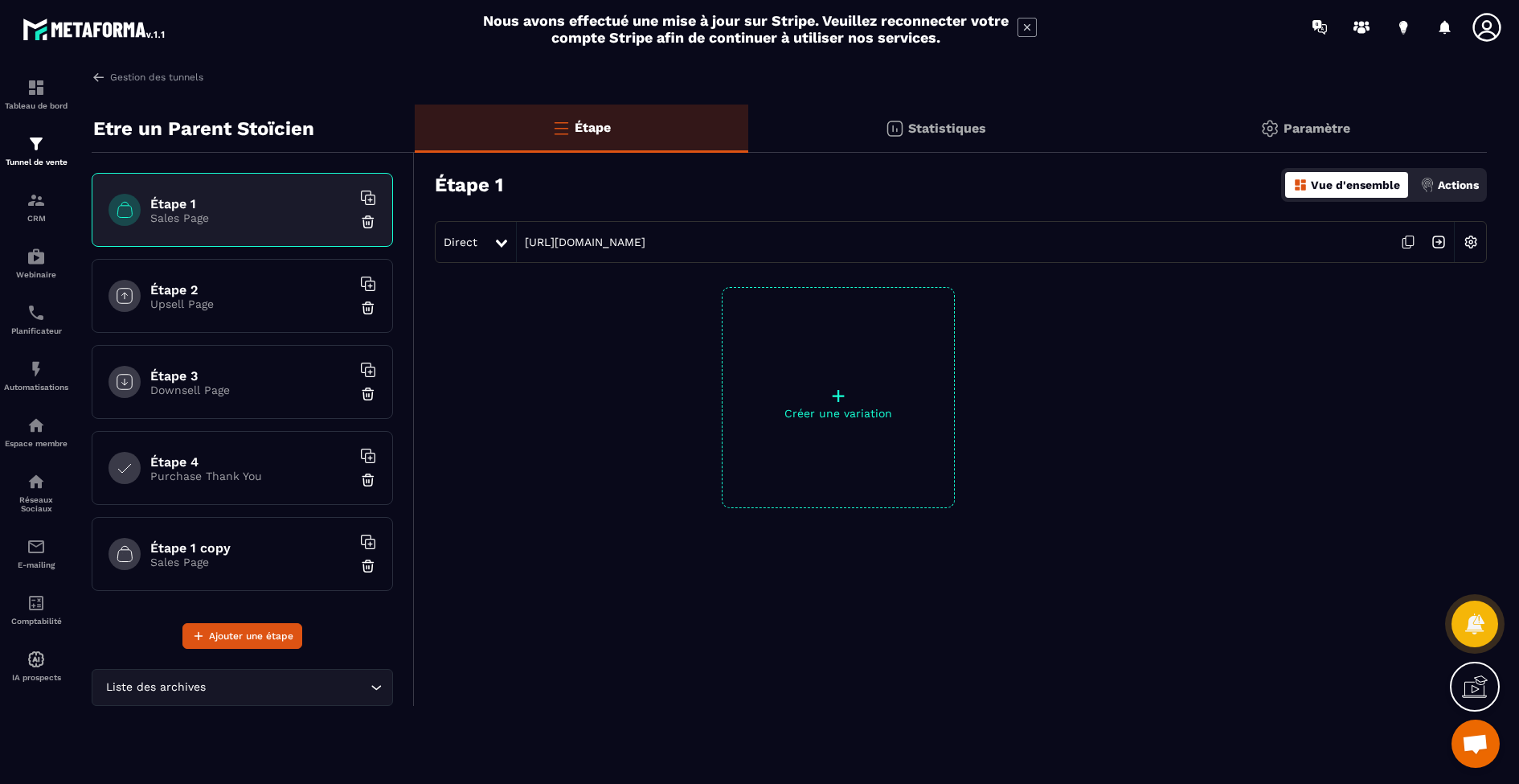
click at [1289, 140] on div "Paramètre" at bounding box center [1305, 129] width 364 height 48
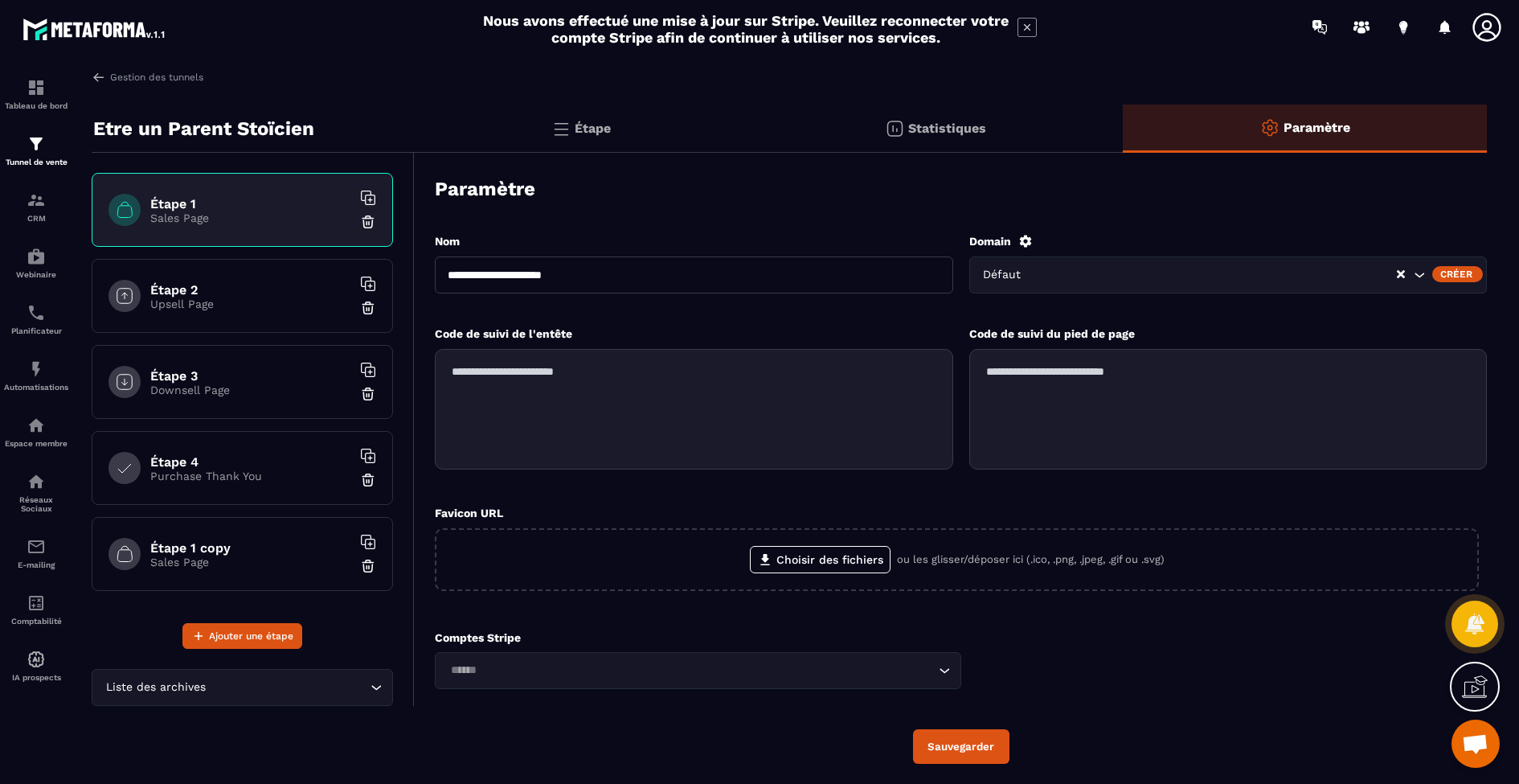
click at [576, 131] on p "Étape" at bounding box center [592, 128] width 36 height 15
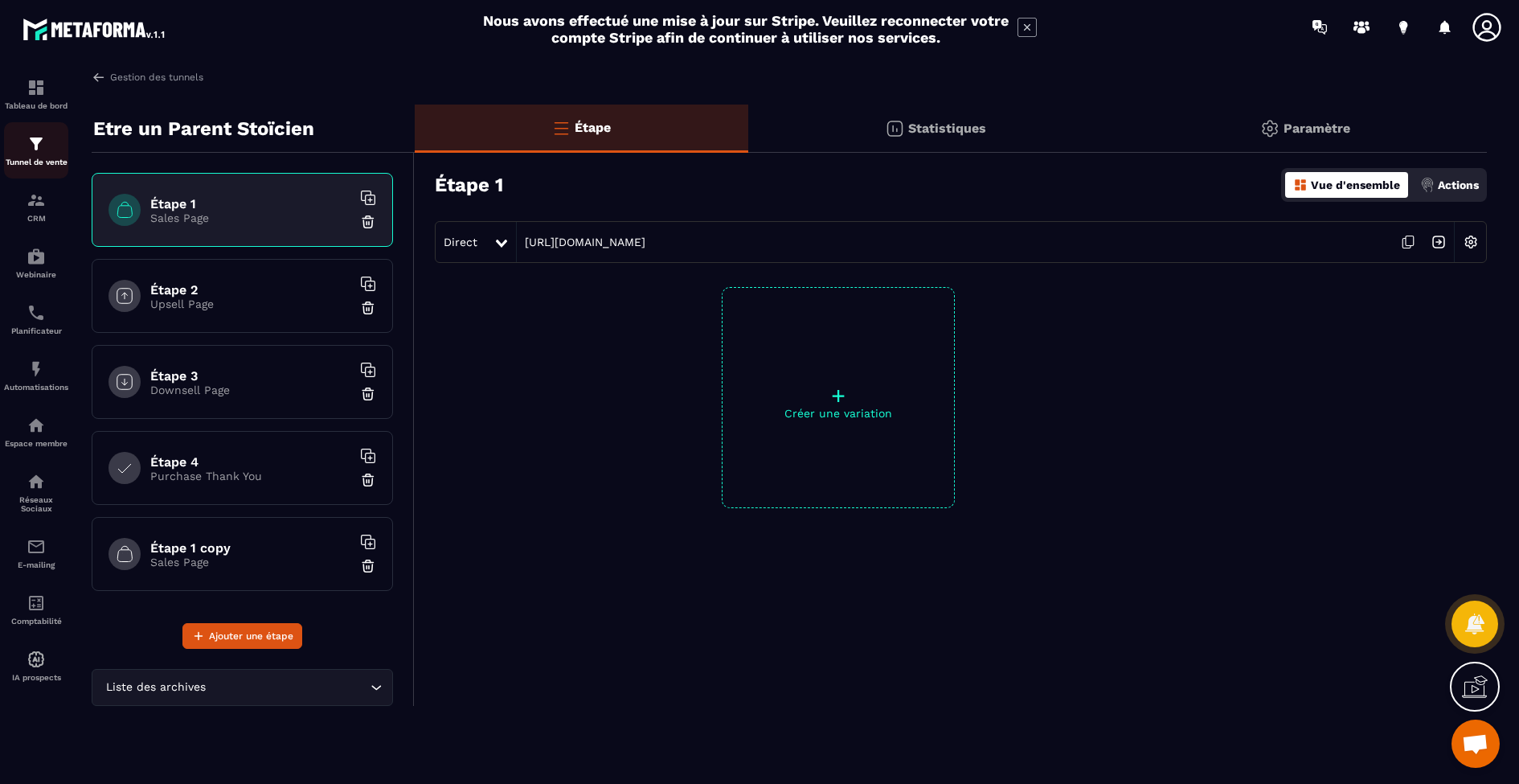
click at [32, 155] on div "Tunnel de vente" at bounding box center [35, 150] width 64 height 32
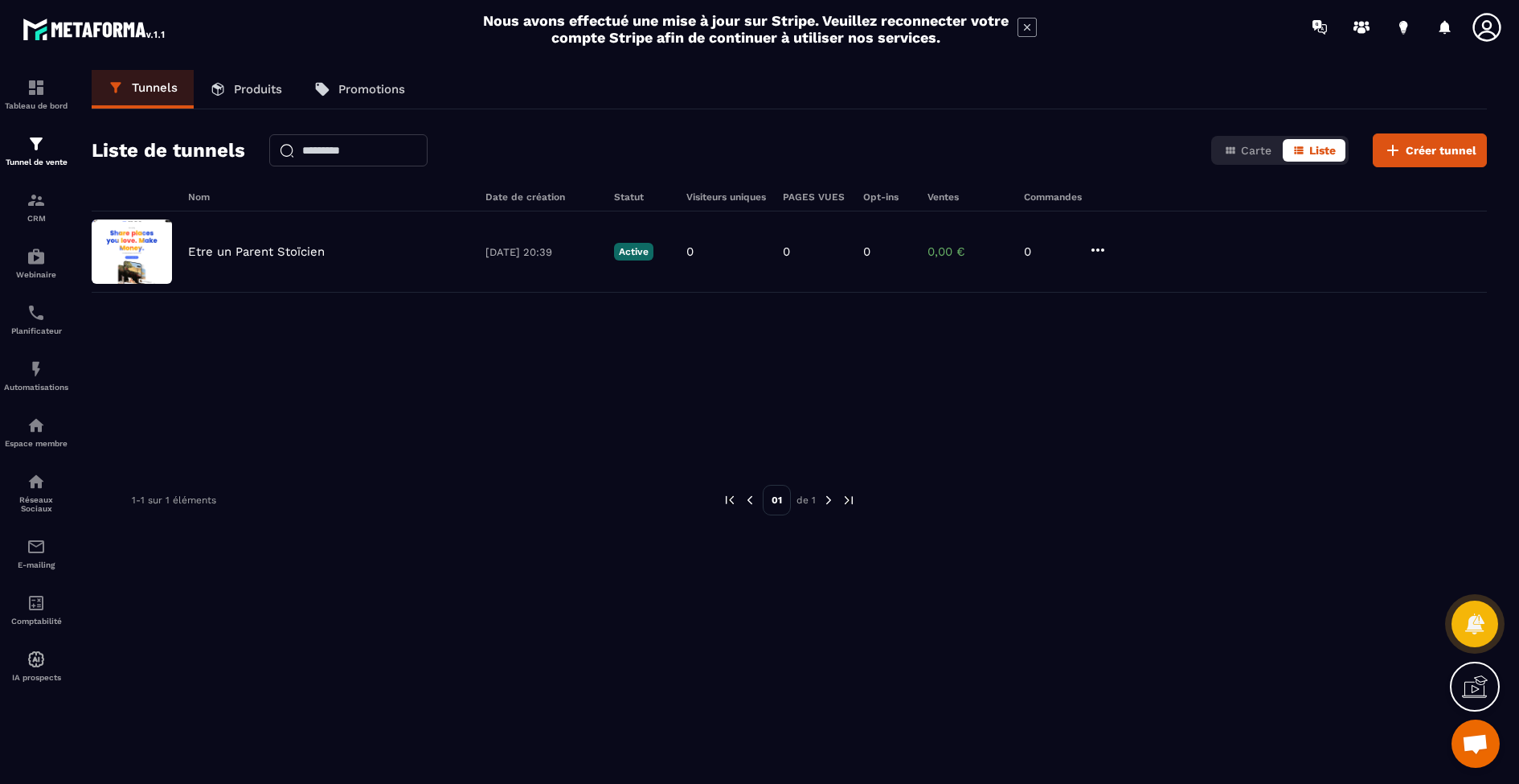
click at [1479, 684] on icon at bounding box center [1479, 684] width 16 height 18
click at [1129, 537] on icon at bounding box center [1127, 534] width 19 height 19
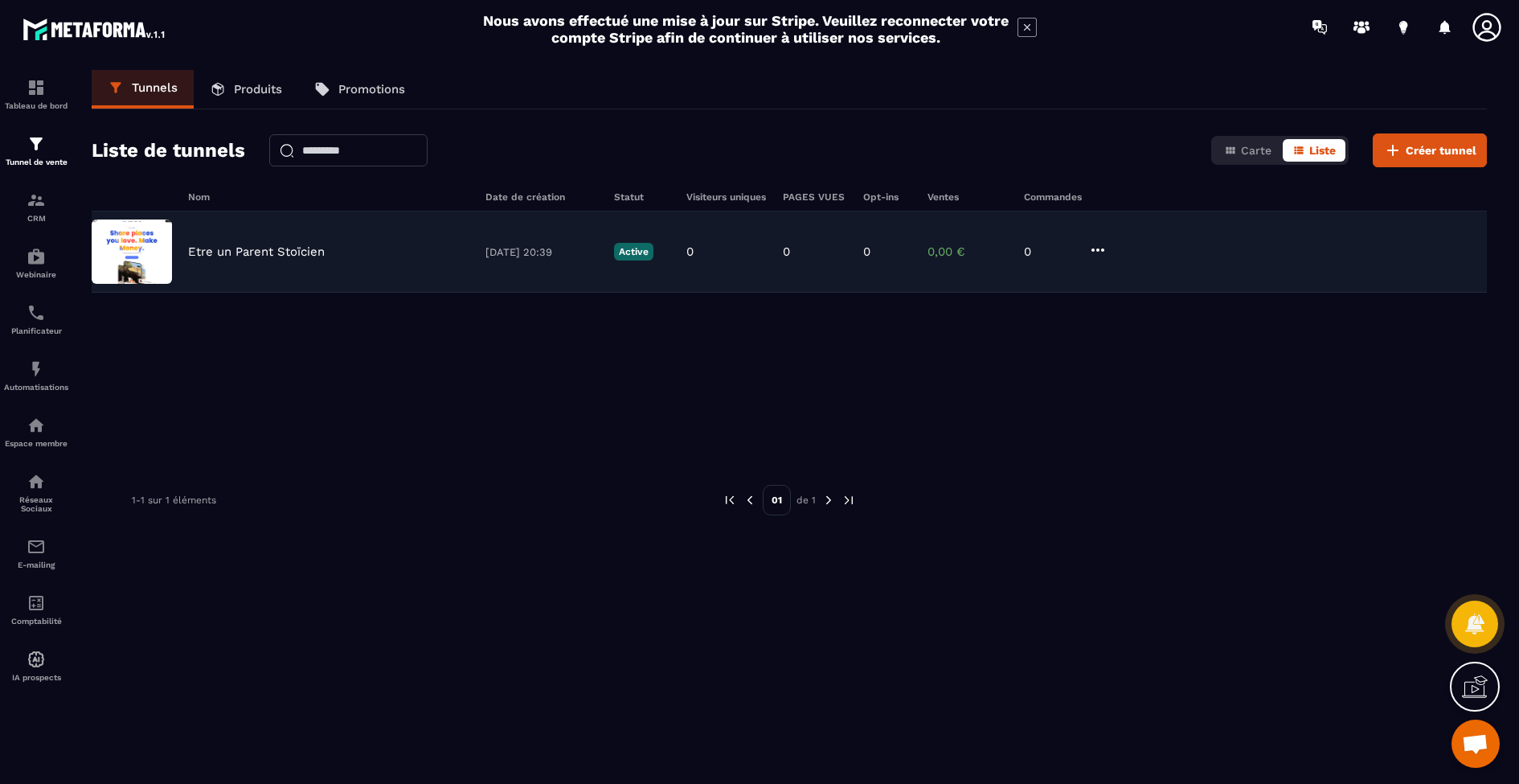
click at [187, 253] on div "Etre un Parent Stoïcien [DATE] 20:39 Active 0 0 0 0,00 € 0" at bounding box center [790, 252] width 1396 height 82
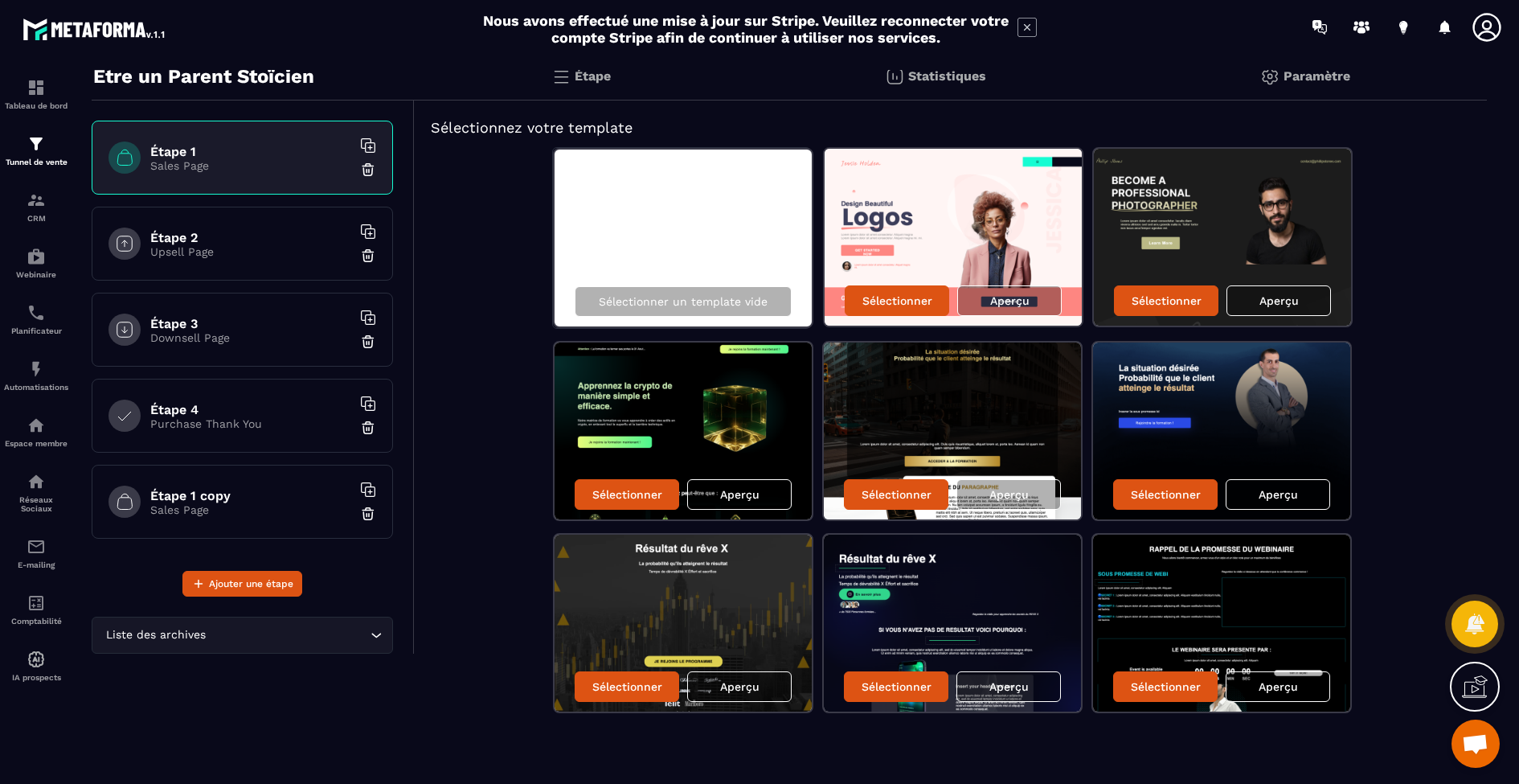
scroll to position [52, 0]
click at [1005, 297] on p "Aperçu" at bounding box center [1010, 300] width 40 height 13
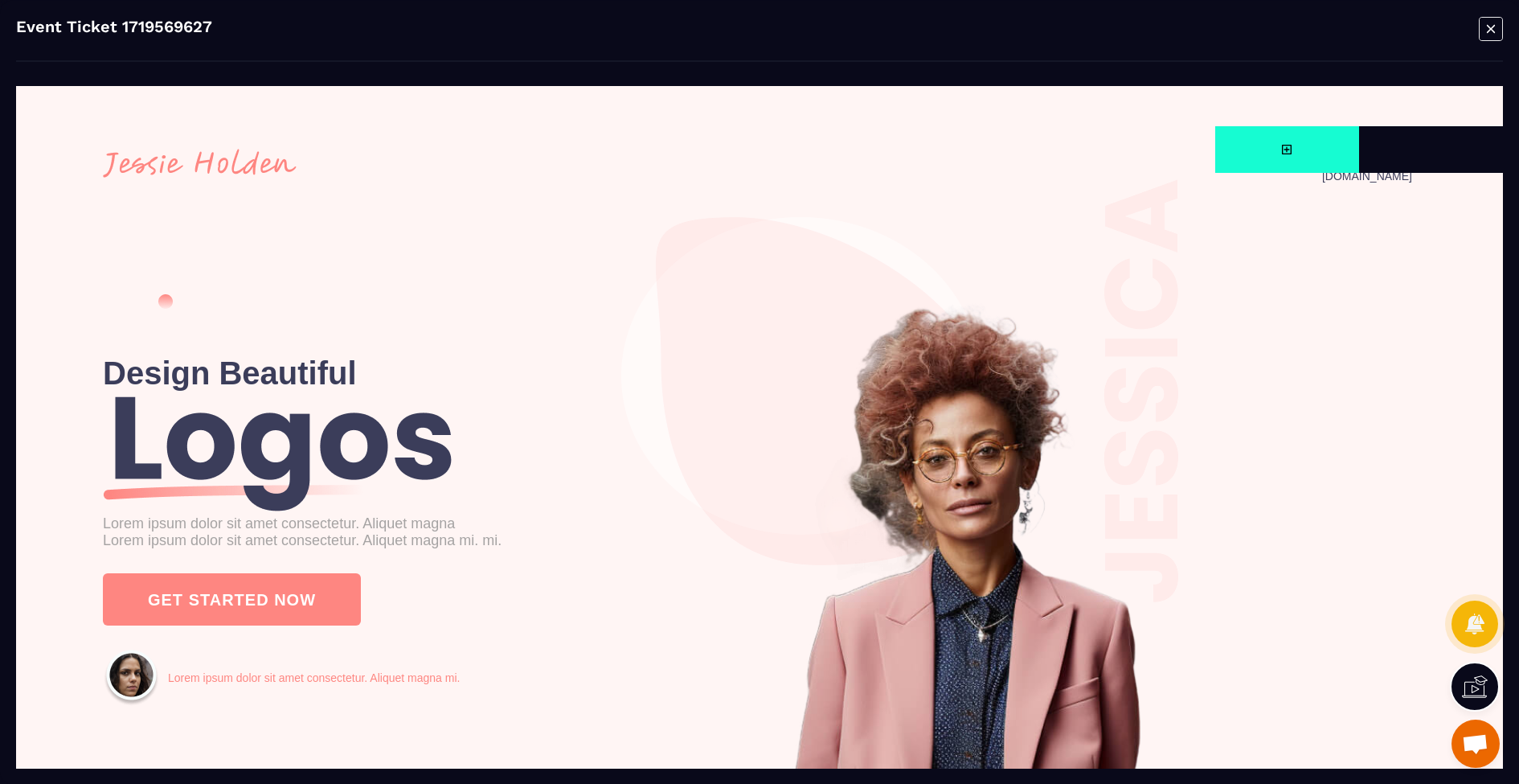
scroll to position [0, 0]
click at [1493, 34] on icon "Modal window" at bounding box center [1491, 28] width 24 height 25
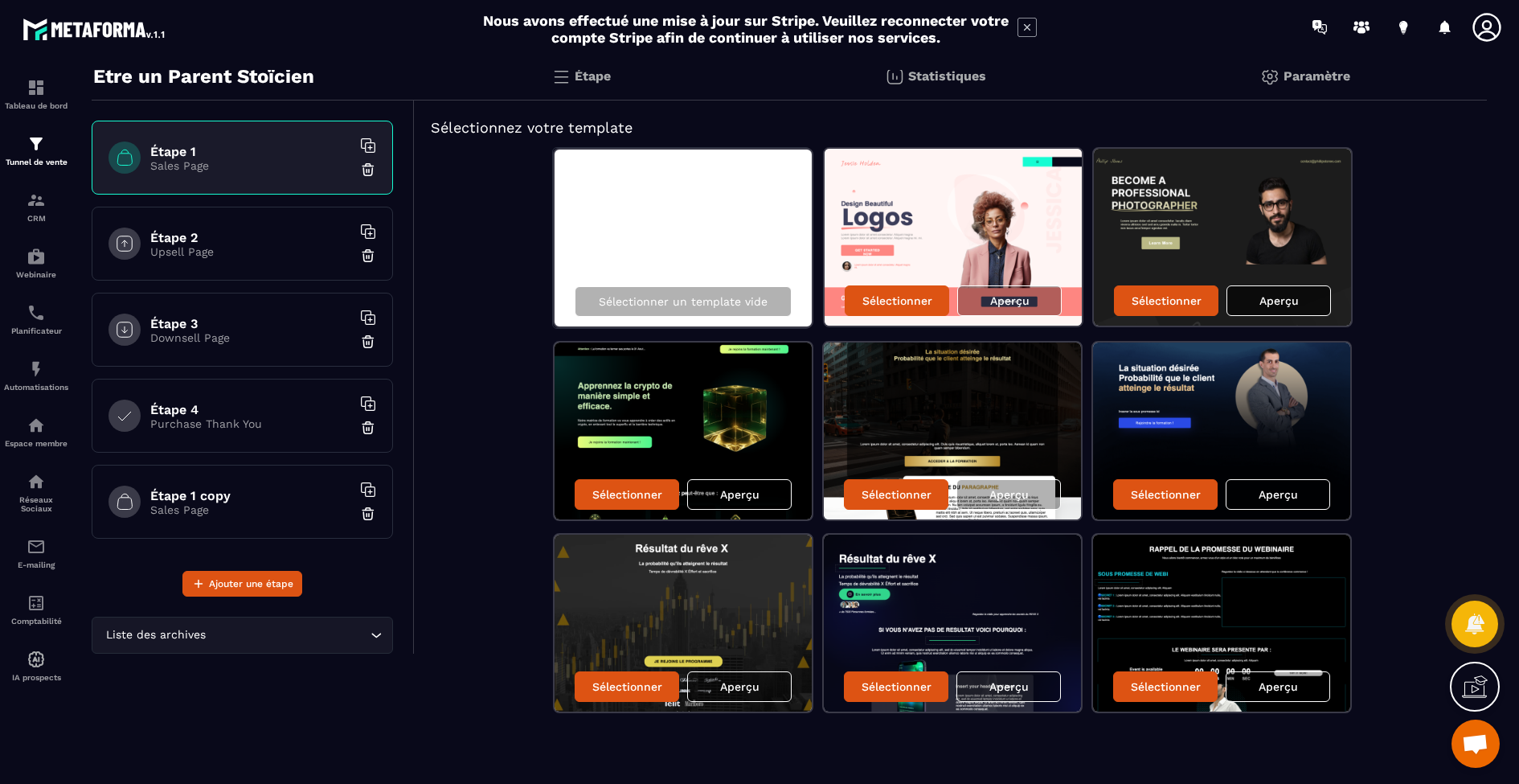
click at [1277, 308] on div "Aperçu" at bounding box center [1279, 300] width 105 height 31
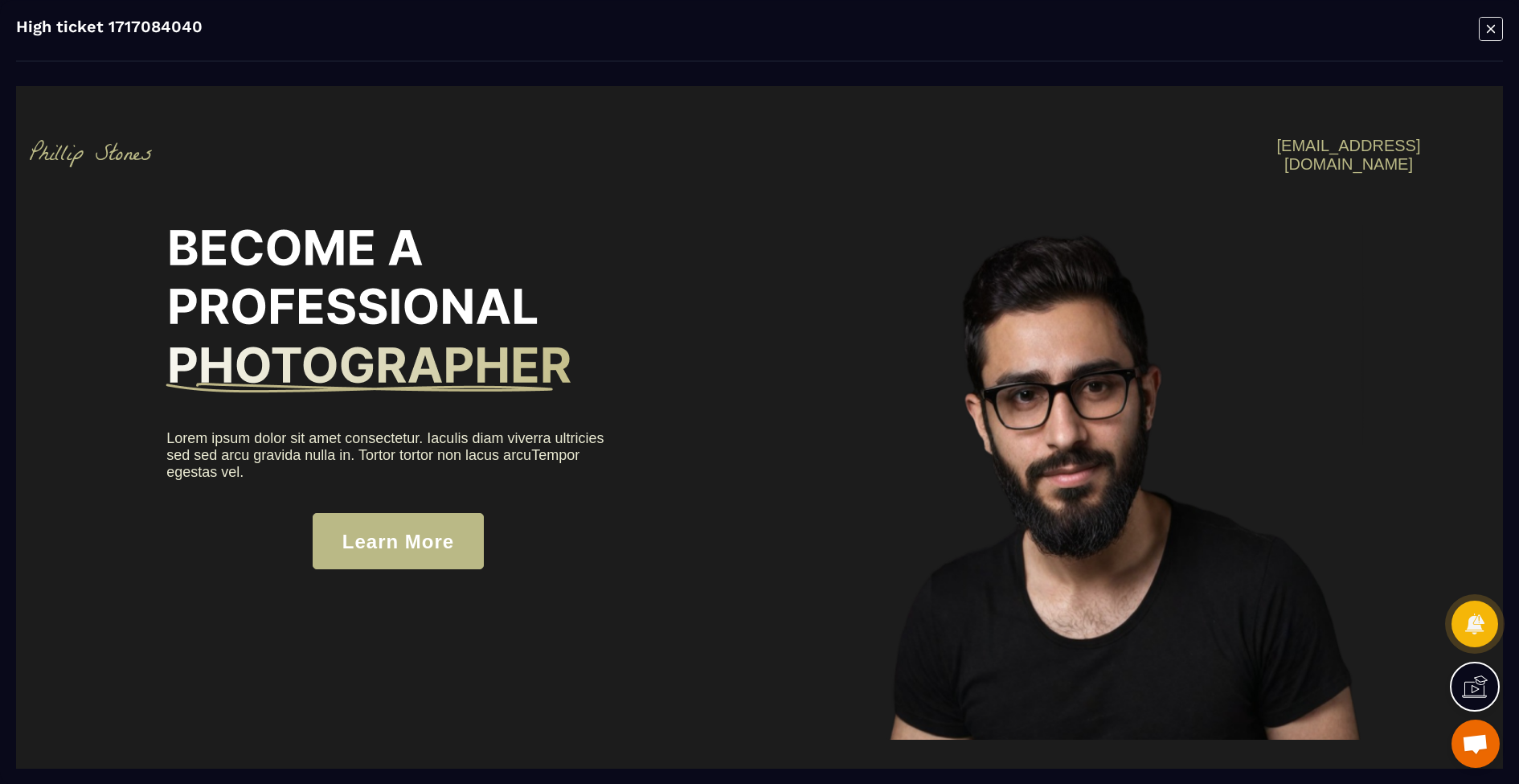
scroll to position [0, 5]
click at [1491, 25] on icon "Modal window" at bounding box center [1491, 28] width 24 height 25
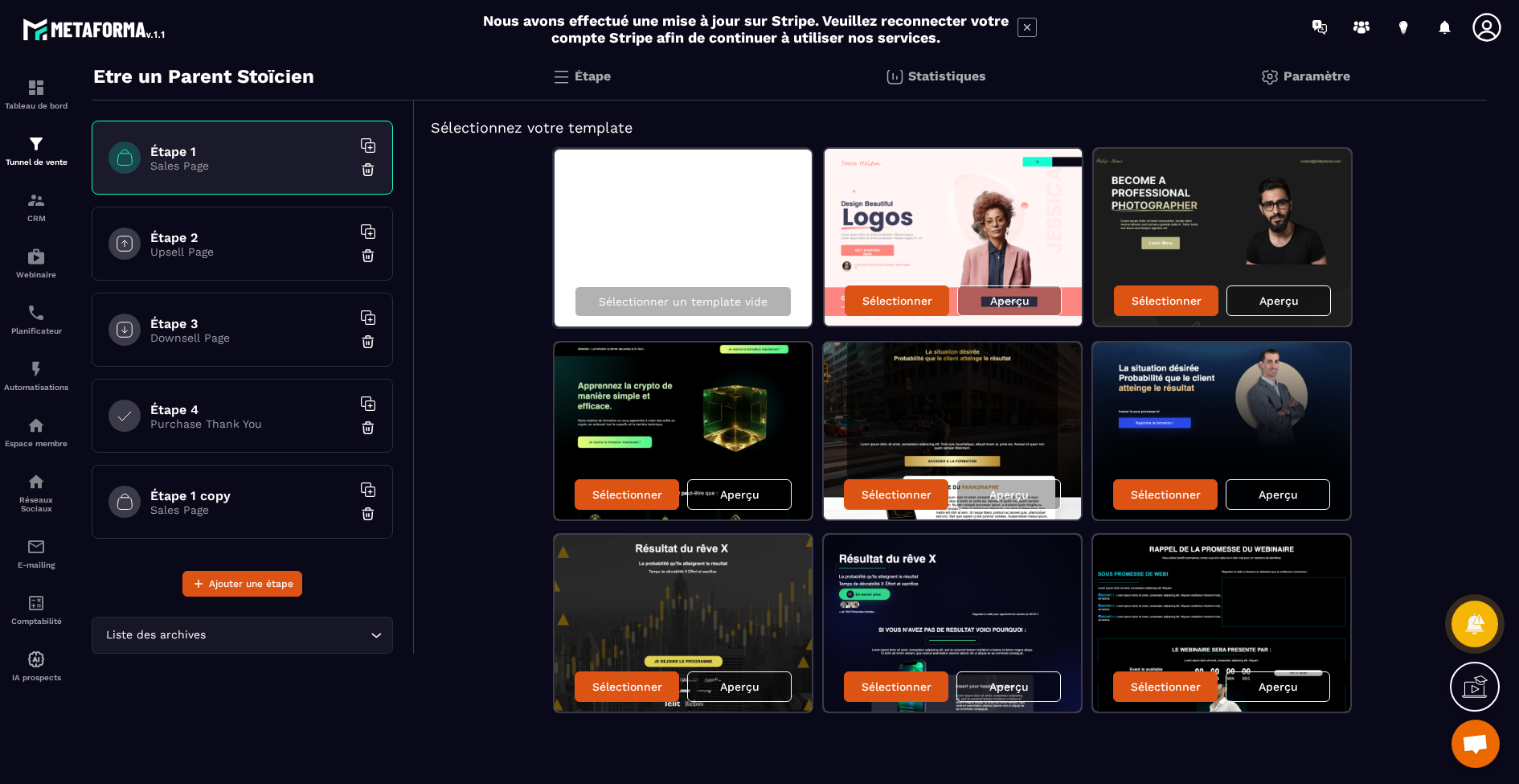
scroll to position [0, 0]
click at [728, 689] on p "Aperçu" at bounding box center [740, 687] width 40 height 13
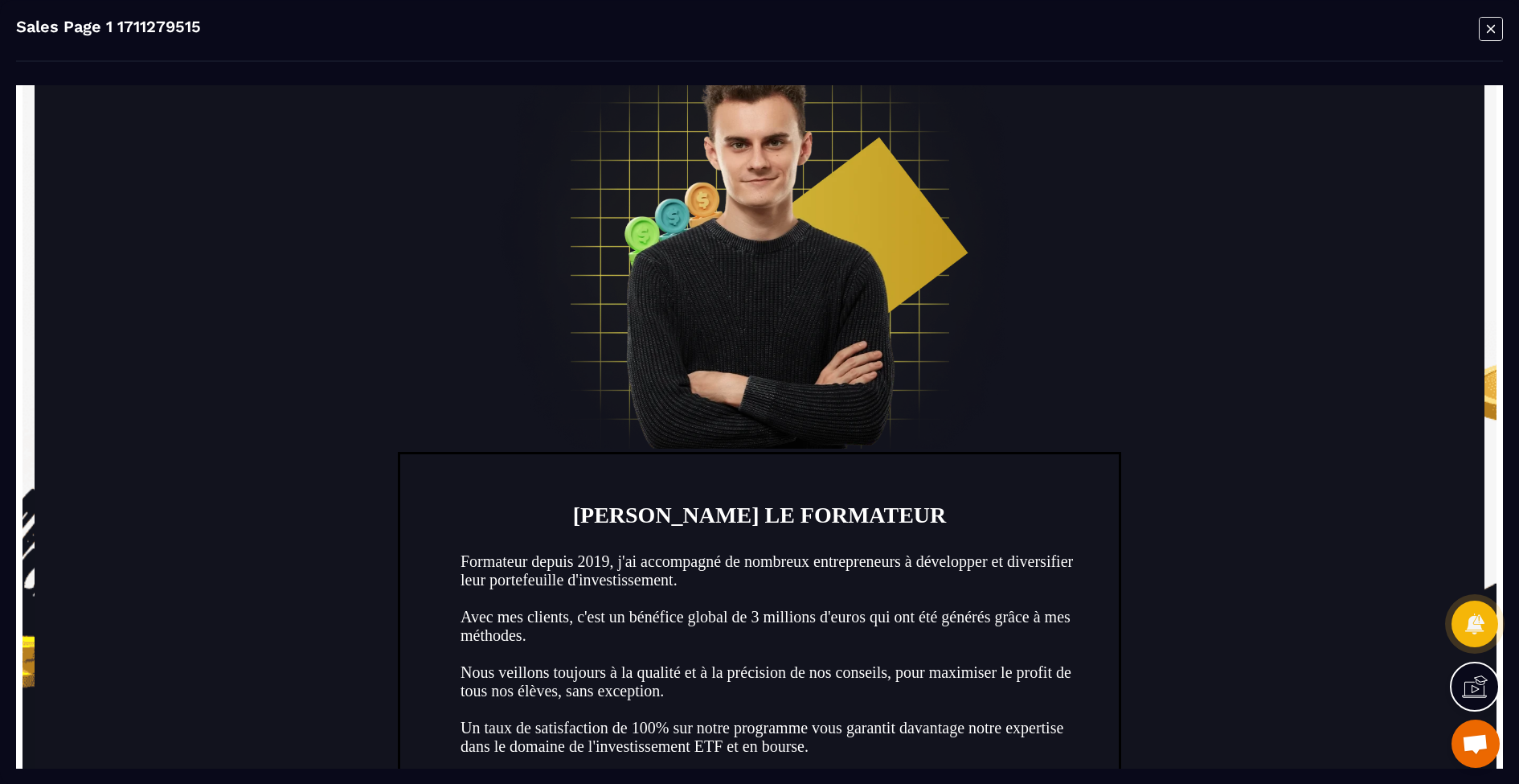
scroll to position [4654, 0]
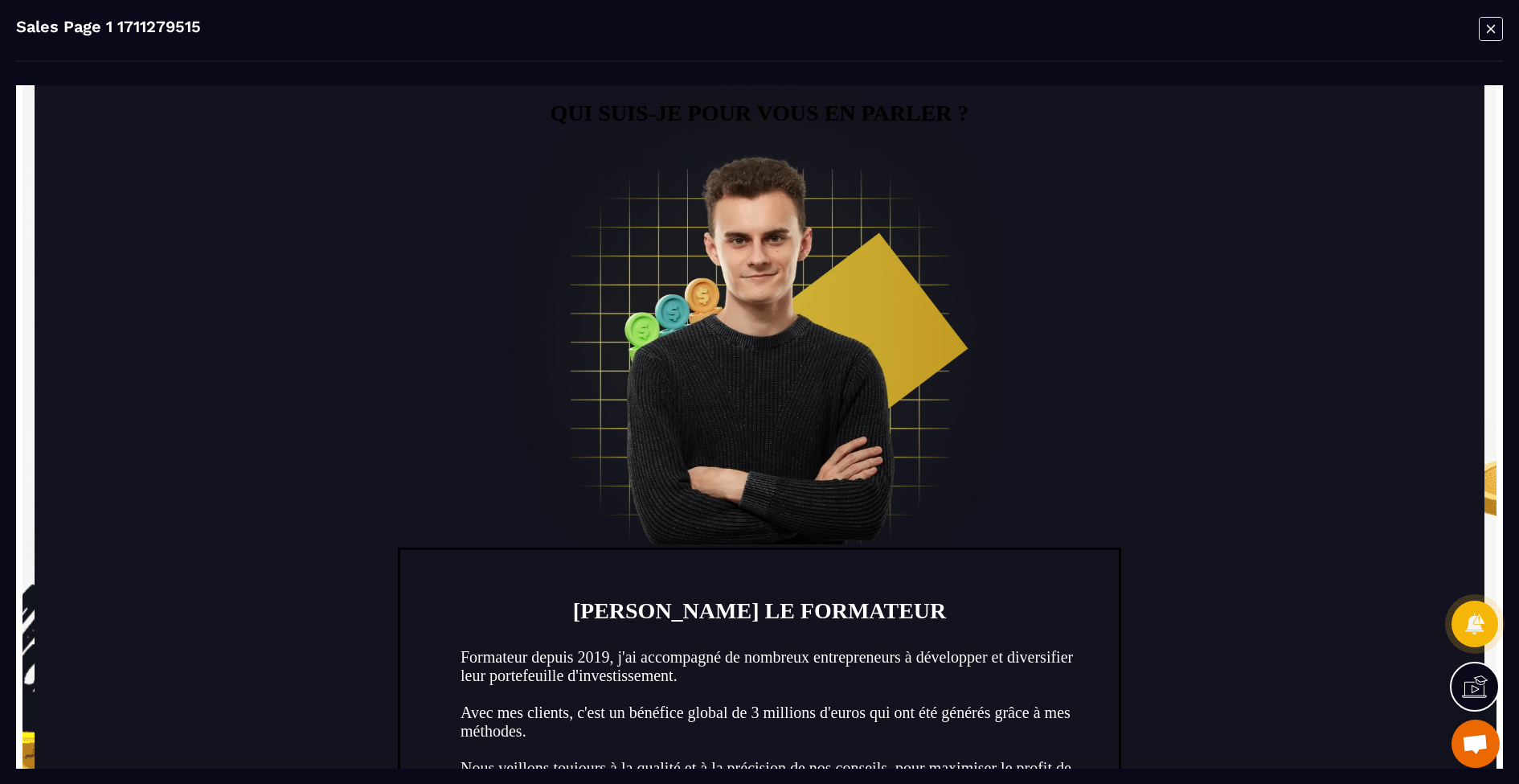
click at [1482, 32] on icon "Modal window" at bounding box center [1491, 28] width 24 height 25
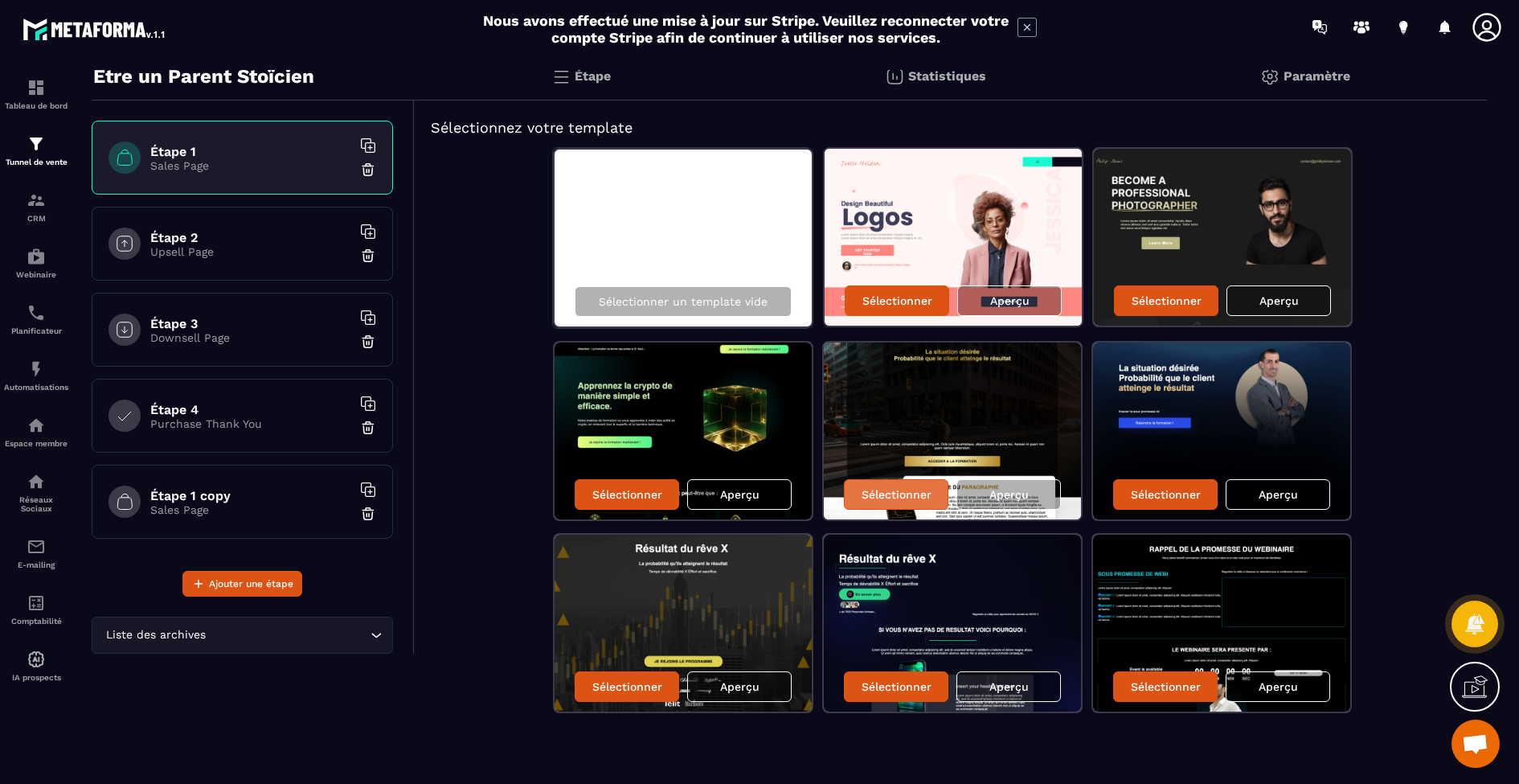
scroll to position [0, 0]
click at [1013, 693] on div "Aperçu" at bounding box center [1008, 686] width 105 height 31
